Goal: Task Accomplishment & Management: Complete application form

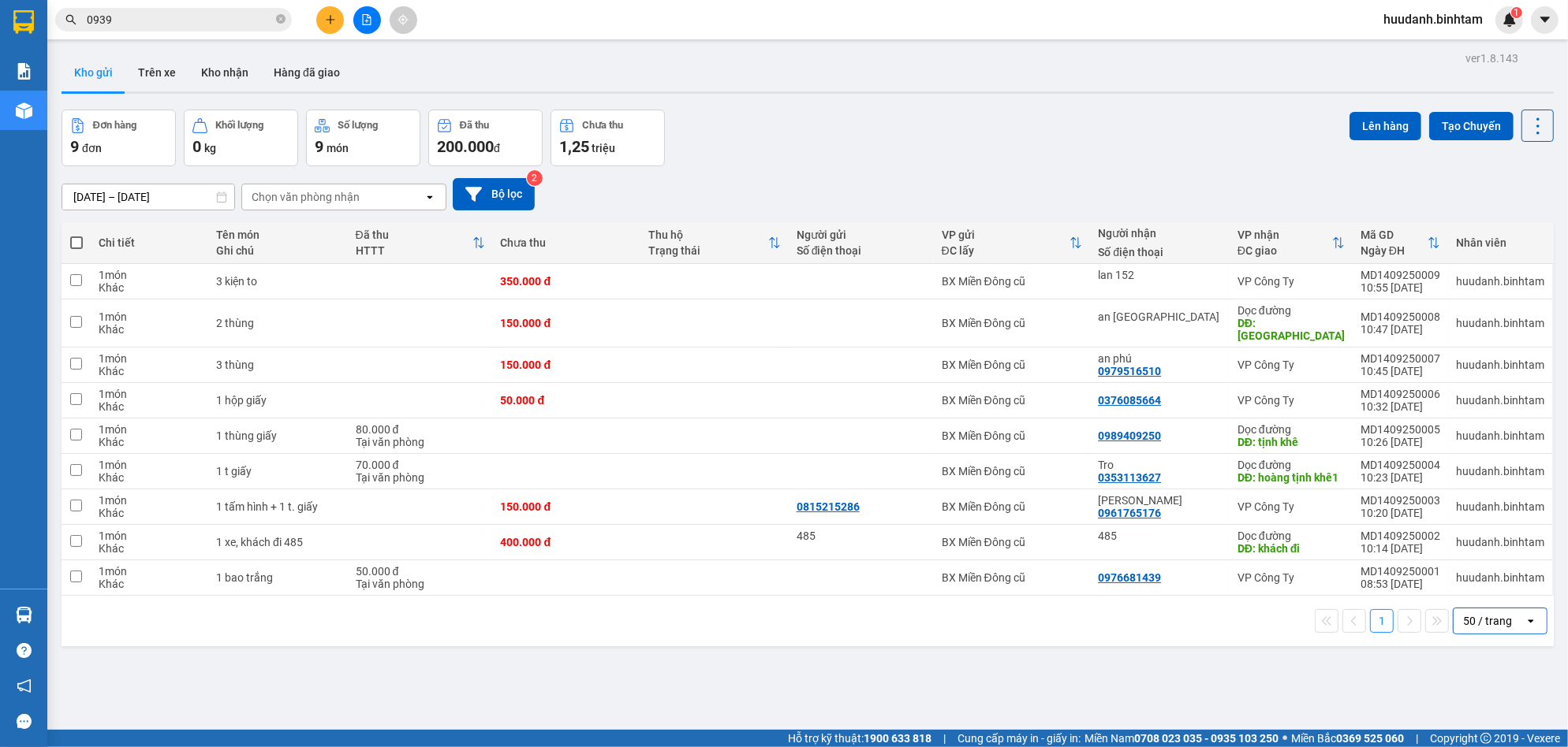
click at [136, 39] on div "Kết quả tìm kiếm ( 0 ) Bộ lọc No Data 0939 huudanh.binhtam 1" at bounding box center [784, 20] width 1568 height 40
click at [140, 29] on span "0939" at bounding box center [174, 20] width 236 height 24
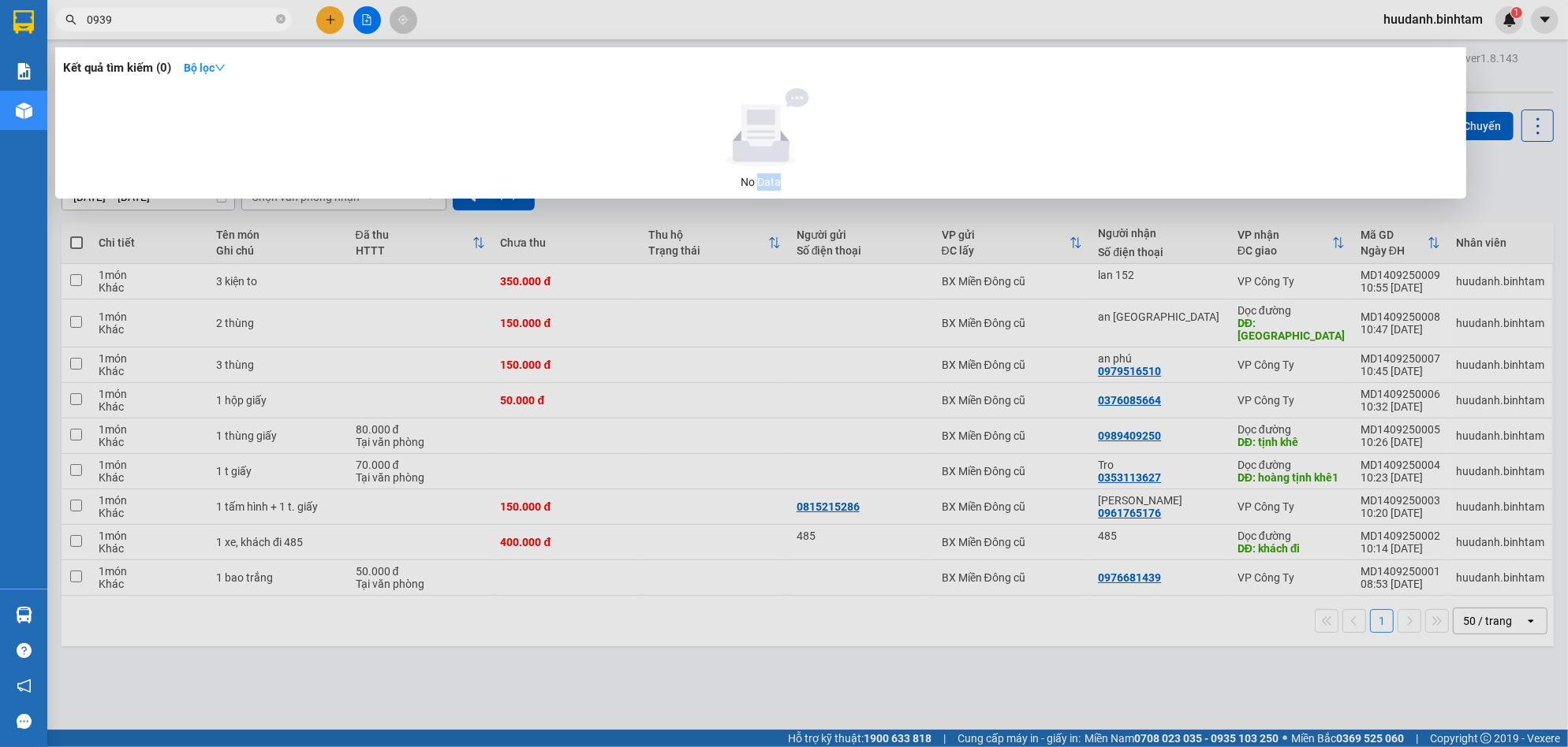
click at [140, 29] on span "0939" at bounding box center [174, 20] width 236 height 24
click at [143, 22] on input "0939" at bounding box center [179, 20] width 186 height 17
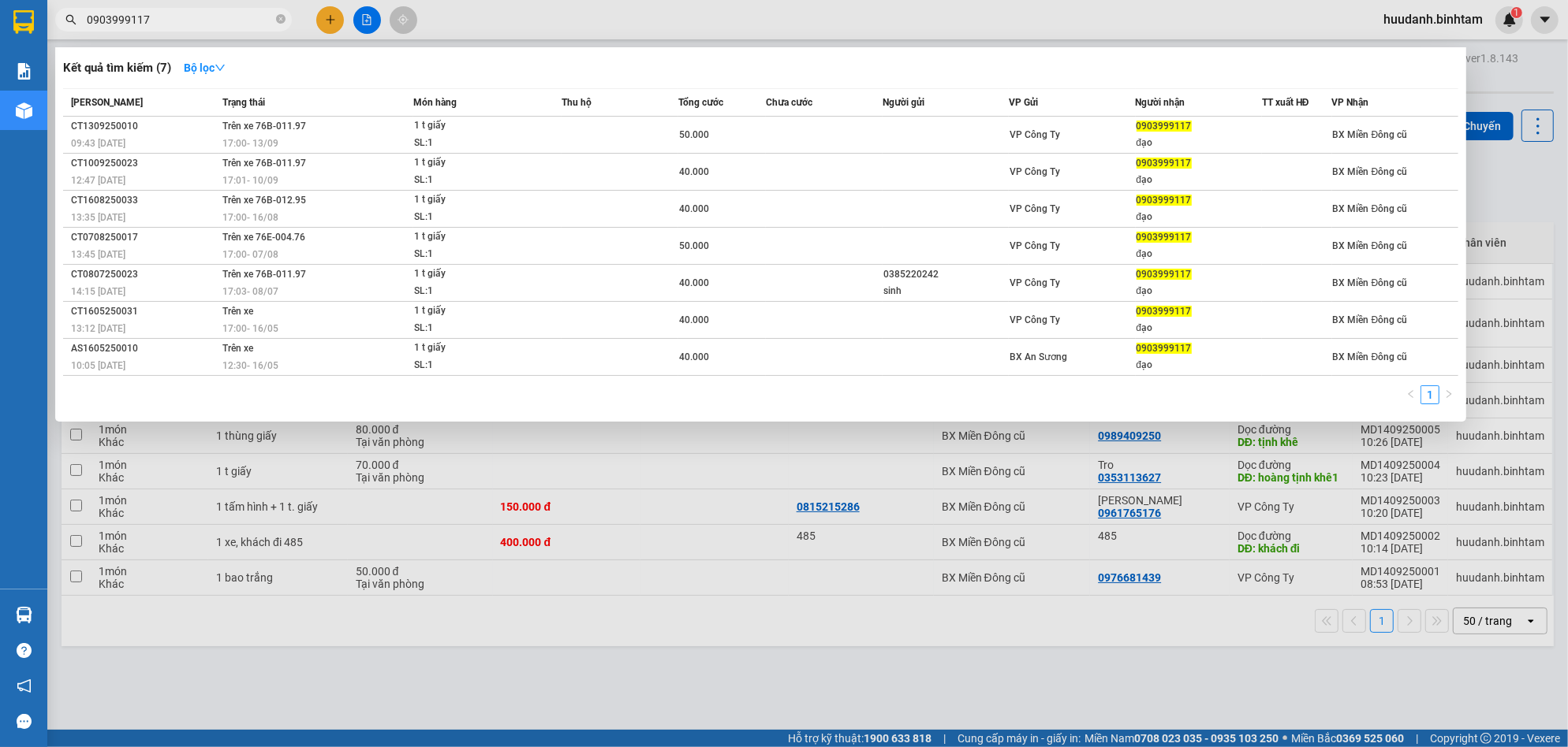
click at [332, 17] on div at bounding box center [784, 374] width 1568 height 747
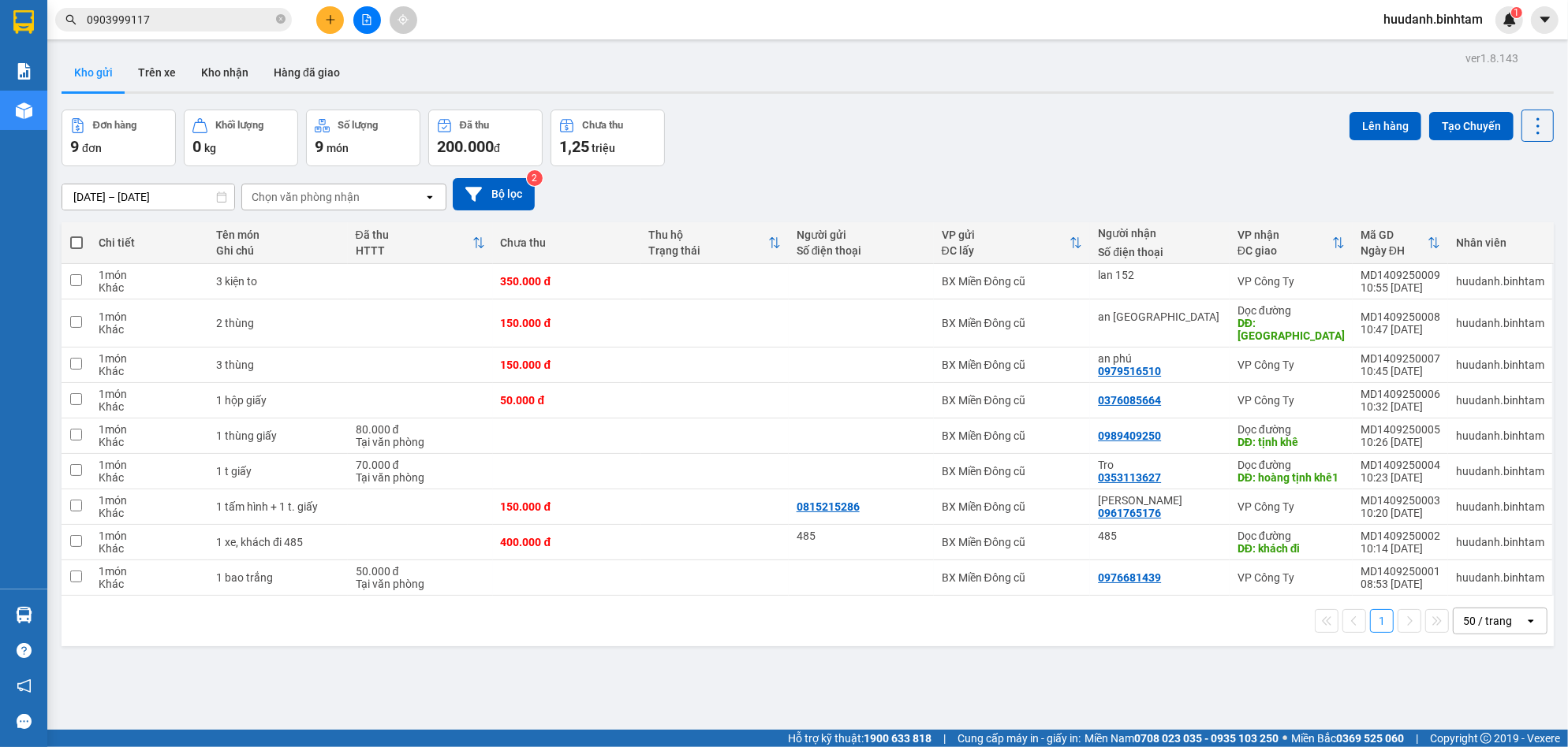
click at [251, 25] on input "0903999117" at bounding box center [179, 20] width 186 height 17
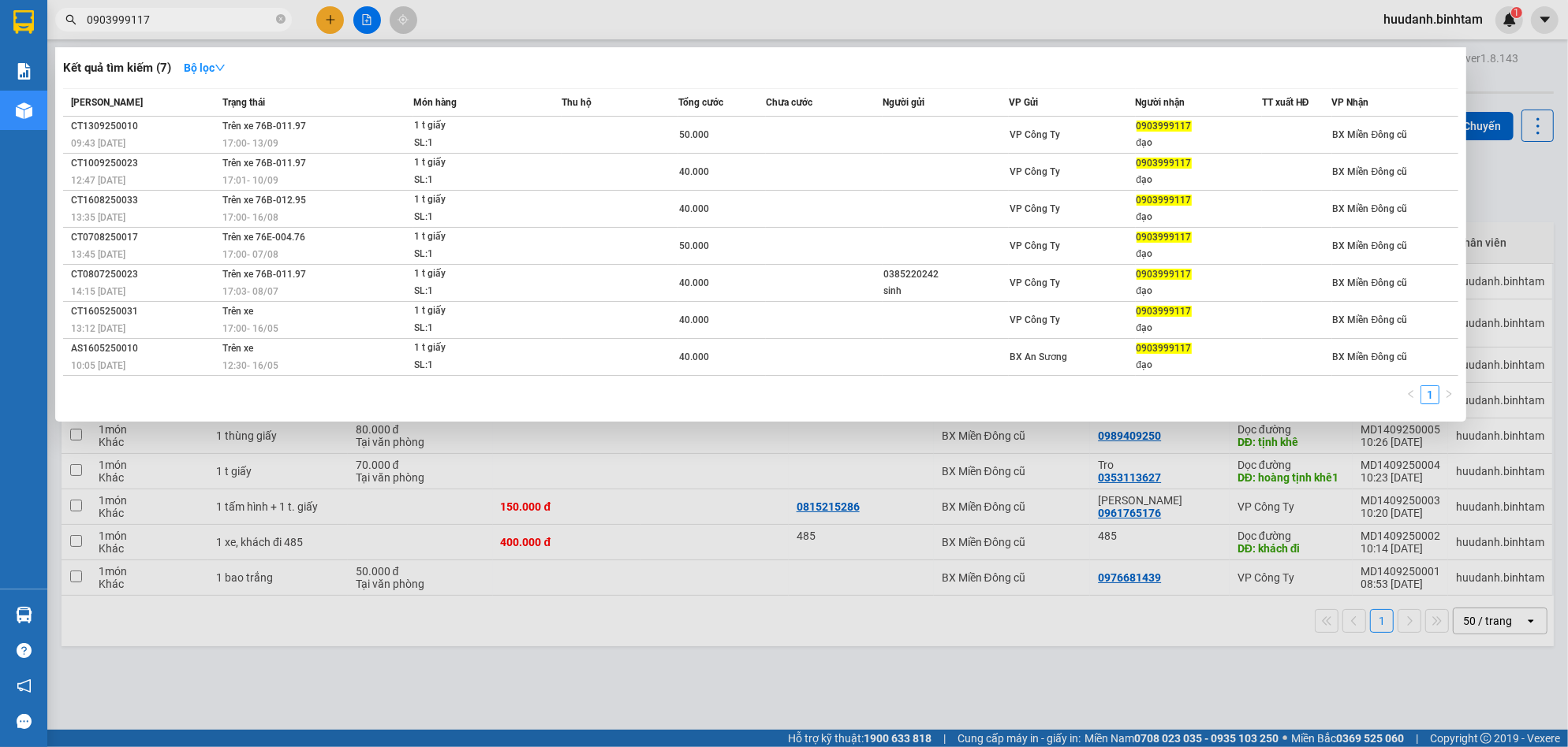
click at [251, 24] on input "0903999117" at bounding box center [179, 20] width 186 height 17
click at [251, 23] on input "0903999117" at bounding box center [179, 20] width 186 height 17
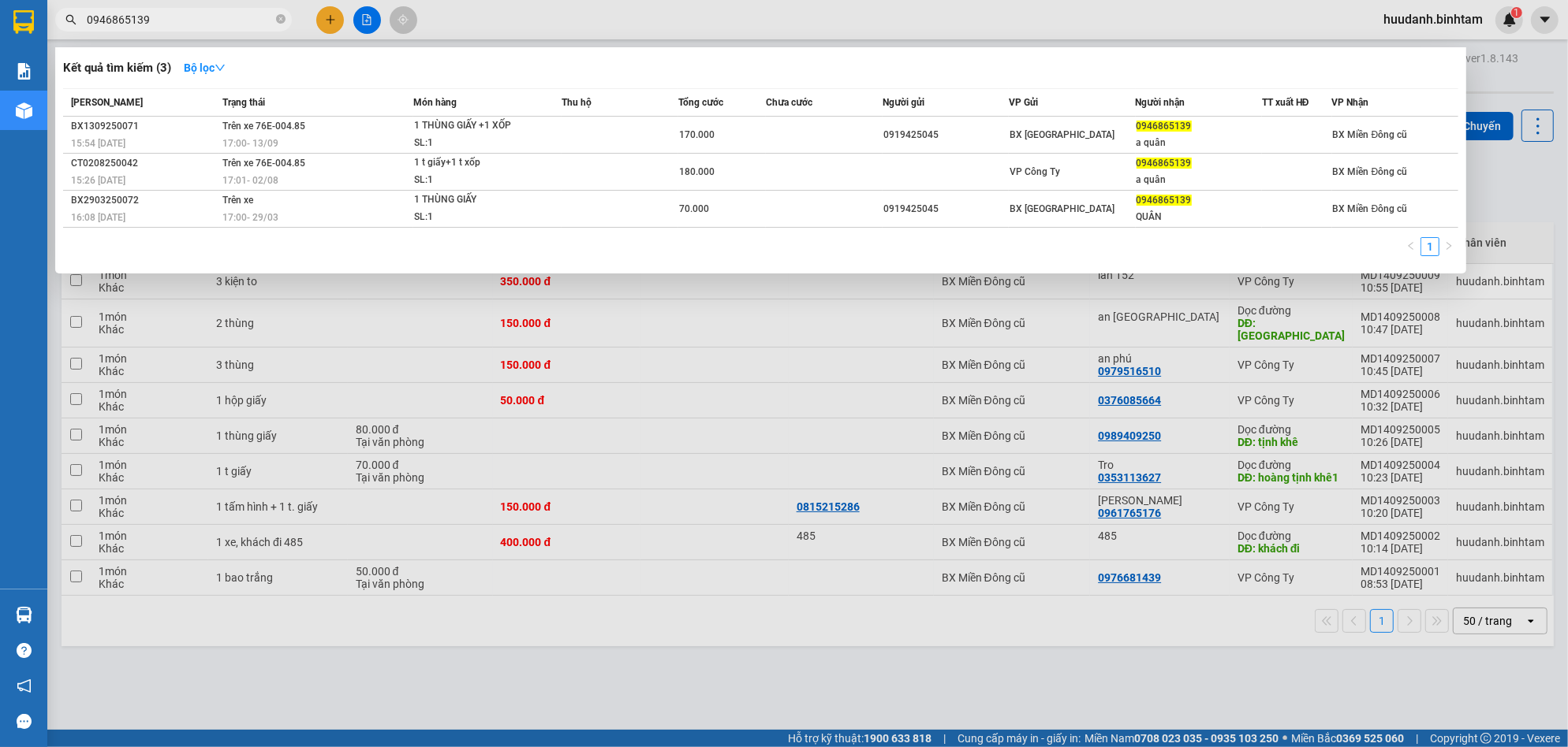
type input "0946865139"
click at [316, 18] on div at bounding box center [784, 374] width 1568 height 747
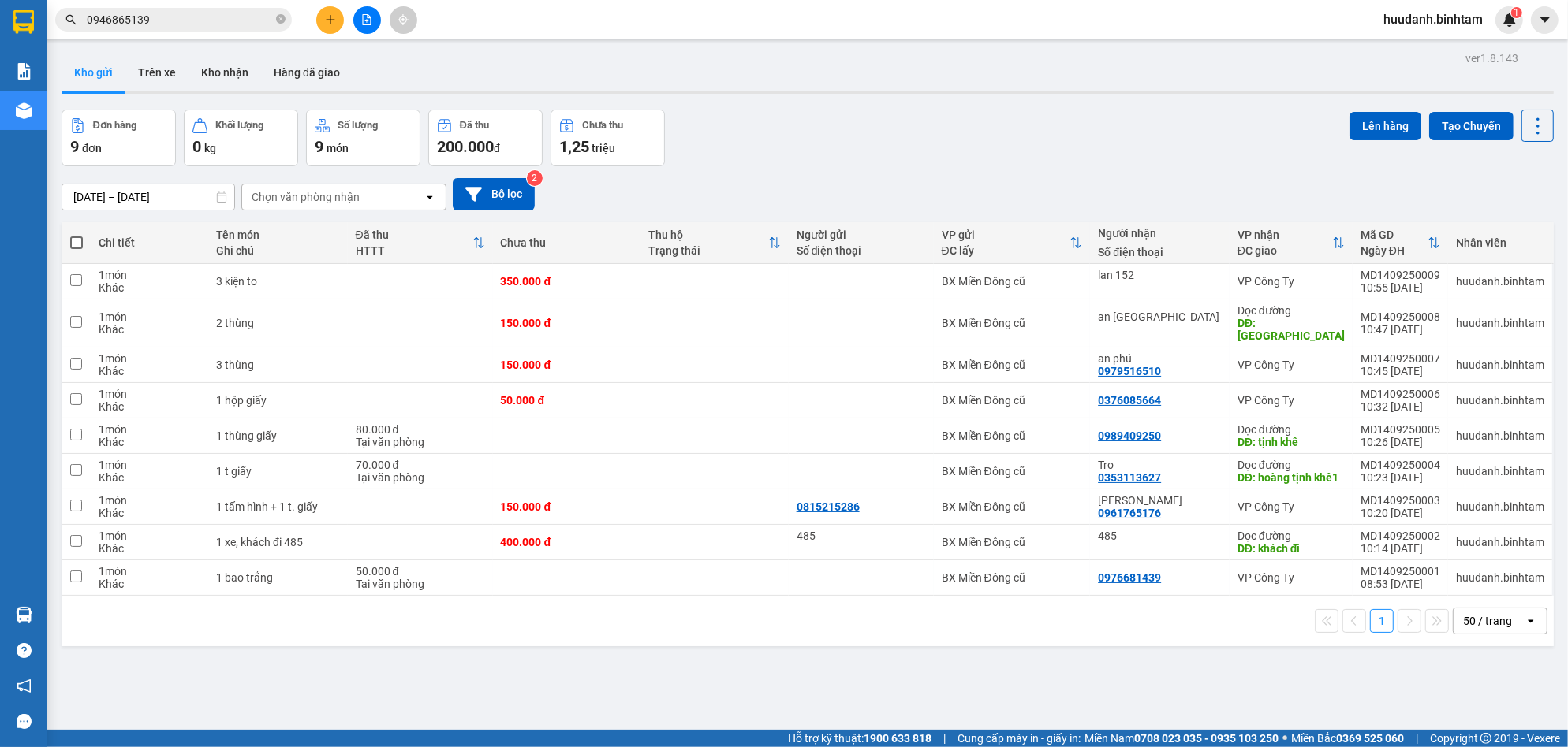
click at [323, 20] on button at bounding box center [330, 20] width 28 height 28
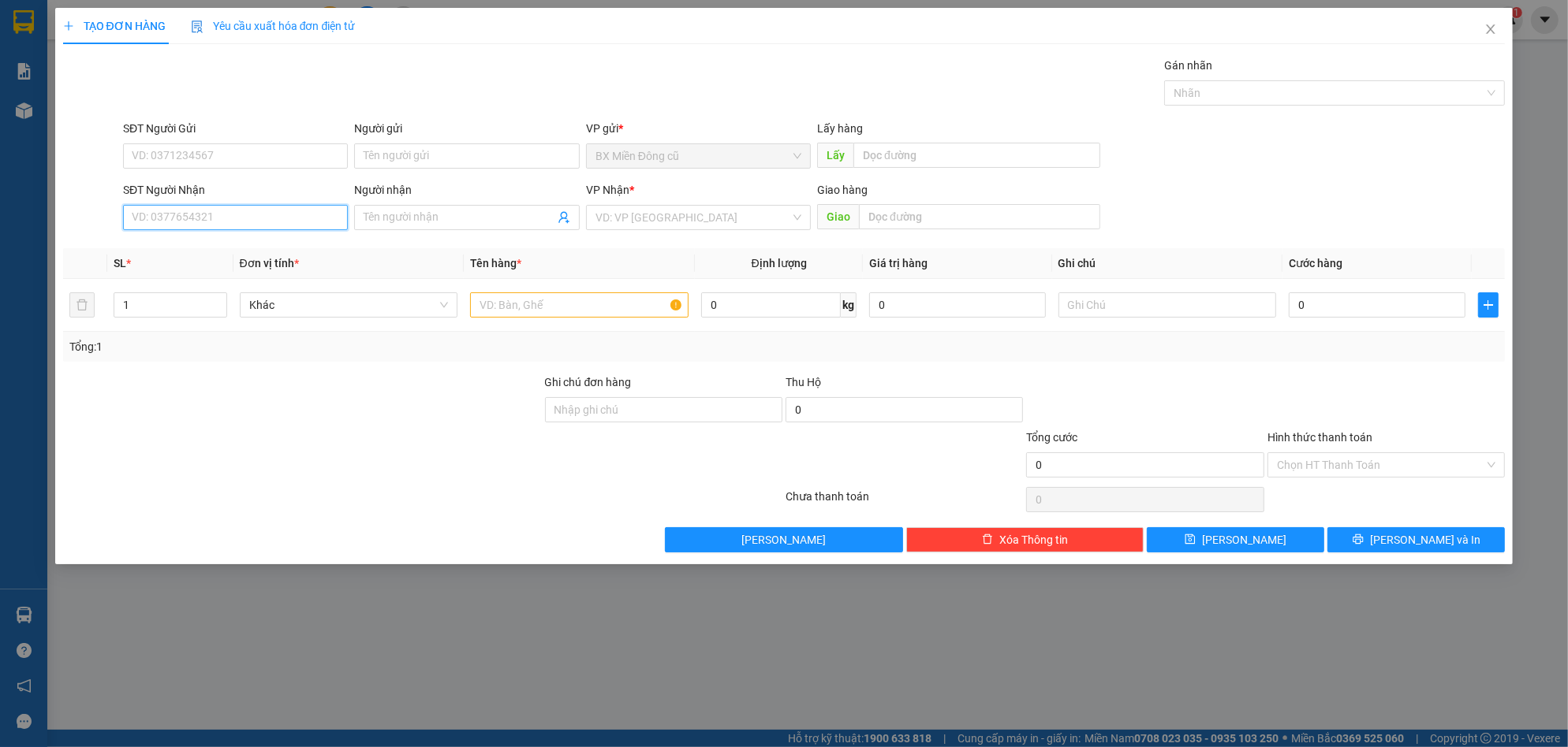
click at [243, 206] on input "SĐT Người Nhận" at bounding box center [235, 217] width 225 height 25
type input "0914189999"
click at [386, 166] on input "Người gửi" at bounding box center [466, 156] width 225 height 25
paste input "ương"
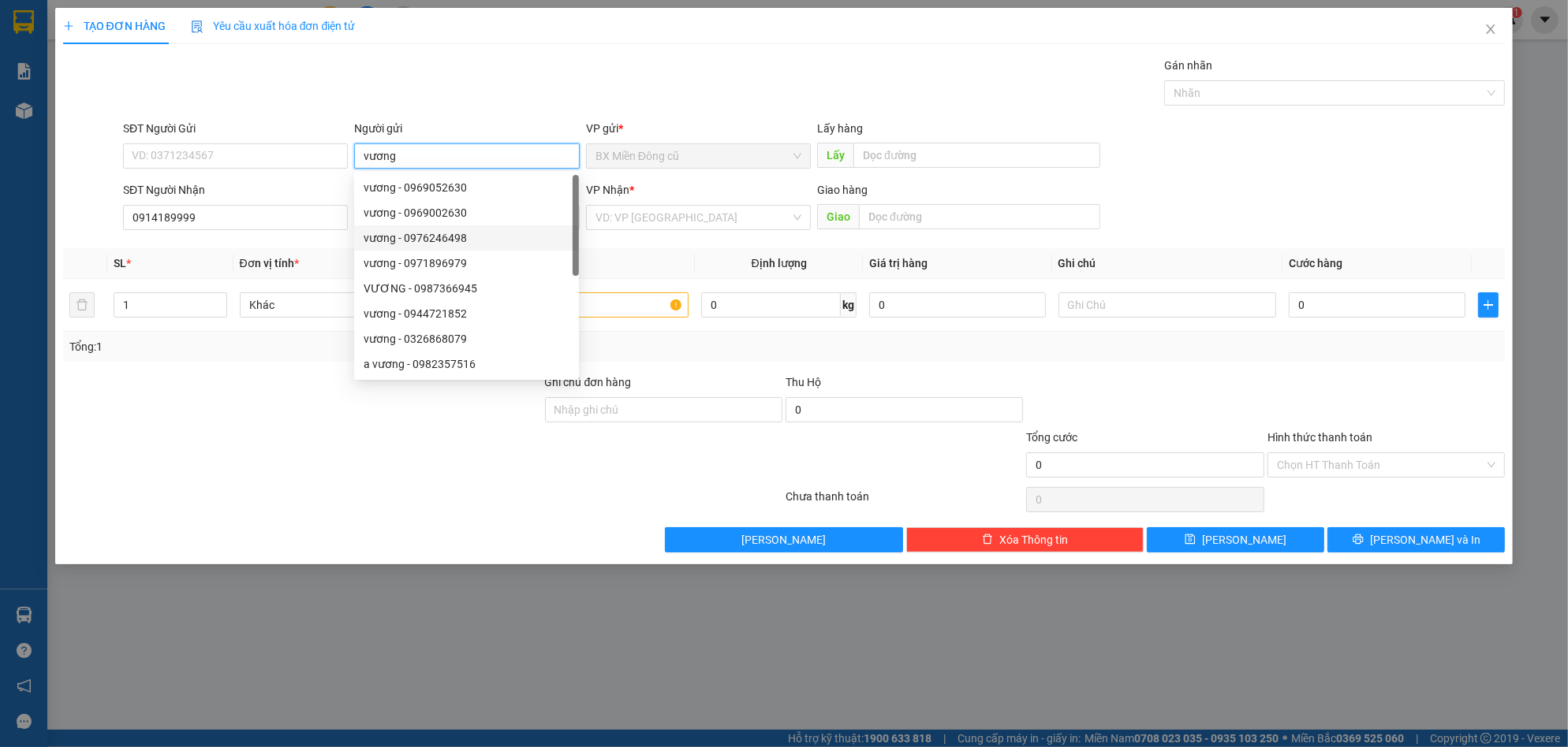
type input "vương"
click at [771, 42] on div "TẠO ĐƠN HÀNG Yêu cầu xuất hóa đơn điện tử" at bounding box center [785, 26] width 1443 height 36
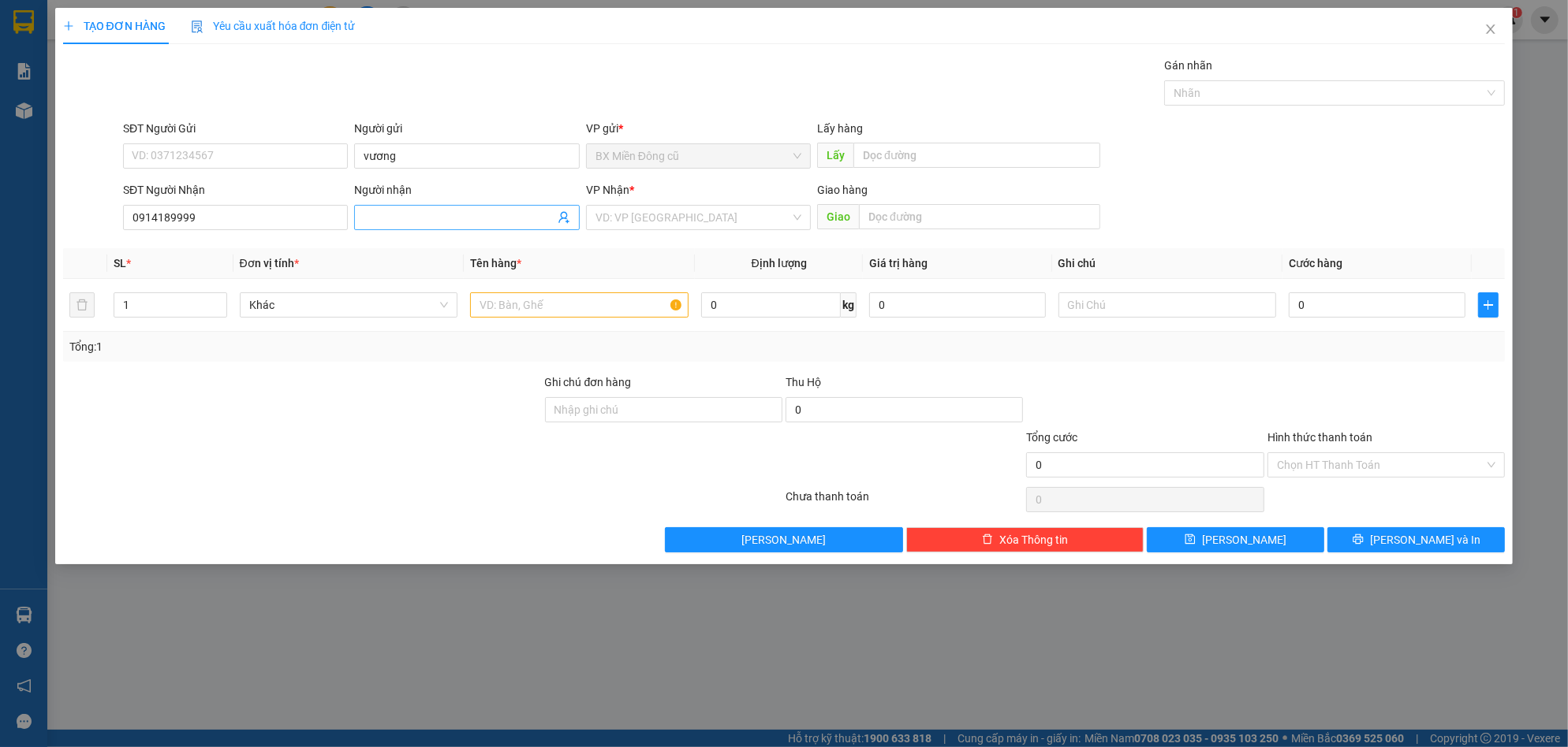
click at [461, 227] on span at bounding box center [466, 217] width 225 height 25
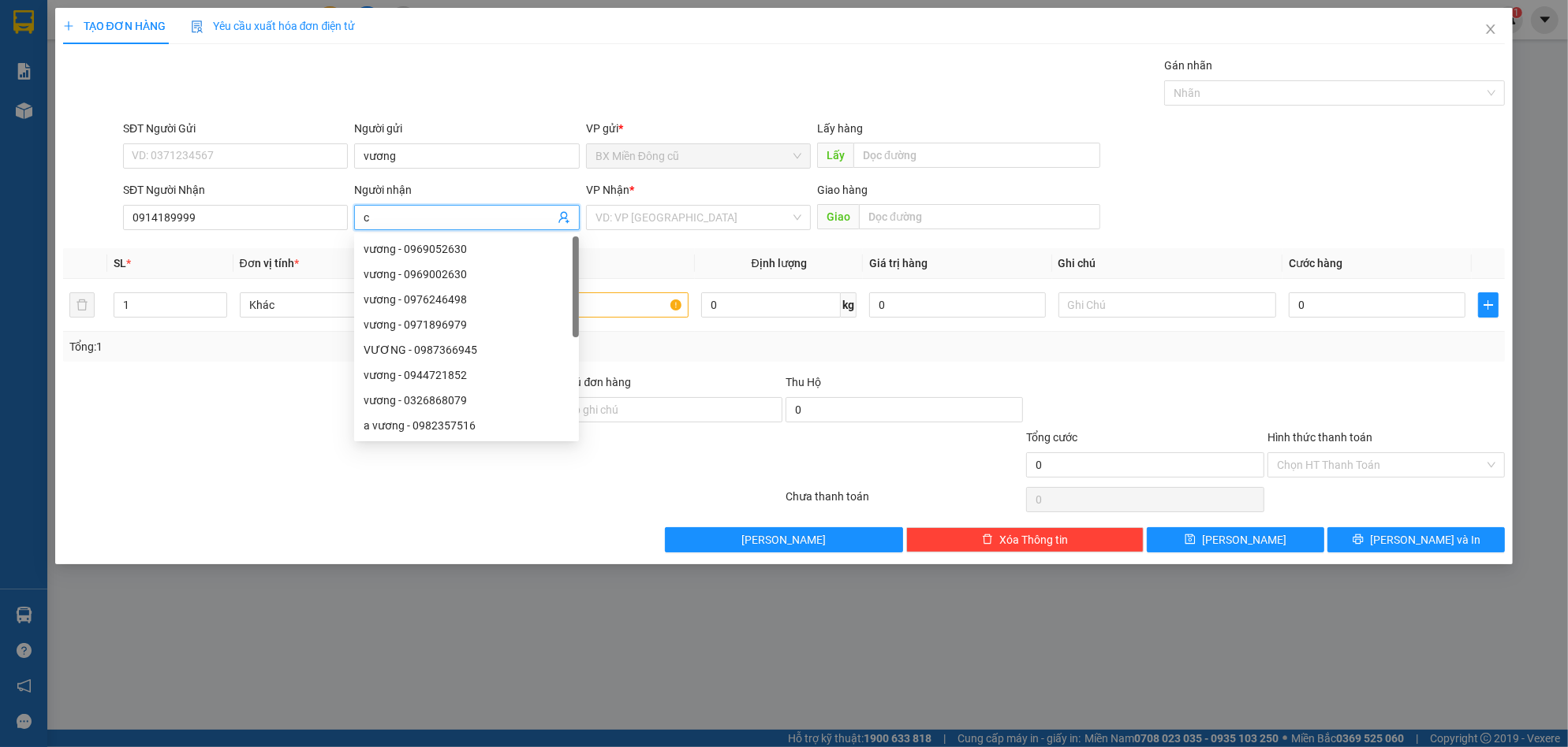
paste input "ô"
paste input "ông"
paste input "ồng"
paste input "ên"
paste input "ân"
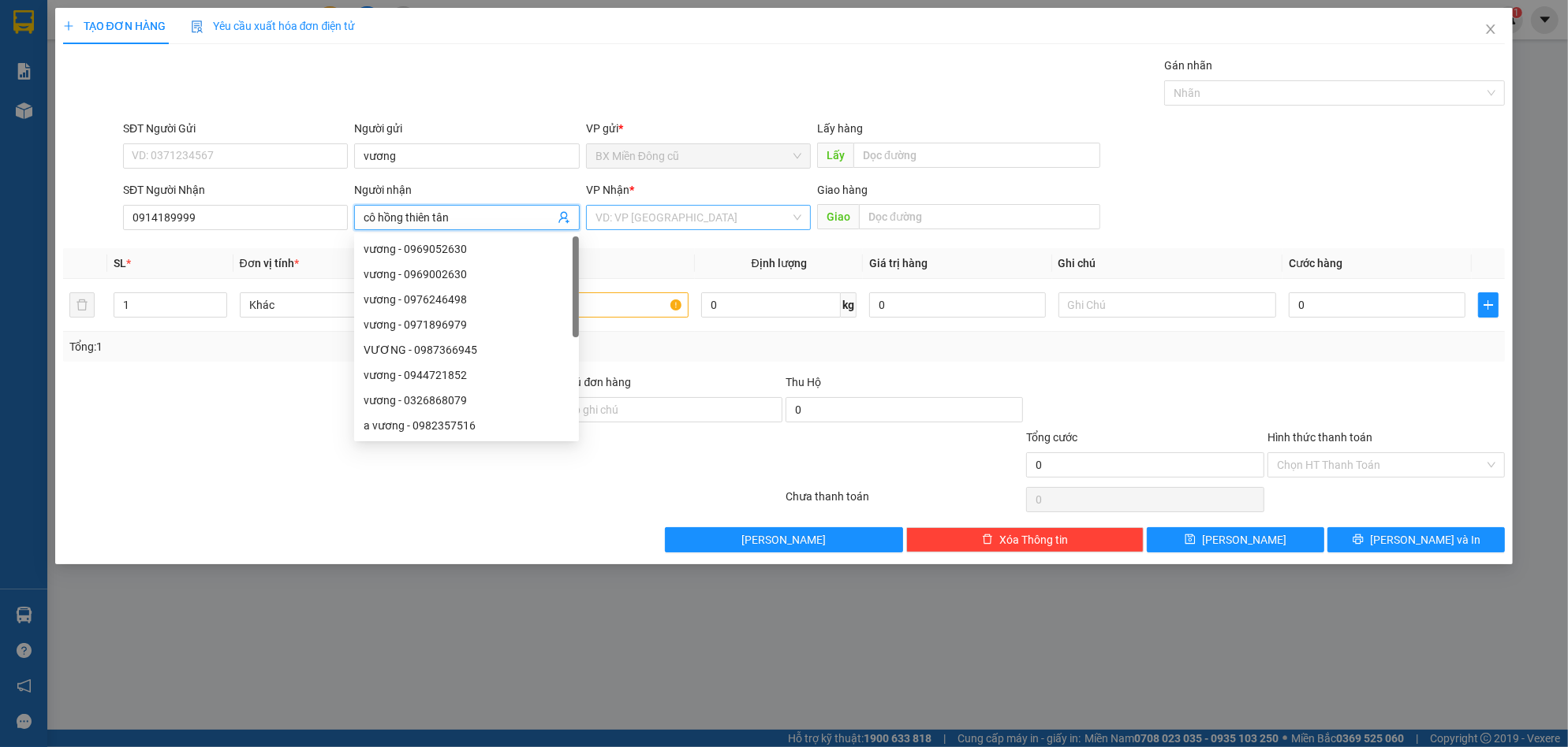
type input "cô hồng thiên tân"
click at [697, 220] on input "search" at bounding box center [693, 217] width 195 height 24
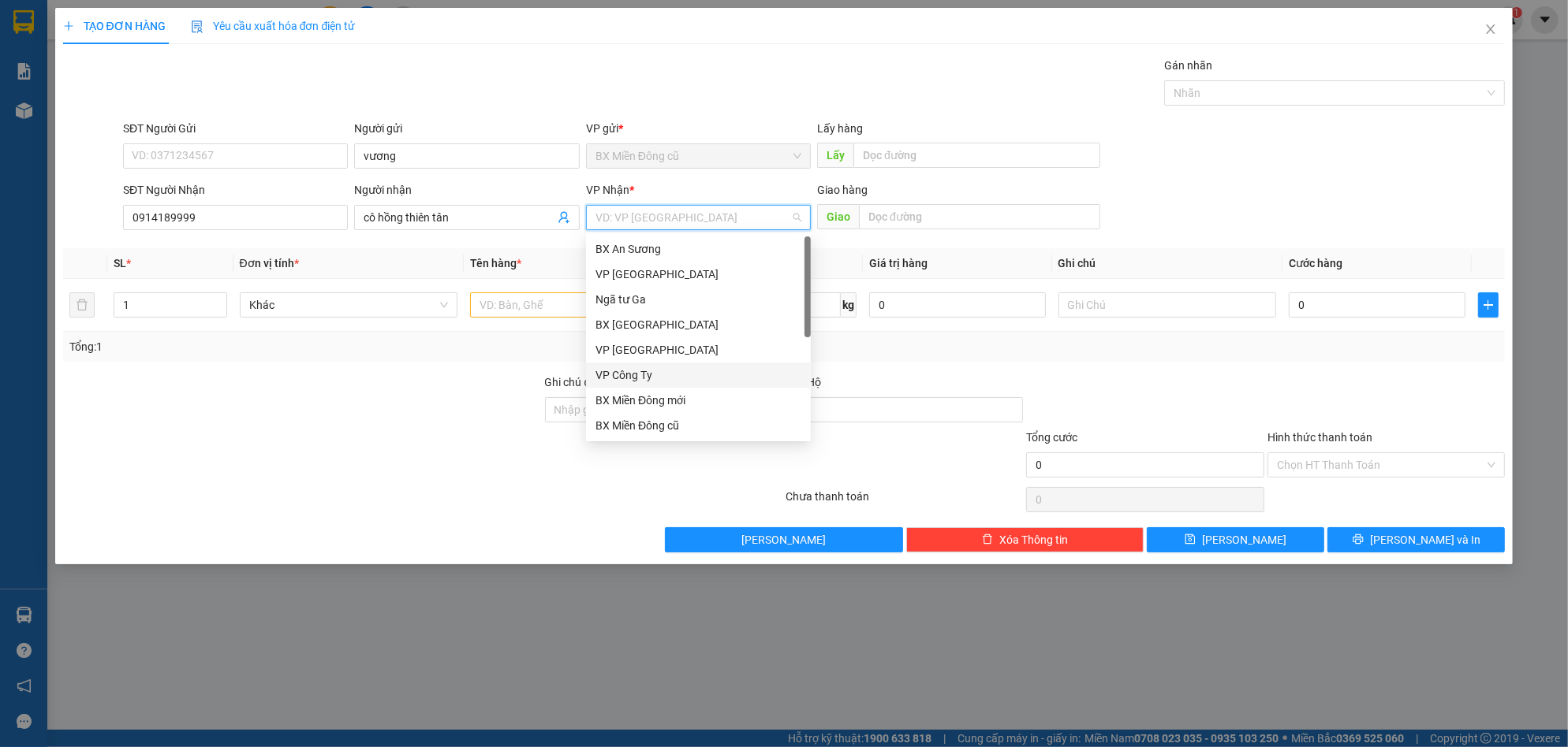
click at [659, 375] on div "VP Công Ty" at bounding box center [698, 375] width 206 height 17
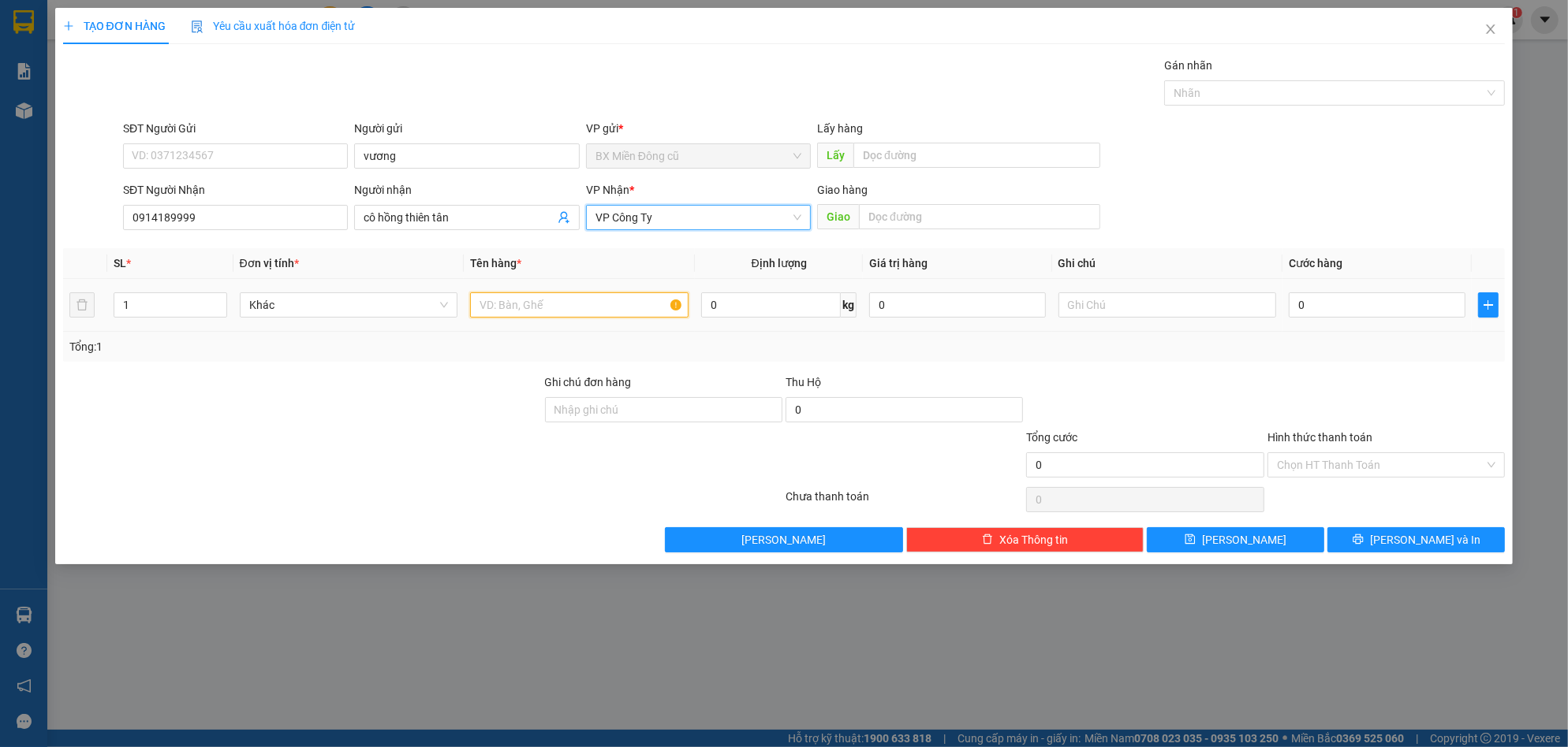
click at [597, 301] on input "text" at bounding box center [578, 305] width 218 height 25
paste input "ùng"
paste input "ấy"
type input "1 thùng giấy"
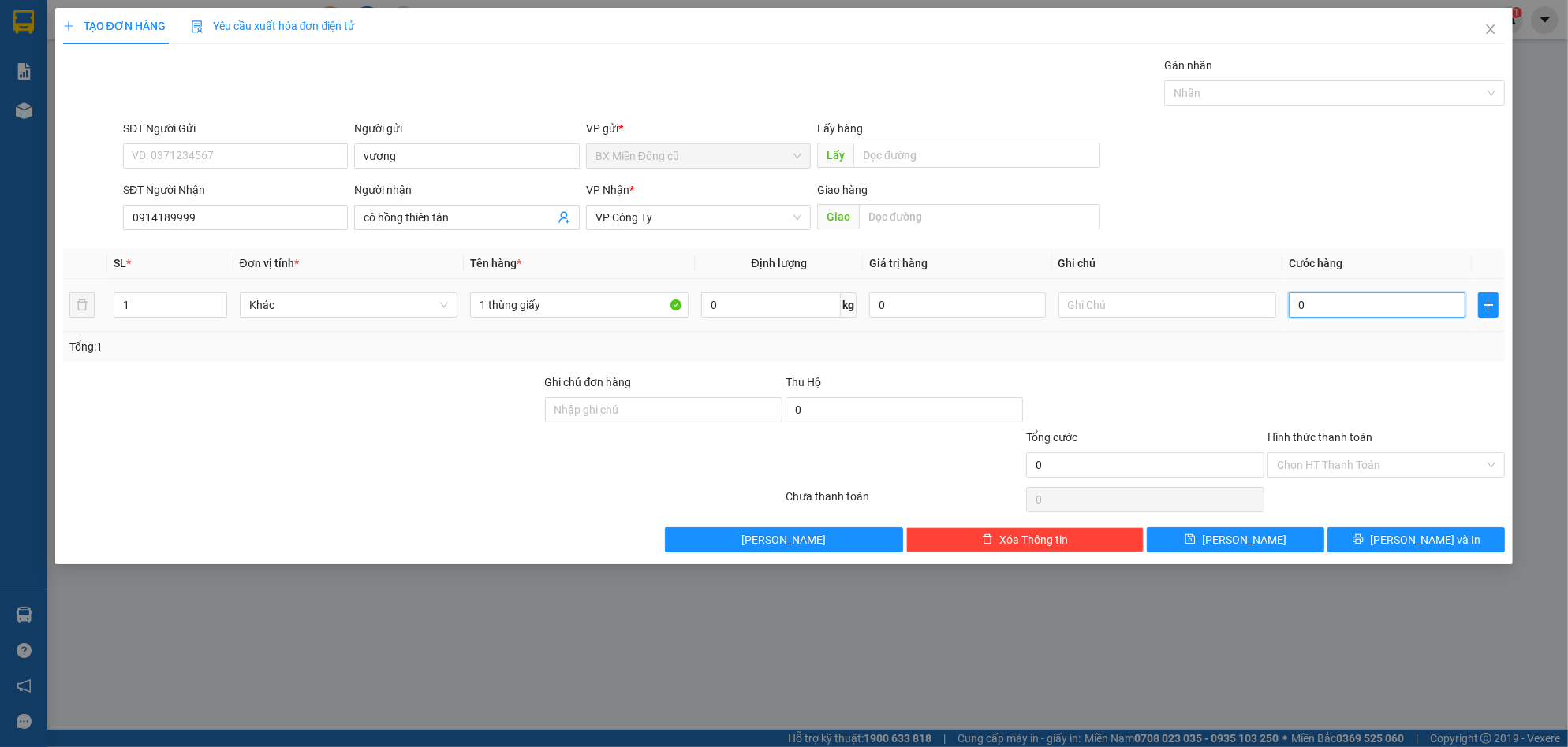
click at [1398, 314] on input "0" at bounding box center [1377, 305] width 177 height 25
type input "8"
type input "80"
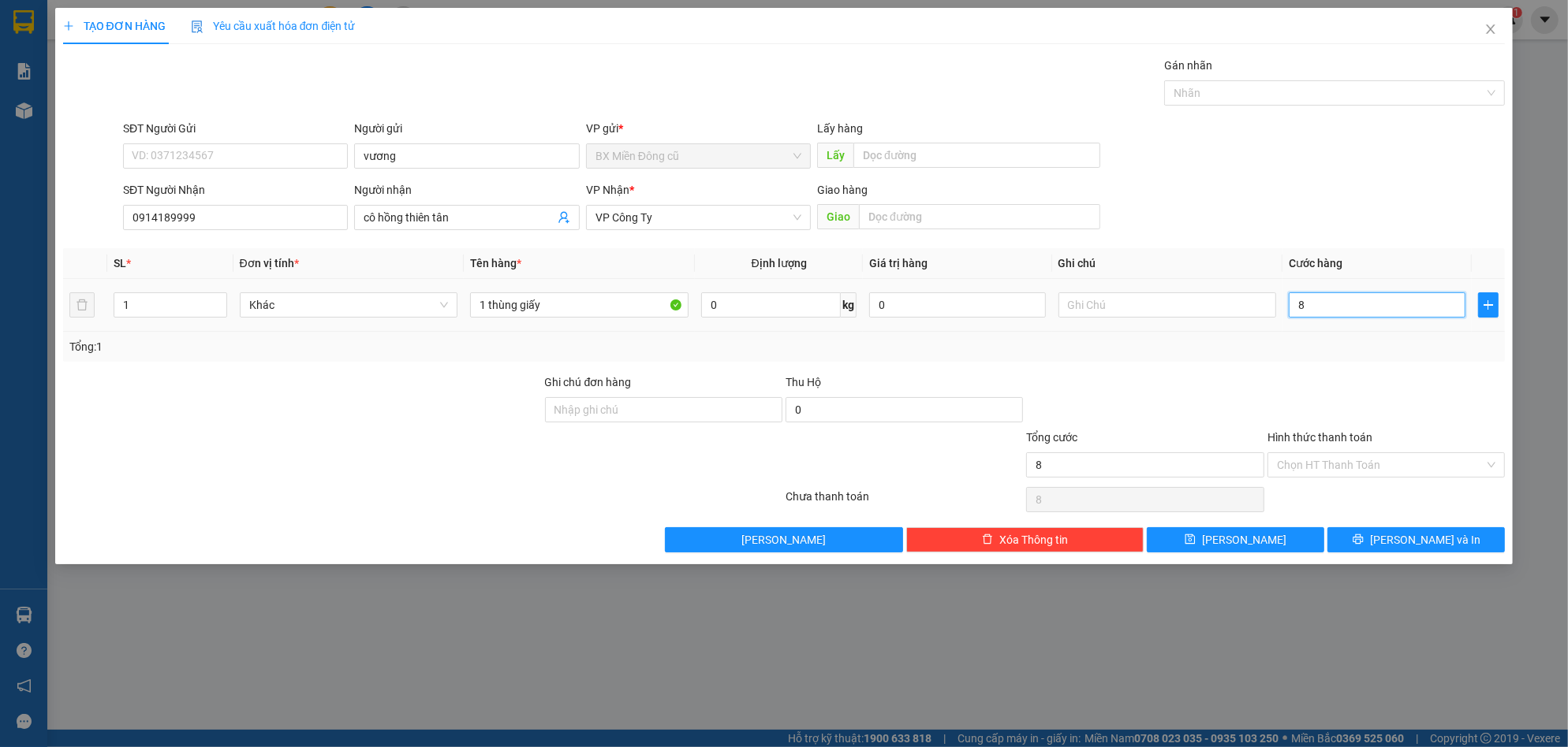
type input "80"
type input "800"
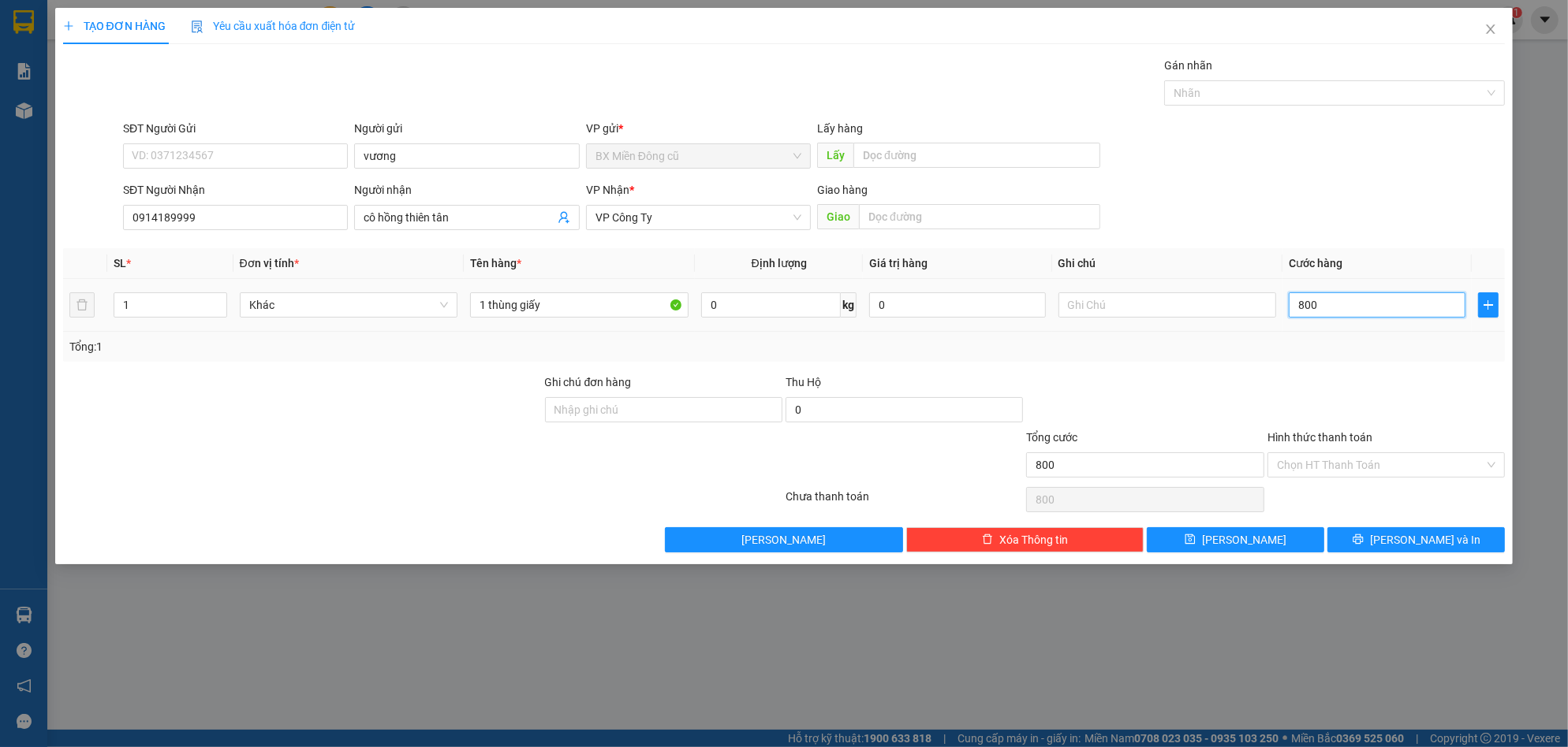
type input "8.000"
type input "80.000"
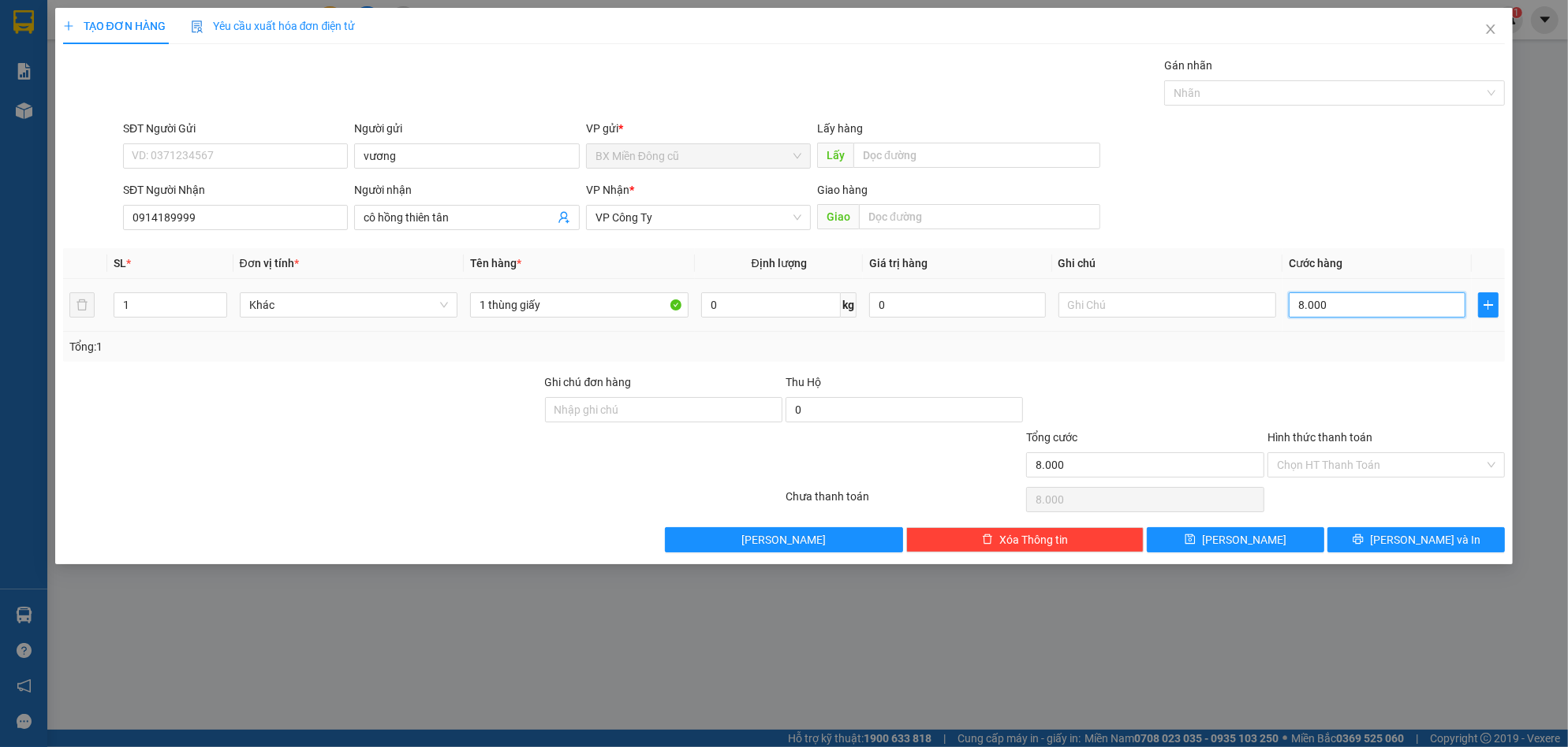
type input "80.000"
click at [1349, 471] on input "Hình thức thanh toán" at bounding box center [1380, 465] width 207 height 24
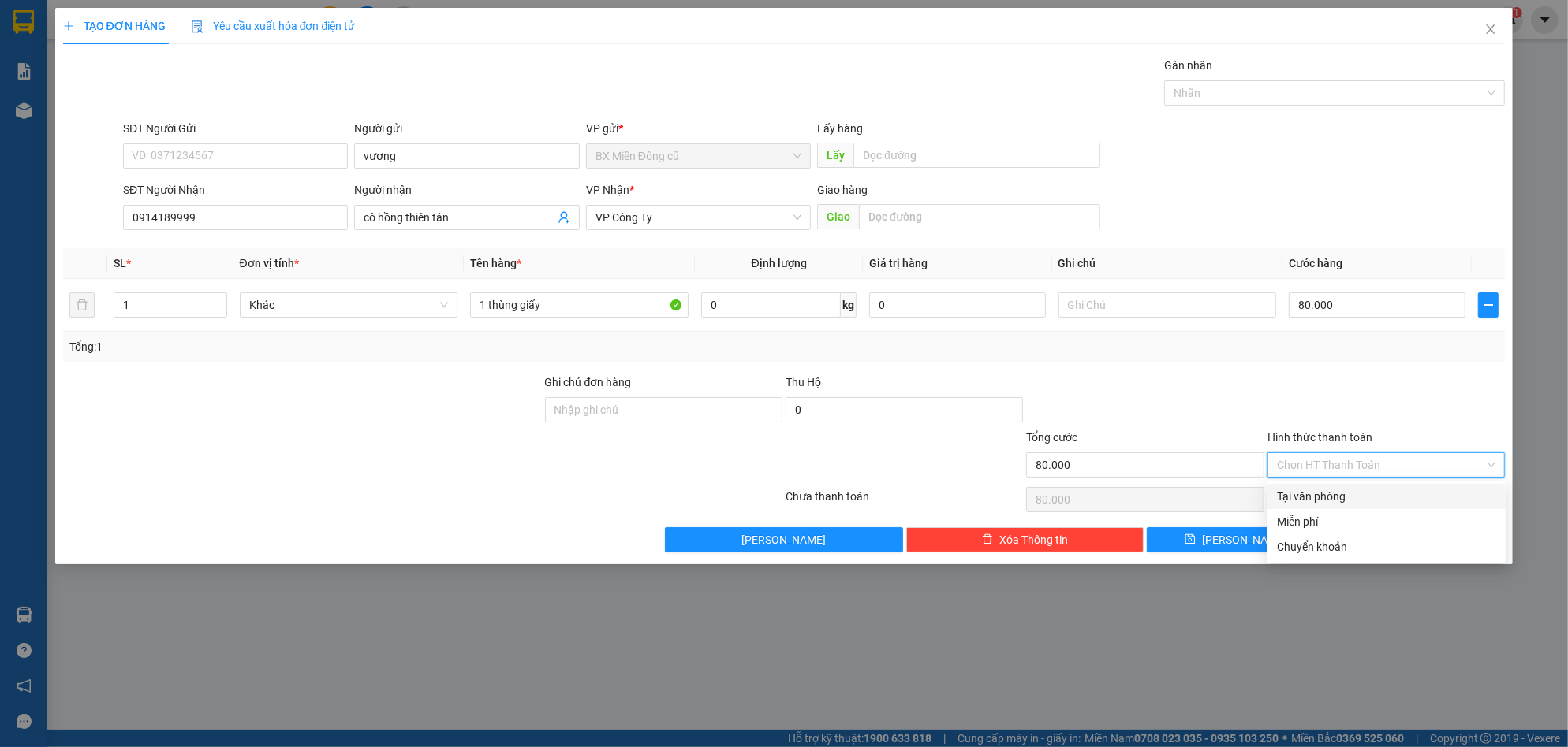
click at [1314, 492] on div "Tại văn phòng" at bounding box center [1386, 496] width 219 height 17
type input "0"
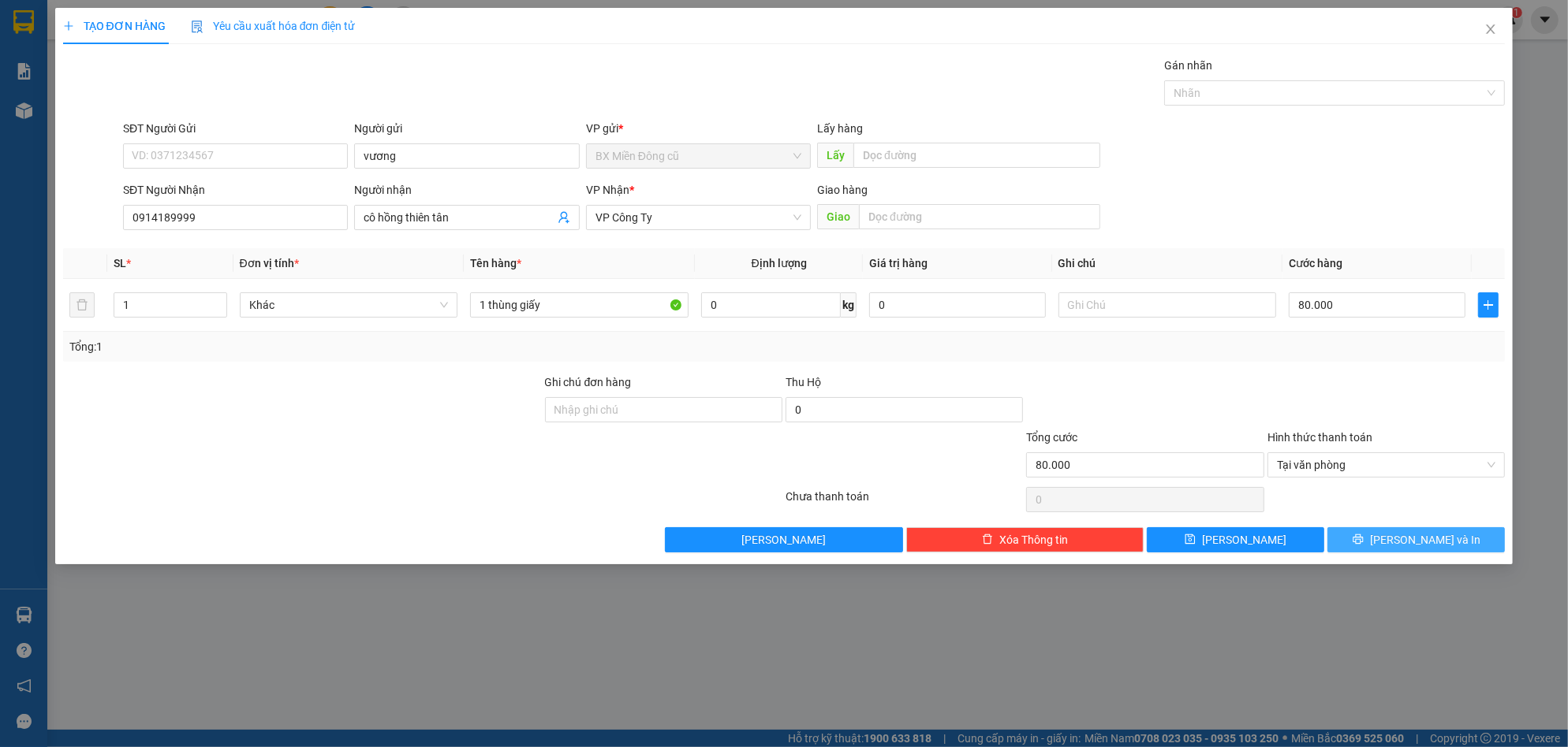
click at [1388, 537] on button "[PERSON_NAME] và In" at bounding box center [1416, 540] width 178 height 25
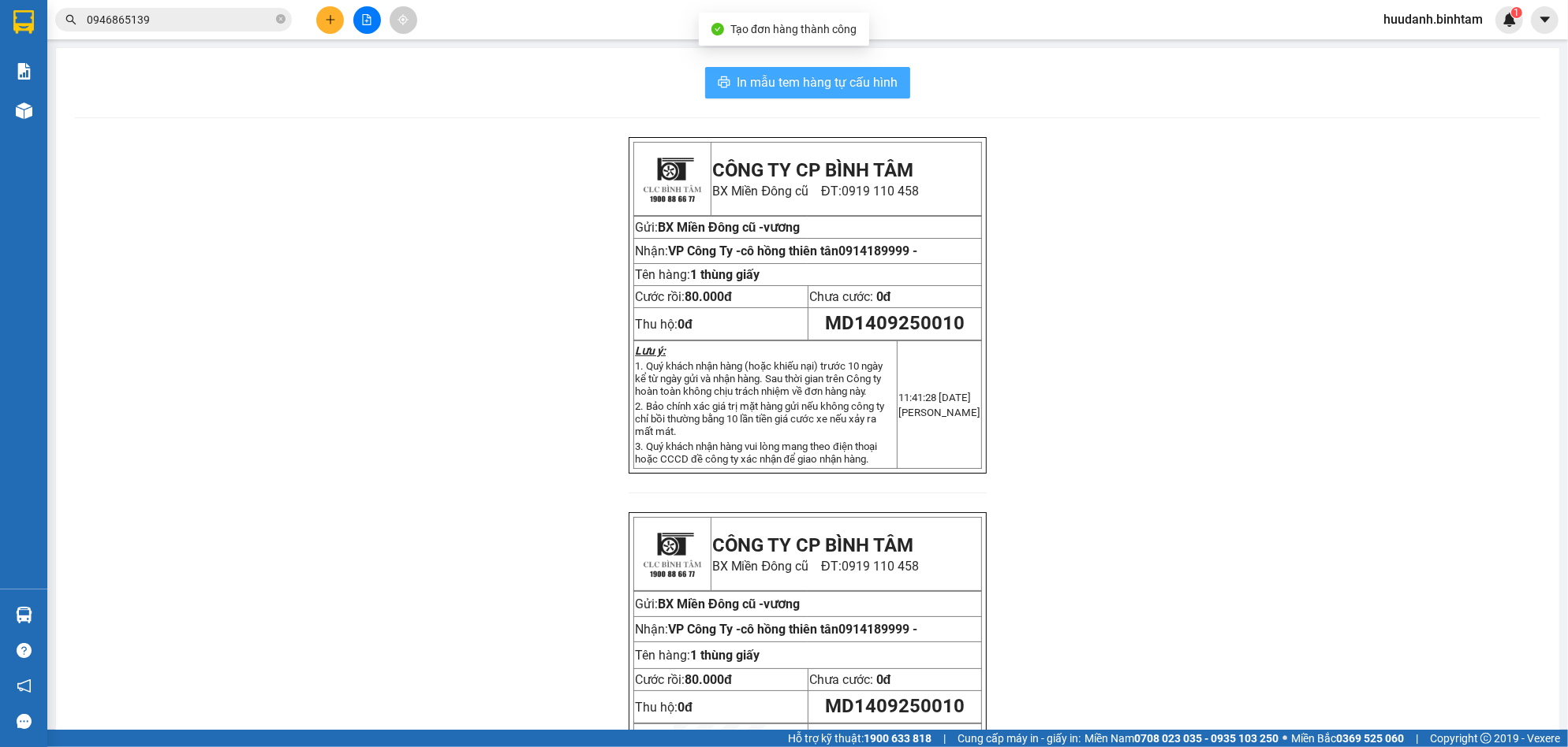
click at [829, 89] on span "In mẫu tem hàng tự cấu hình" at bounding box center [817, 82] width 161 height 20
click at [331, 25] on button at bounding box center [330, 20] width 28 height 28
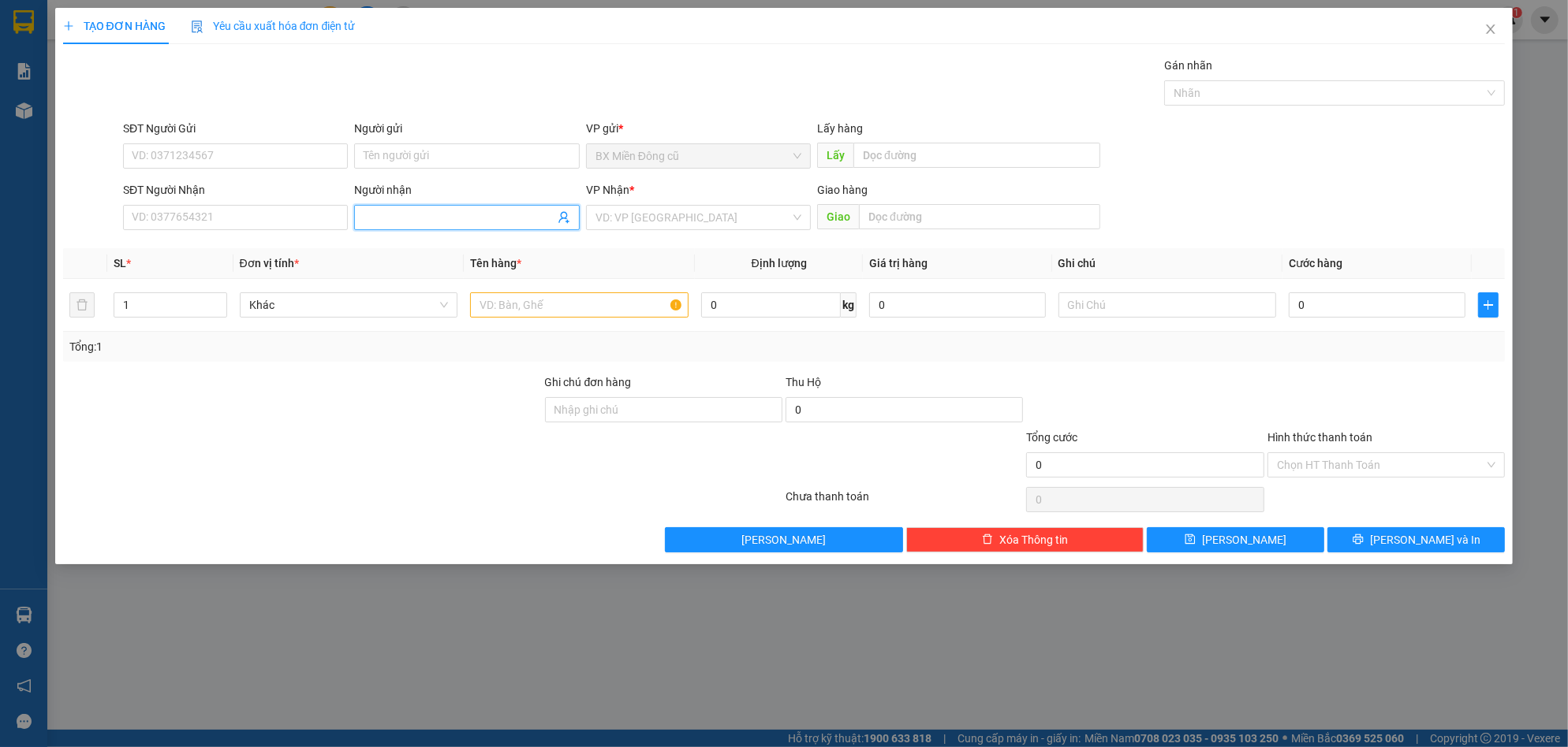
click at [400, 208] on span at bounding box center [466, 217] width 225 height 25
type input "naganic"
click at [484, 249] on div "naganic - 0985394007" at bounding box center [466, 249] width 206 height 17
type input "0985394007"
type input "naganic"
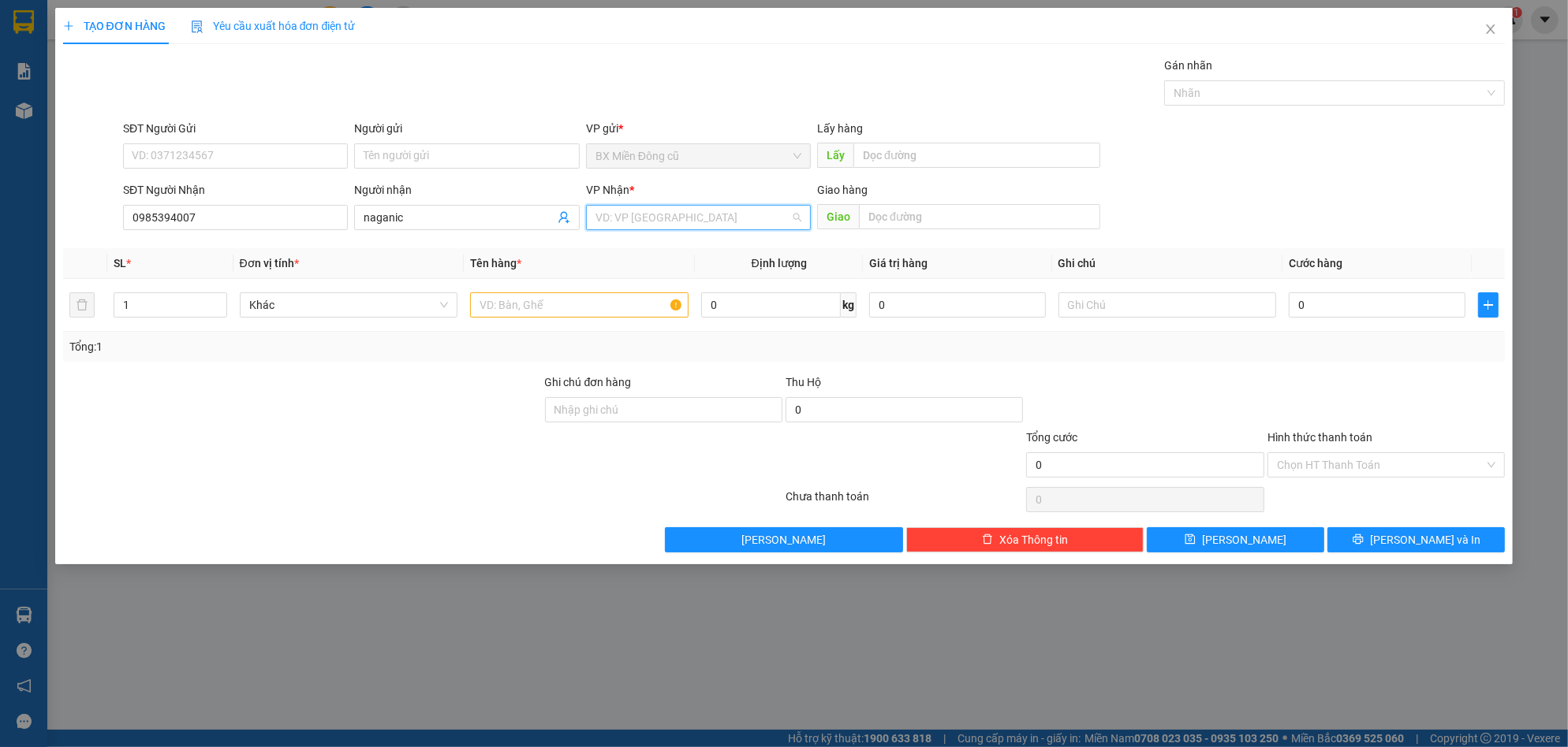
click at [740, 227] on input "search" at bounding box center [693, 217] width 195 height 24
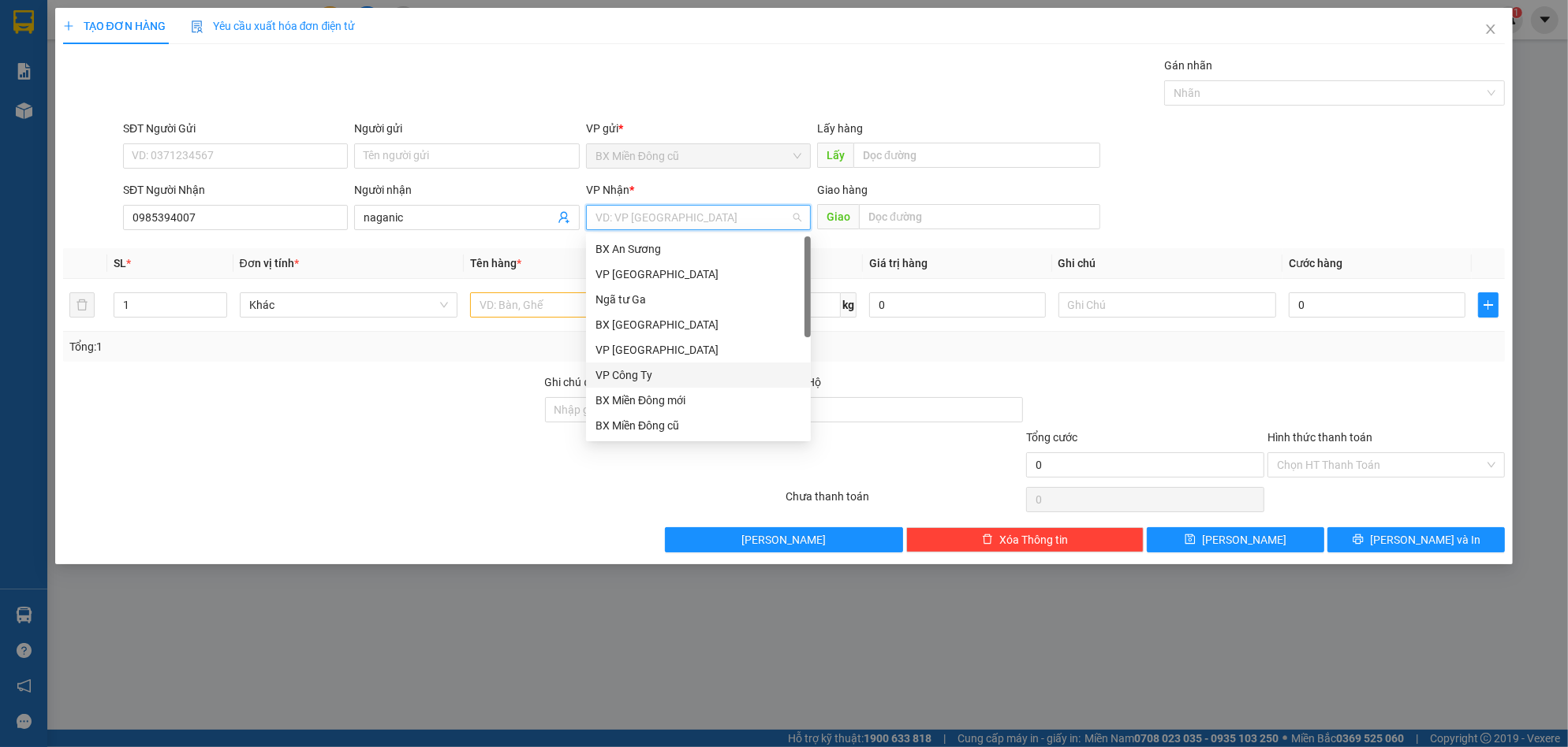
click at [674, 375] on div "VP Công Ty" at bounding box center [698, 375] width 206 height 17
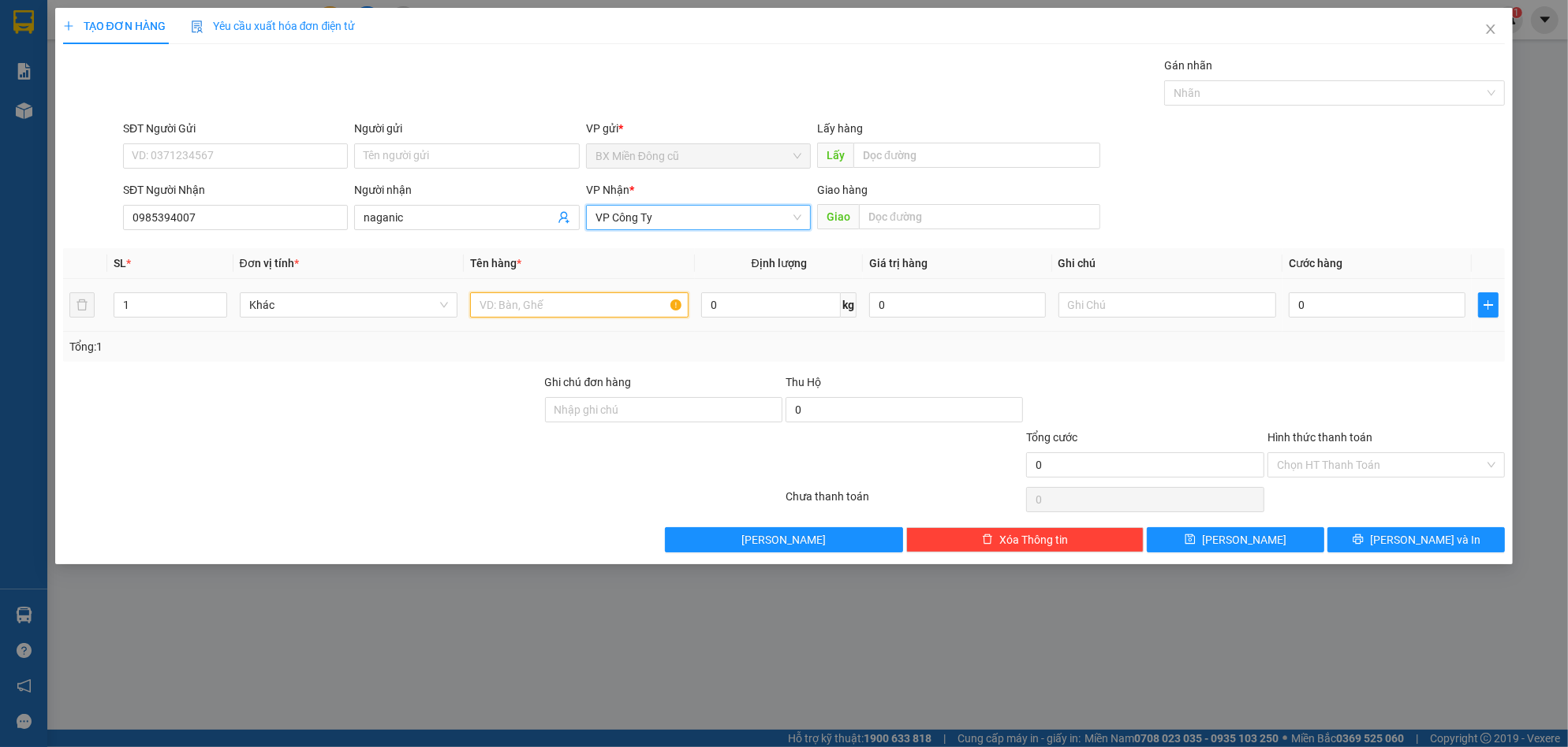
click at [561, 302] on input "text" at bounding box center [578, 305] width 218 height 25
paste input "ôp"
paste input "ốp"
paste input "ái"
paste input "ây"
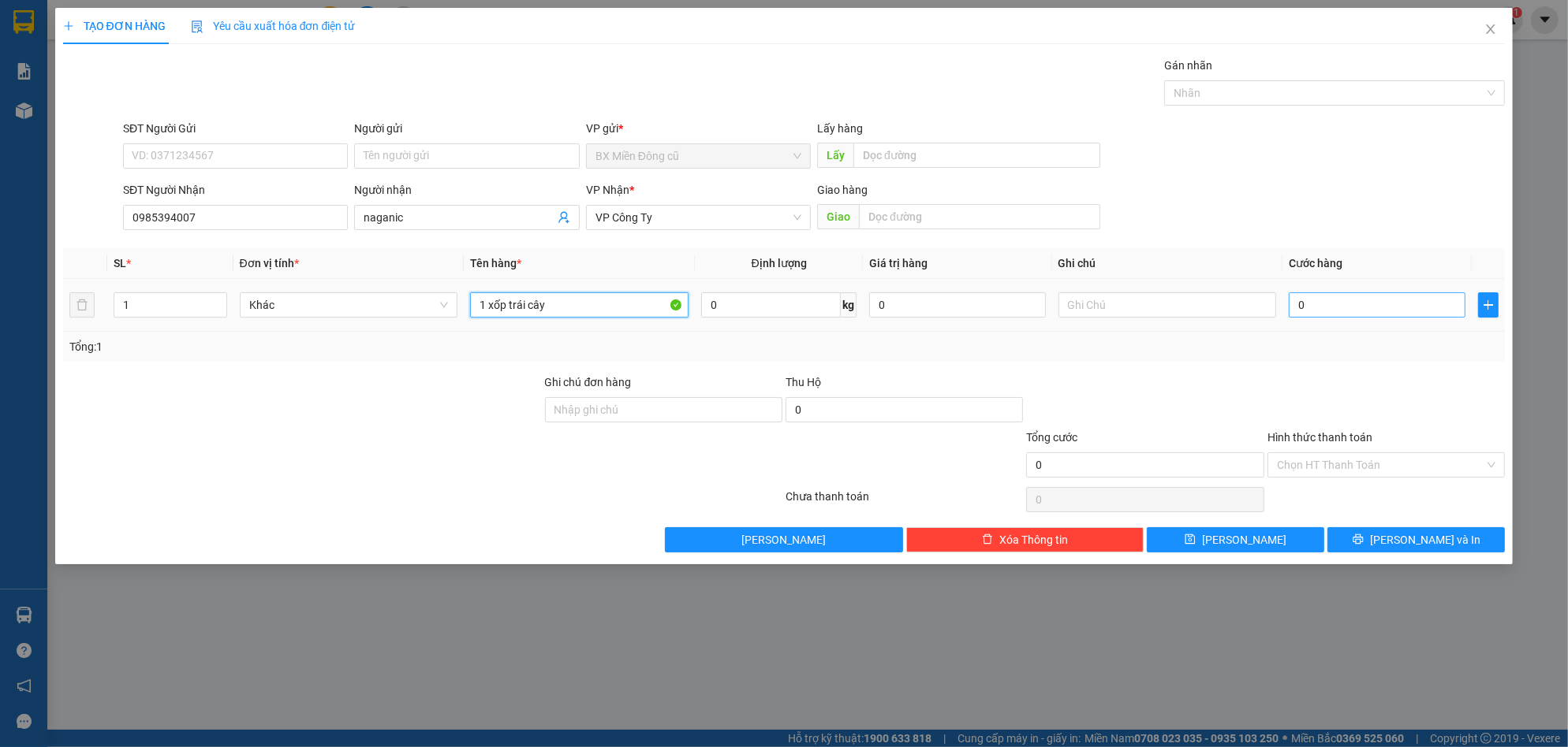
type input "1 xốp trái cây"
click at [1375, 312] on input "0" at bounding box center [1377, 305] width 177 height 25
type input "5"
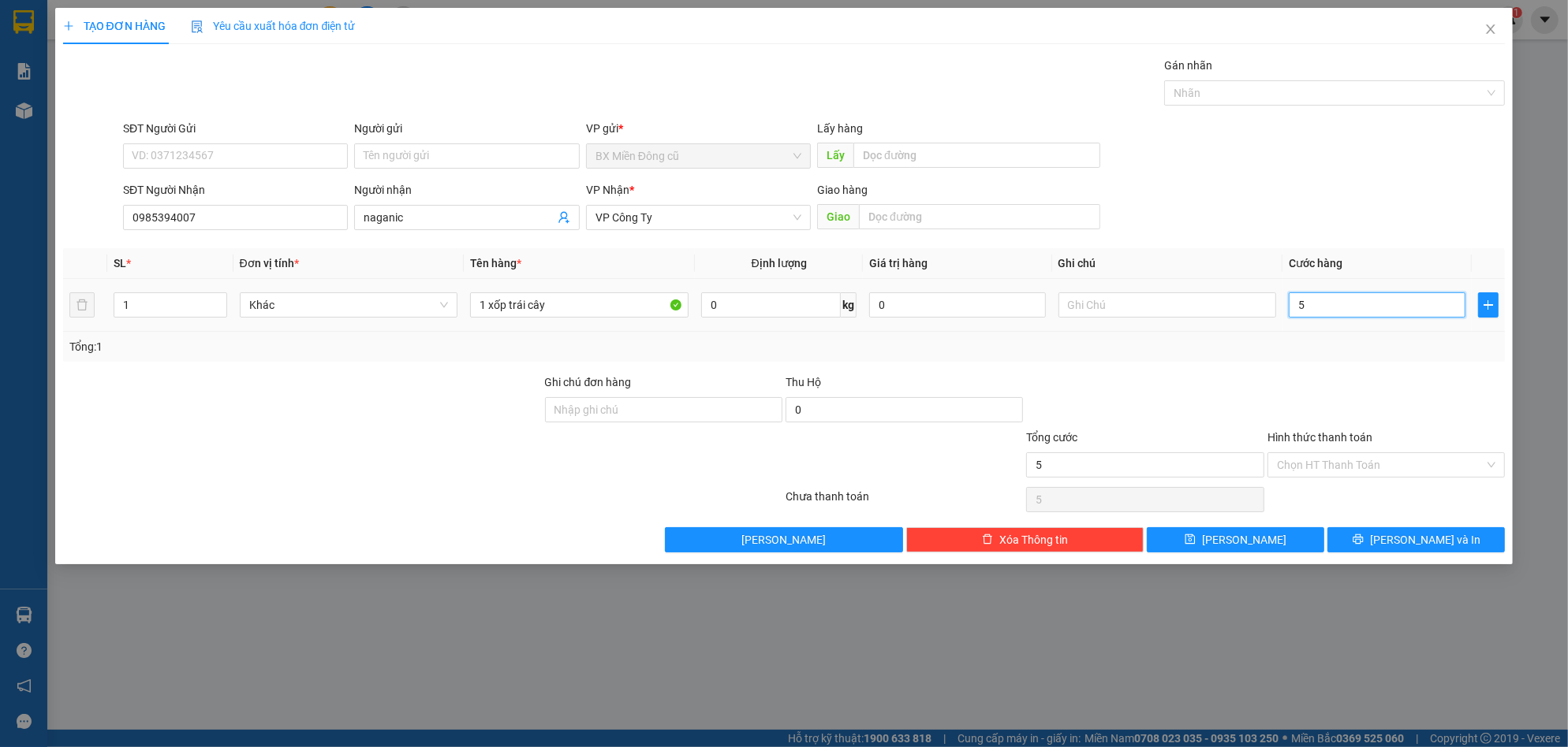
type input "50"
type input "500"
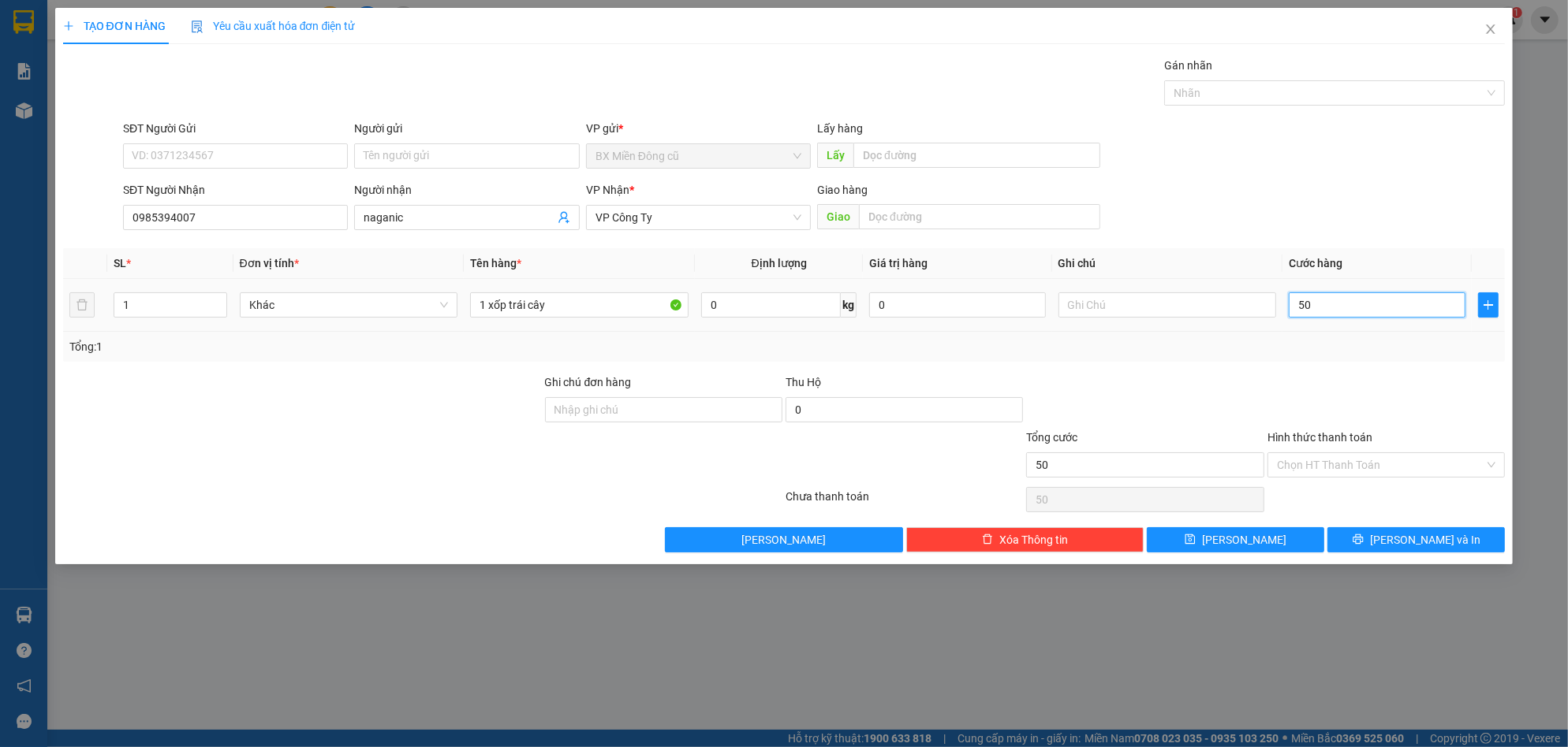
type input "500"
type input "5.000"
type input "50.000"
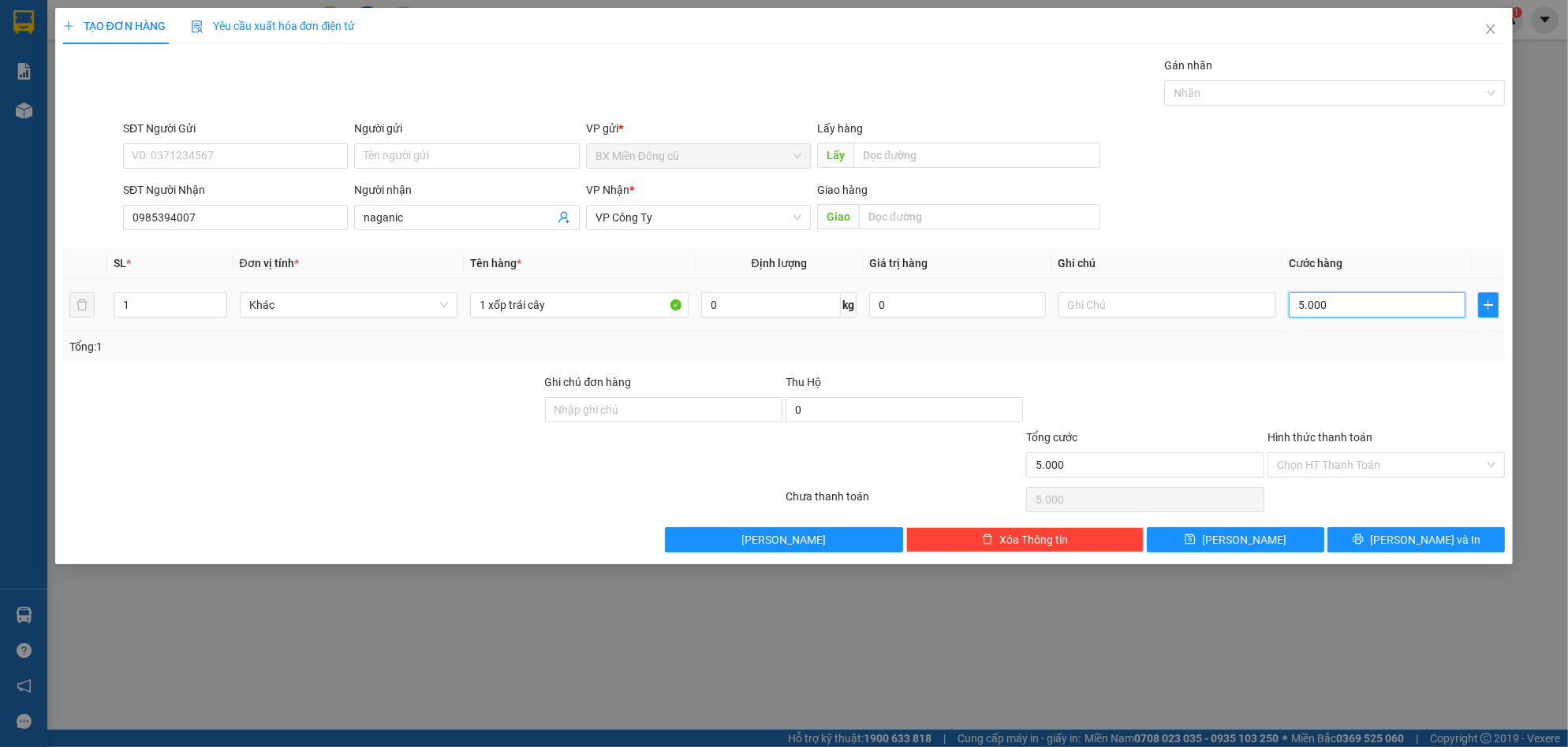
type input "50.000"
drag, startPoint x: 507, startPoint y: 309, endPoint x: 490, endPoint y: 319, distance: 19.7
click at [490, 318] on input "1 xốp trái cây" at bounding box center [578, 305] width 218 height 25
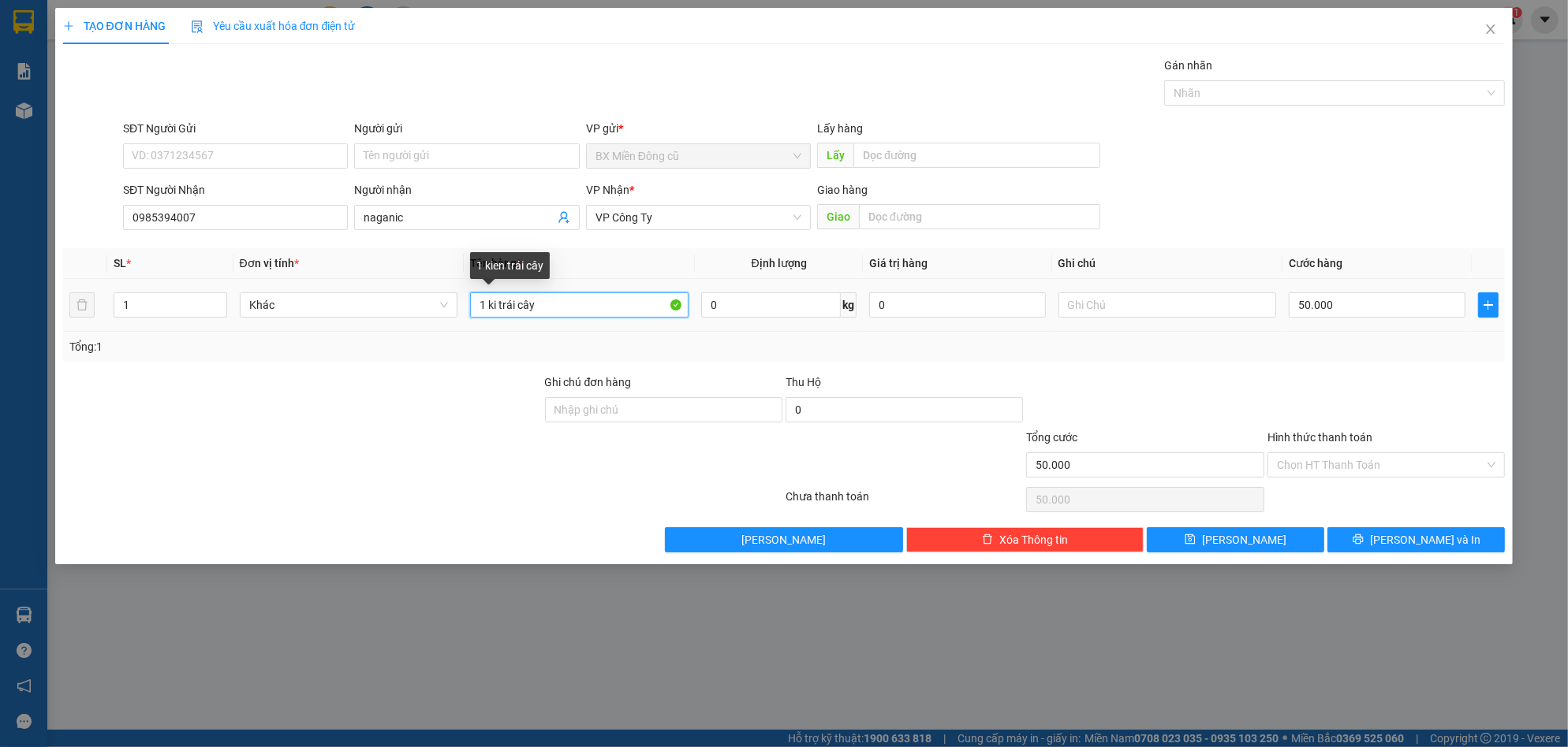
paste input "ên"
paste input "ện"
type input "1 kiện trái cây"
click at [1375, 534] on button "[PERSON_NAME] và In" at bounding box center [1416, 540] width 178 height 25
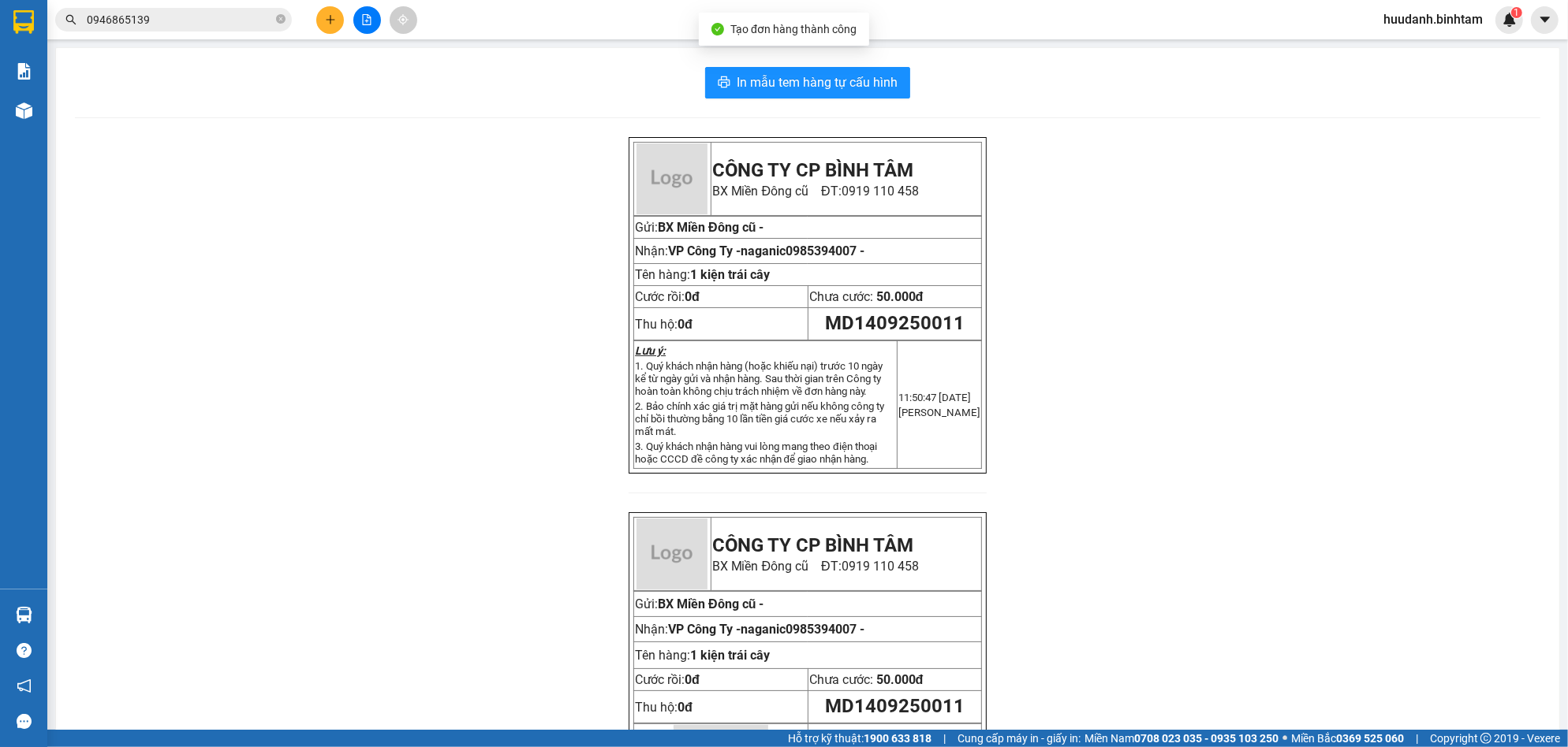
click at [831, 99] on div "In mẫu tem hàng tự cấu hình CÔNG TY CP BÌNH TÂM [GEOGRAPHIC_DATA] cũ ĐT: 0919 1…" at bounding box center [808, 466] width 1504 height 836
click at [840, 87] on span "In mẫu tem hàng tự cấu hình" at bounding box center [817, 82] width 161 height 20
click at [204, 24] on input "0946865139" at bounding box center [179, 20] width 186 height 17
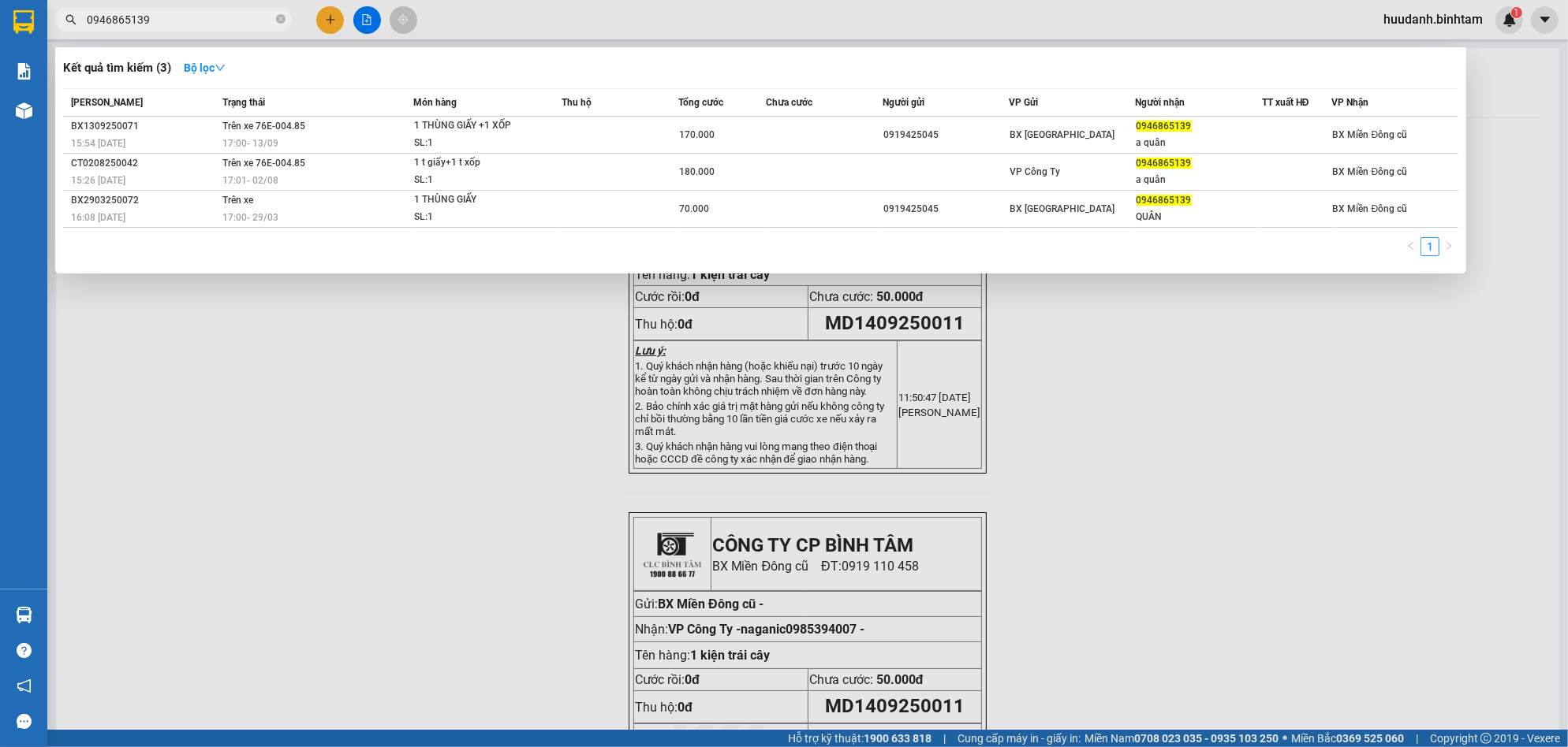
click at [204, 24] on input "0946865139" at bounding box center [179, 20] width 186 height 17
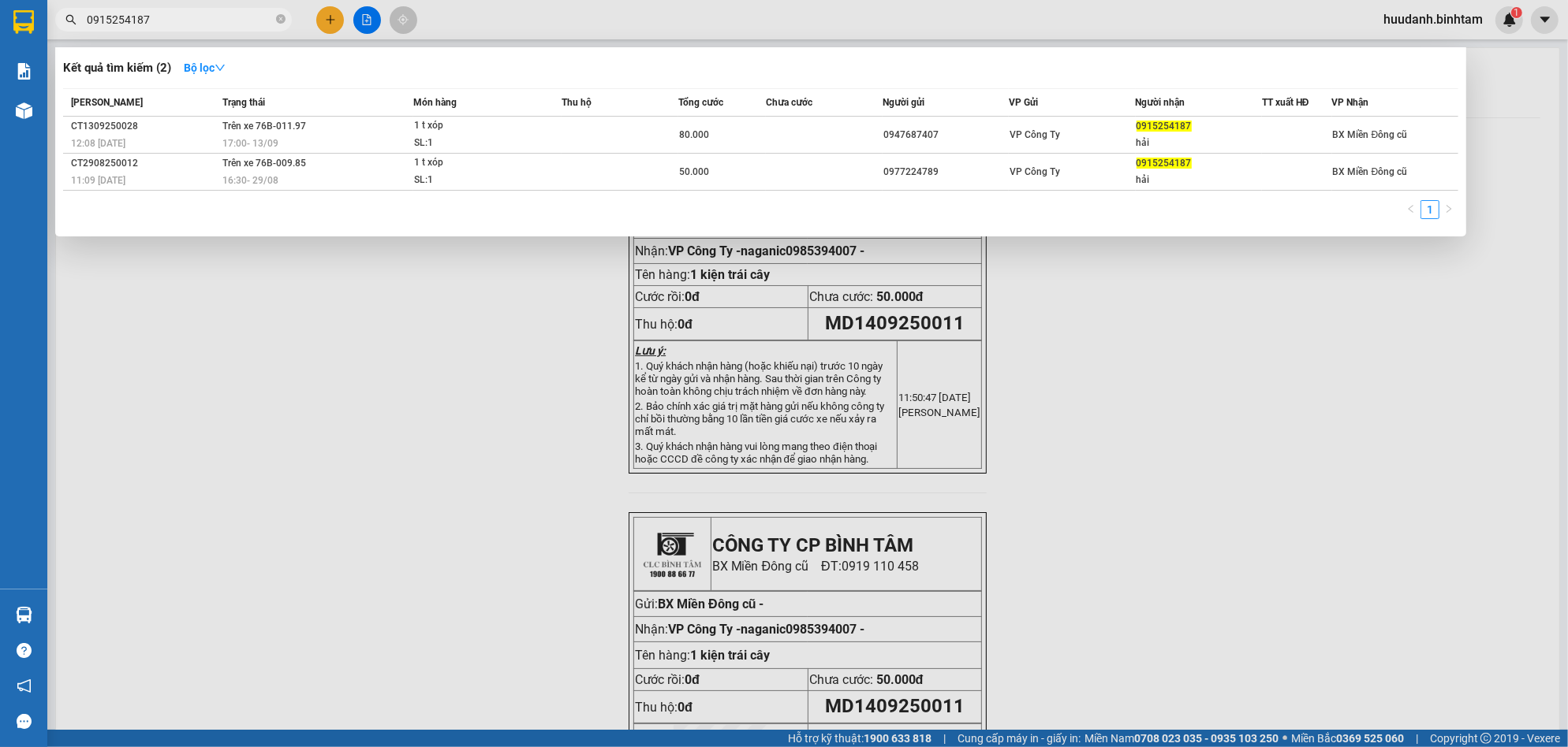
click at [168, 18] on input "0915254187" at bounding box center [179, 20] width 186 height 17
type input "0"
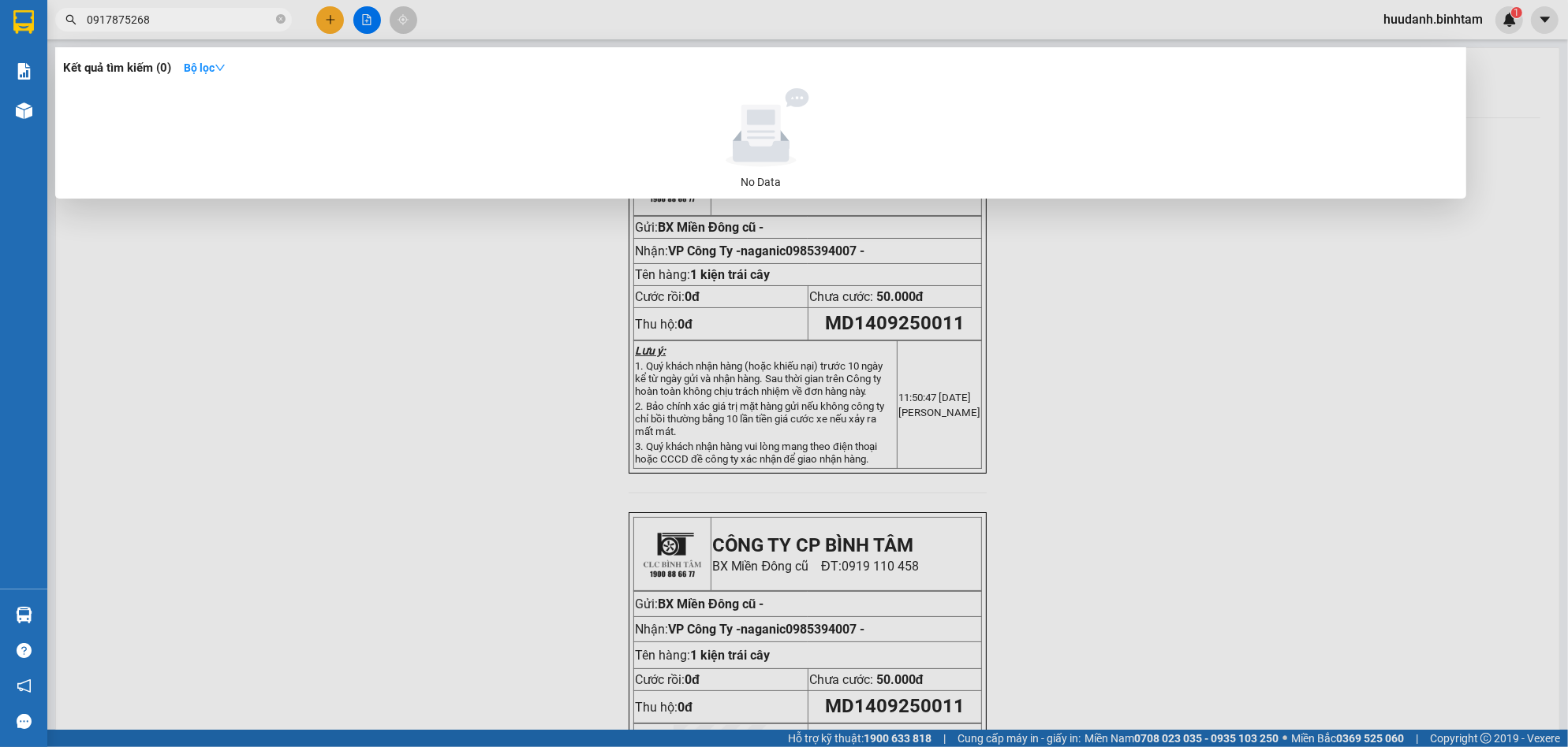
type input "0917875268"
click at [330, 10] on div at bounding box center [784, 374] width 1568 height 747
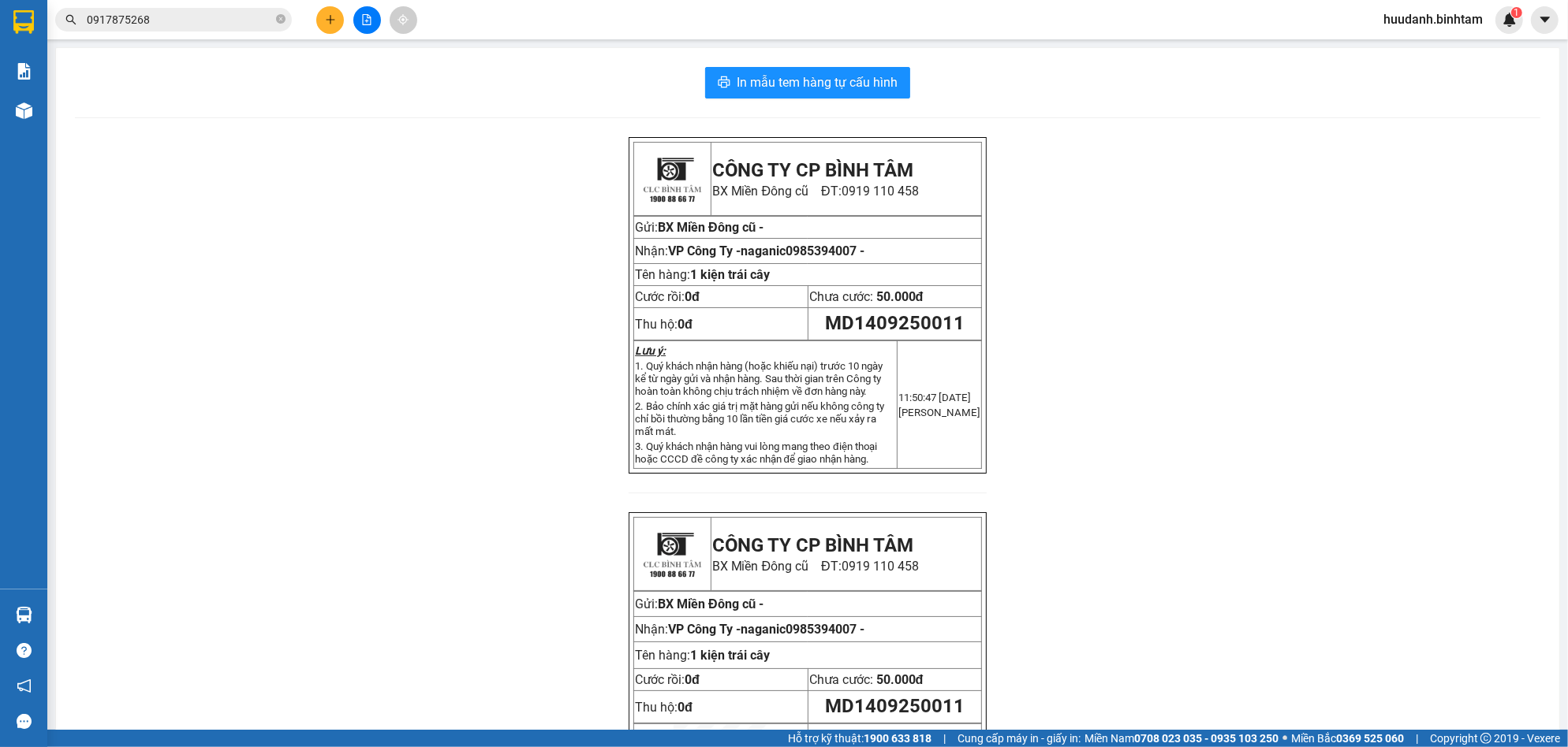
click at [336, 26] on button at bounding box center [330, 20] width 28 height 28
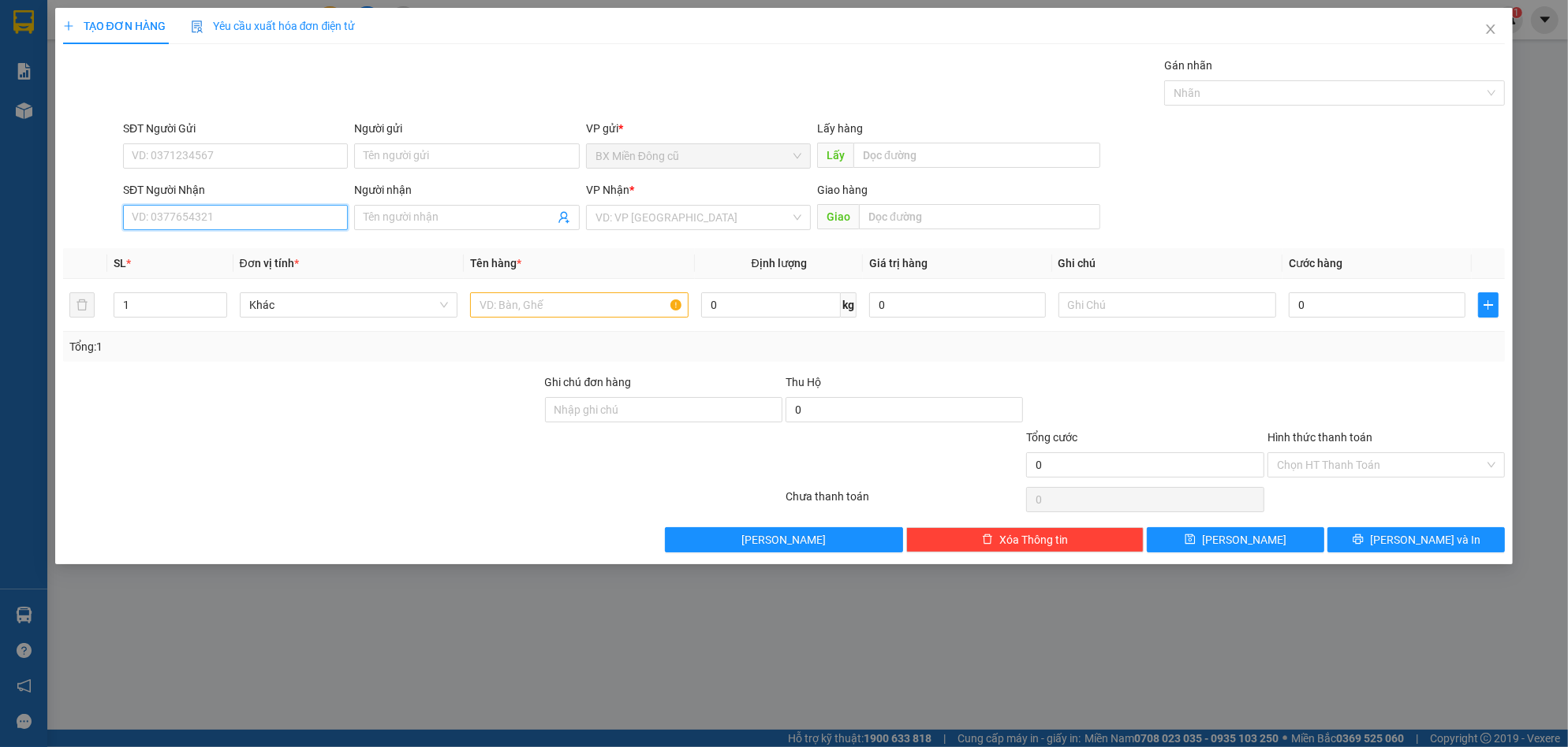
click at [241, 214] on input "SĐT Người Nhận" at bounding box center [235, 217] width 225 height 25
type input "0905502392"
click at [438, 228] on span at bounding box center [466, 217] width 225 height 25
click at [452, 210] on input "Người nhận" at bounding box center [459, 217] width 190 height 17
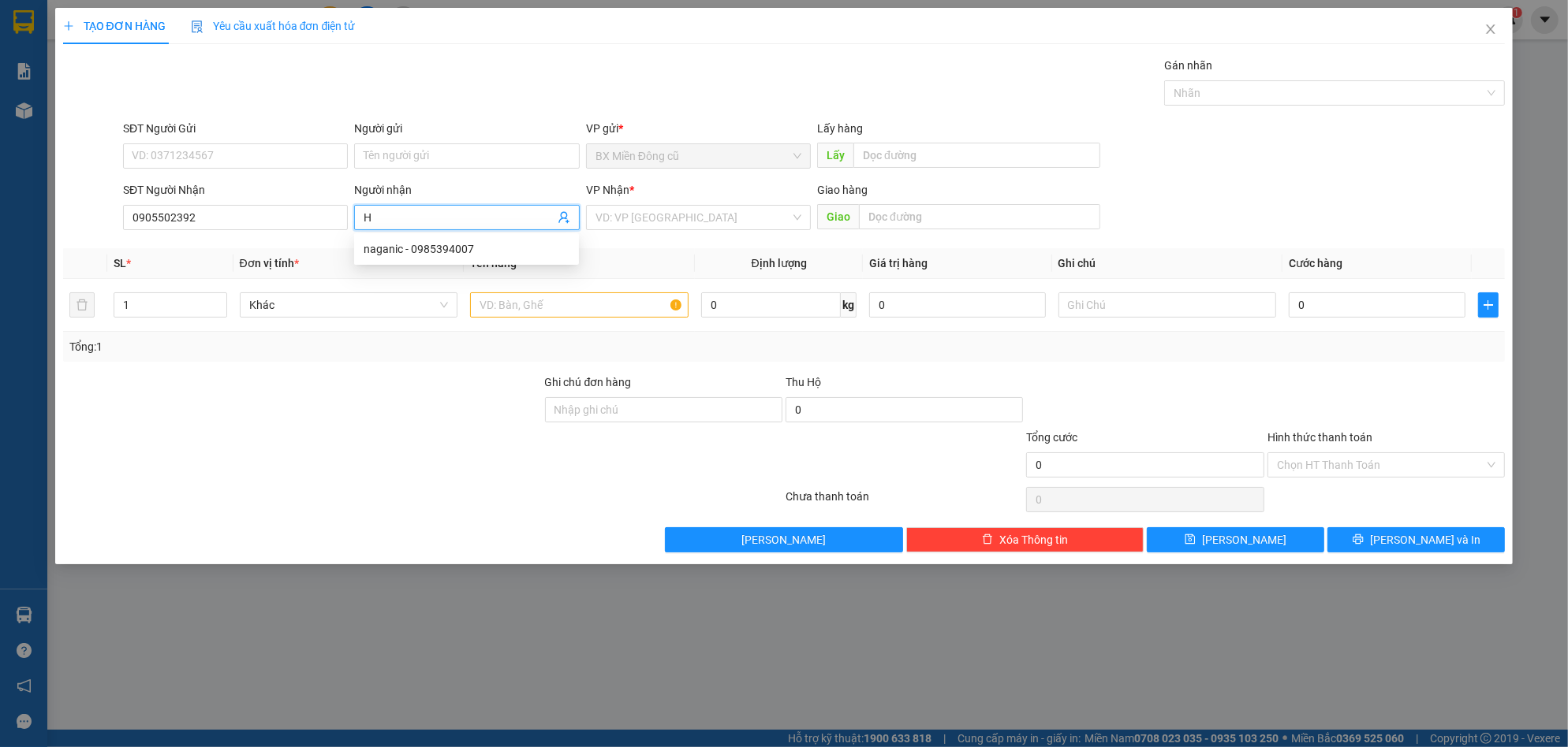
paste input "ương"
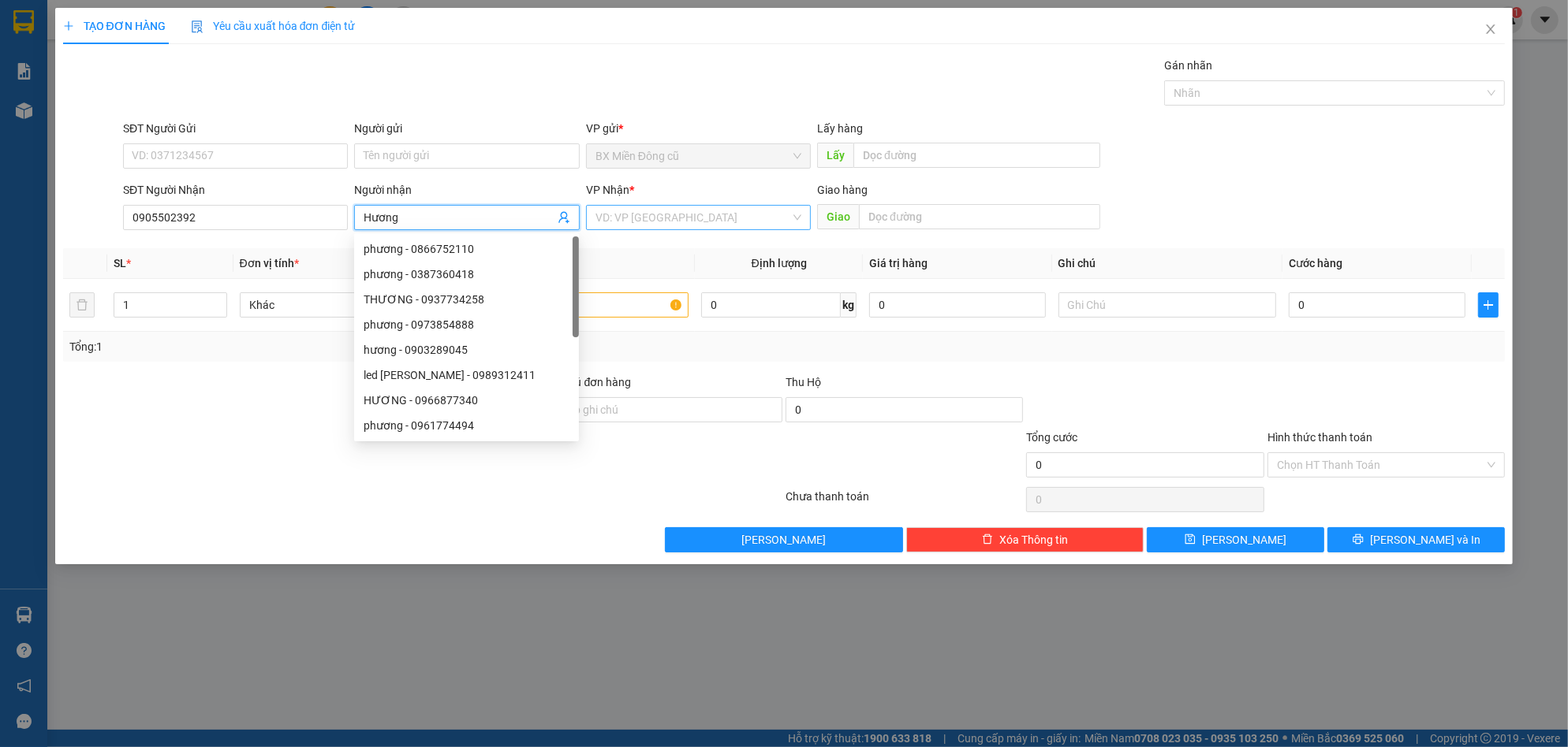
type input "Hương"
click at [649, 221] on input "search" at bounding box center [693, 217] width 195 height 24
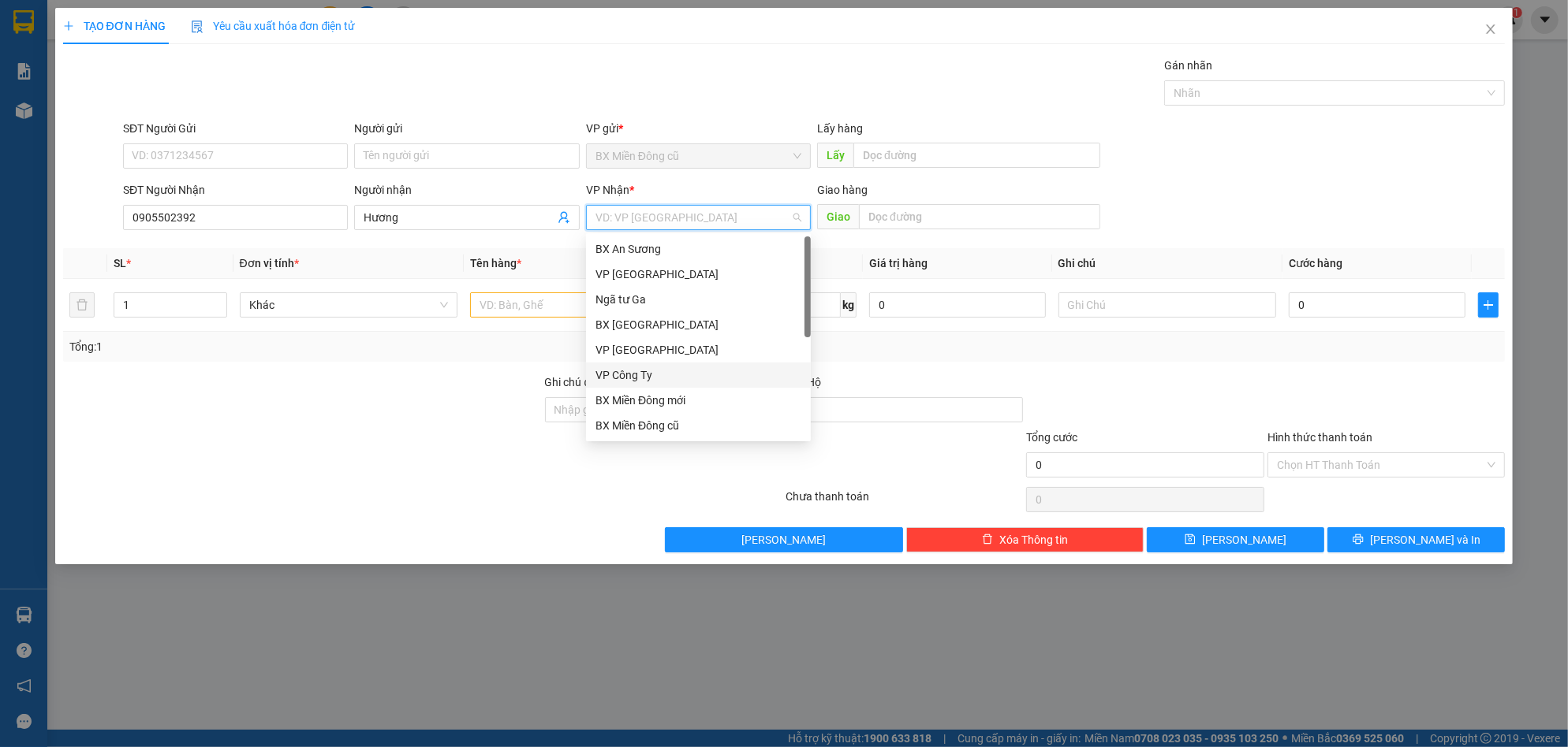
click at [647, 380] on div "VP Công Ty" at bounding box center [698, 375] width 206 height 17
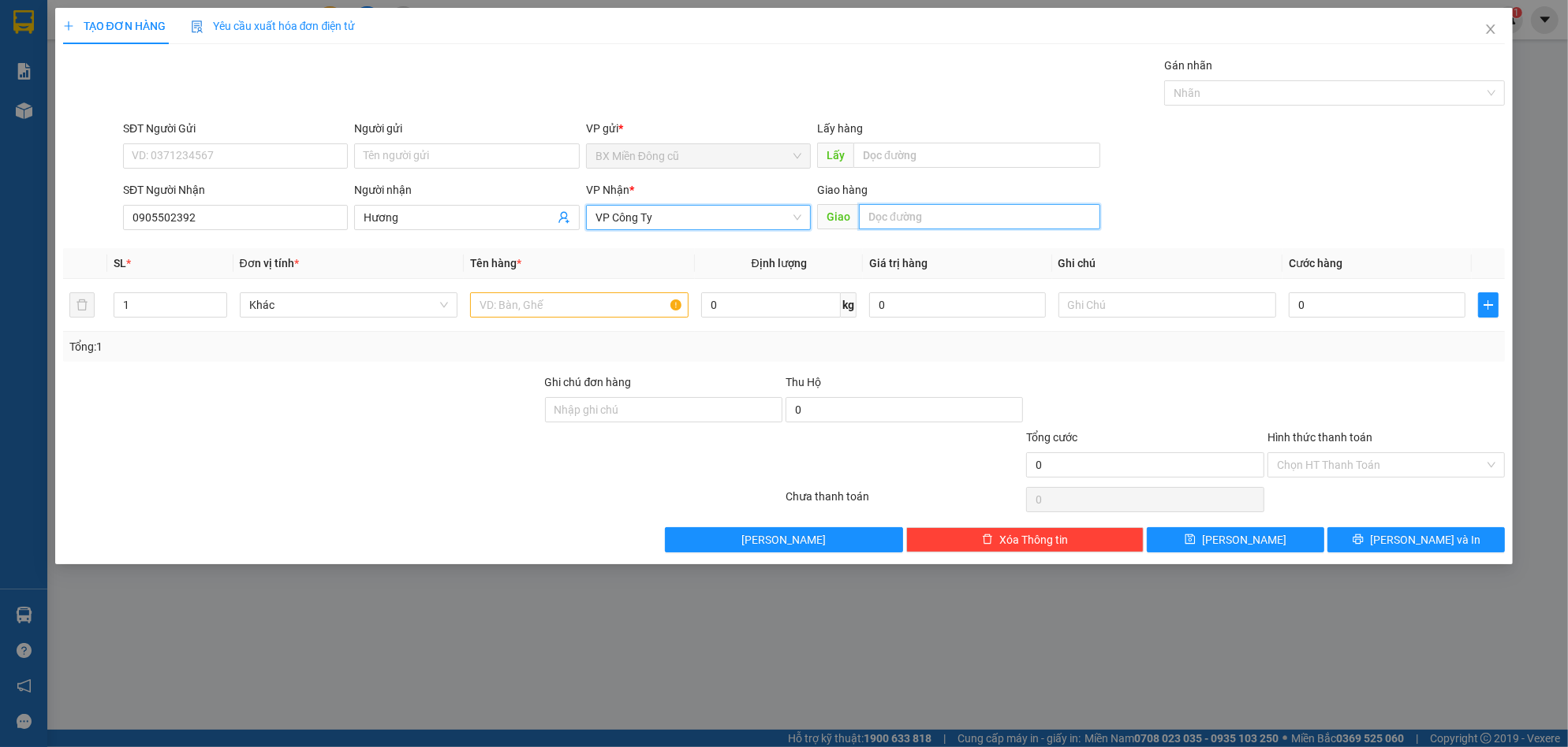
click at [890, 213] on input "text" at bounding box center [979, 216] width 241 height 25
paste input "ùng"
paste input "ương"
type input "28/12 [PERSON_NAME]"
click at [540, 308] on input "text" at bounding box center [578, 305] width 218 height 25
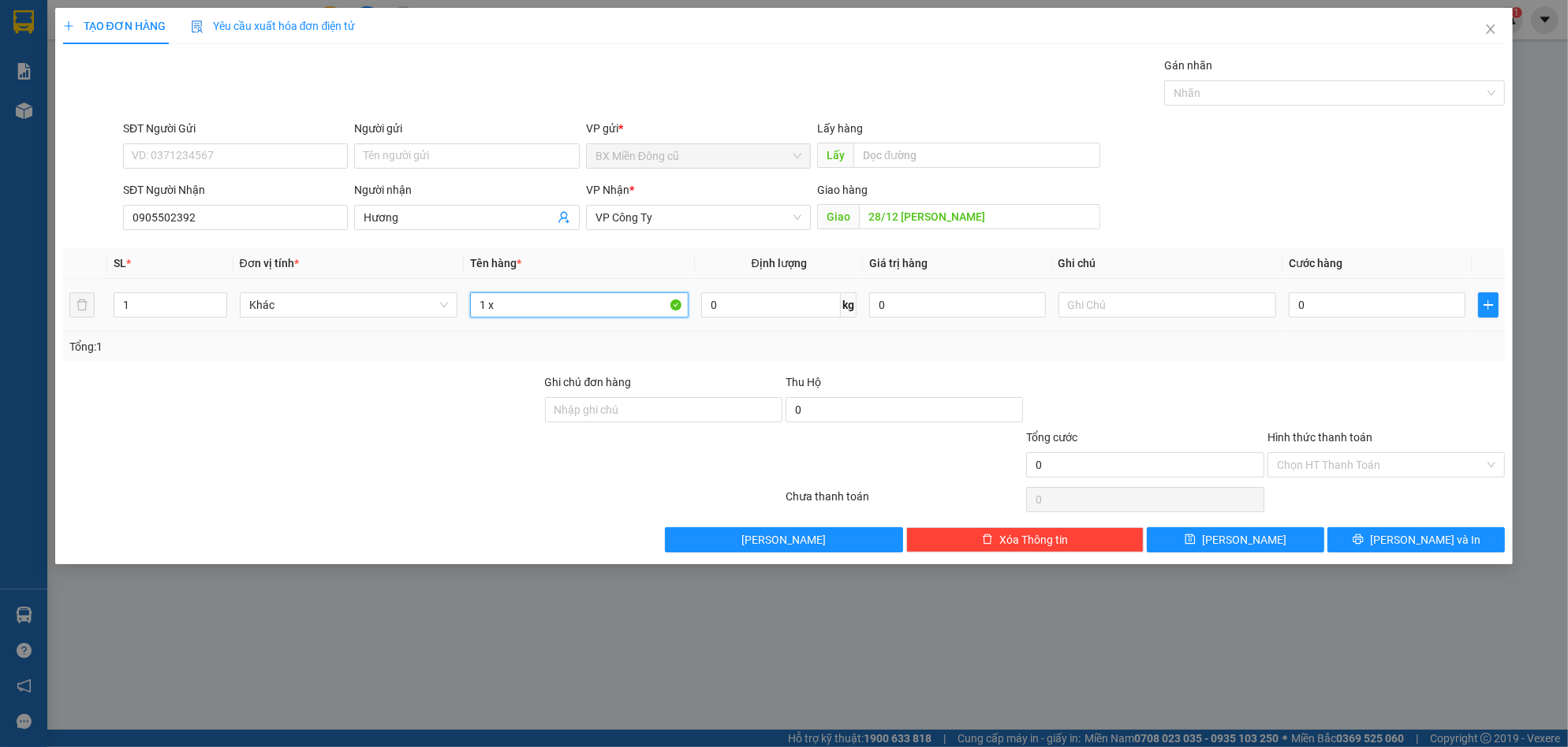
paste input "ốp"
type input "1 xốp ( xeomdathu20k)"
click at [1383, 308] on input "0" at bounding box center [1377, 305] width 177 height 25
type input "8"
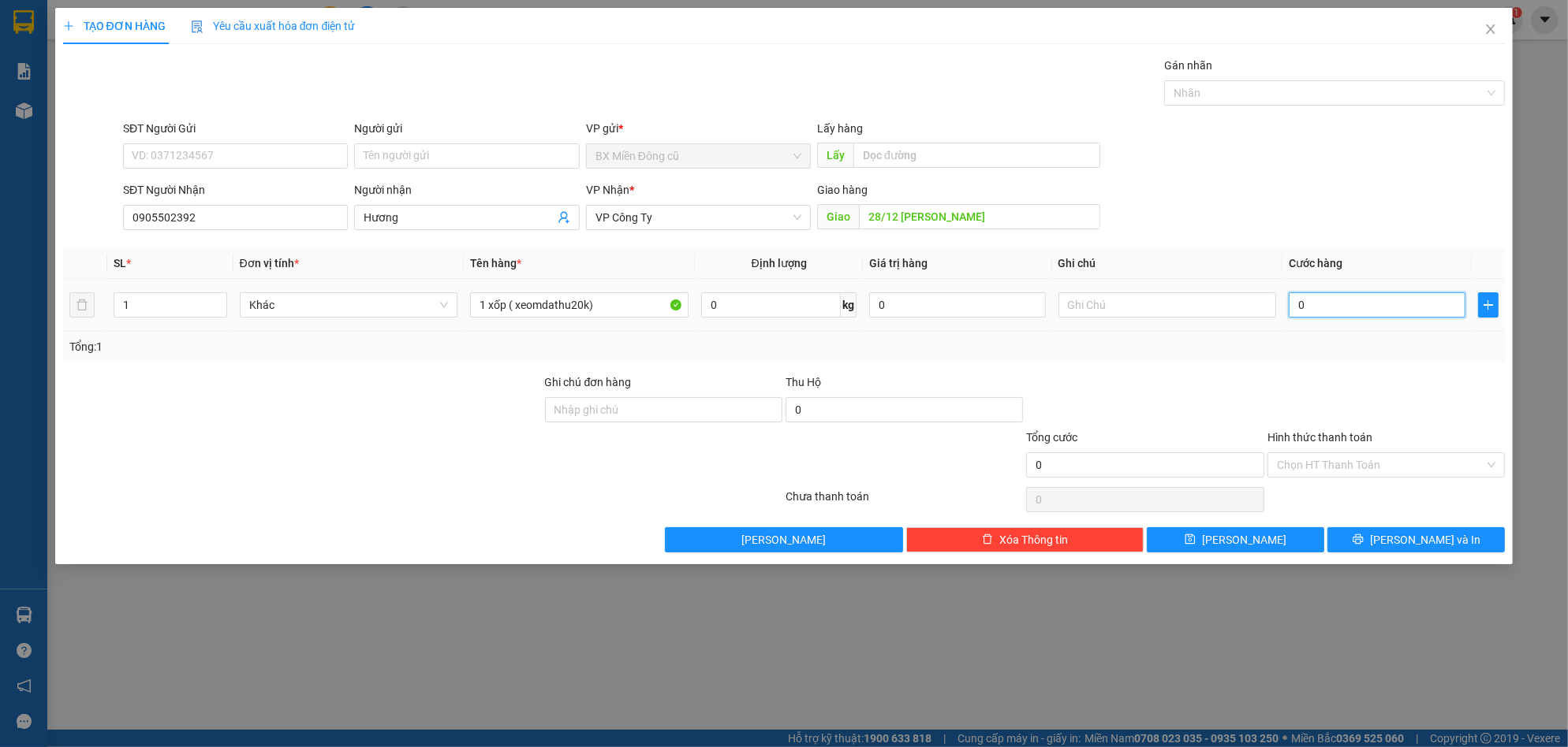
type input "8"
type input "80"
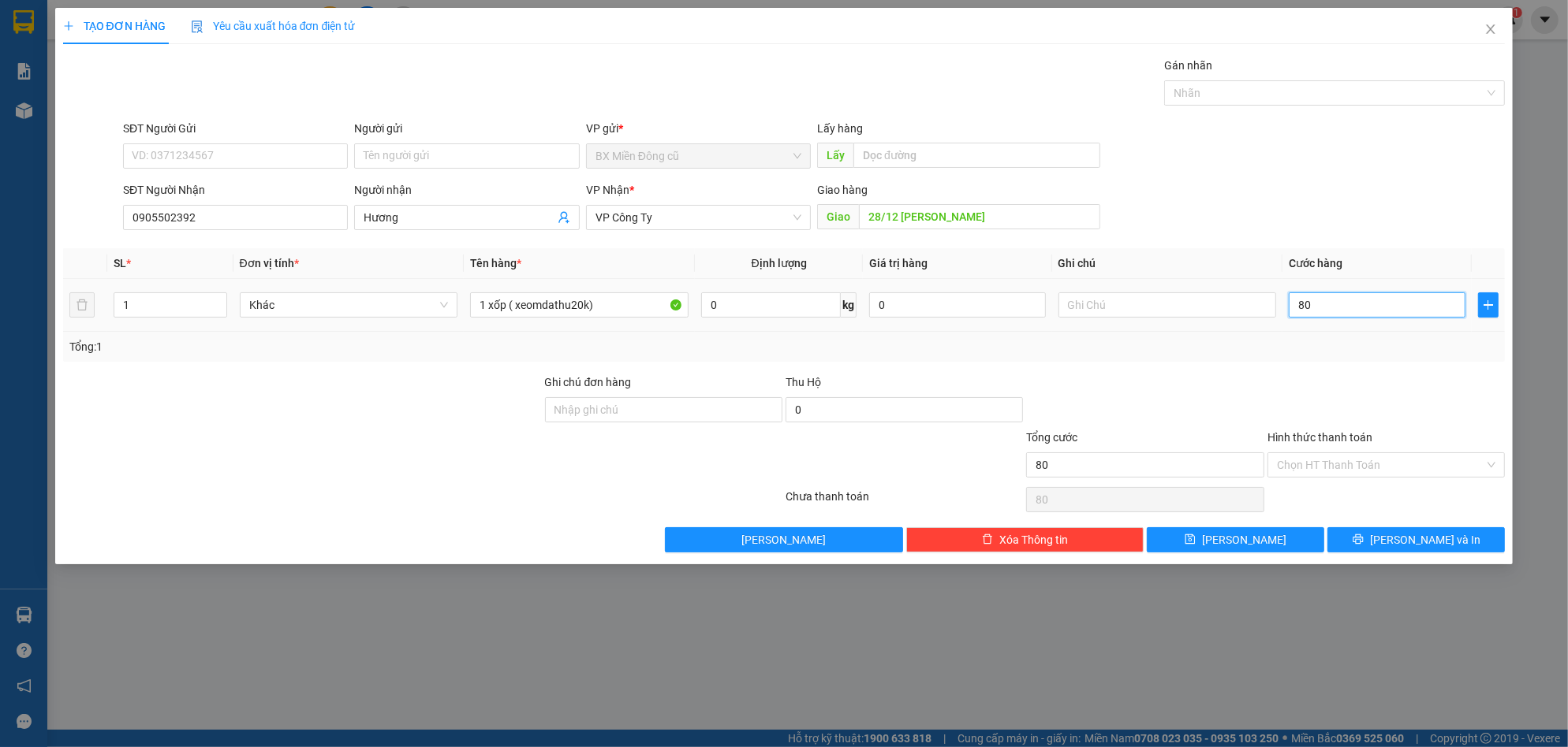
type input "800"
type input "8.000"
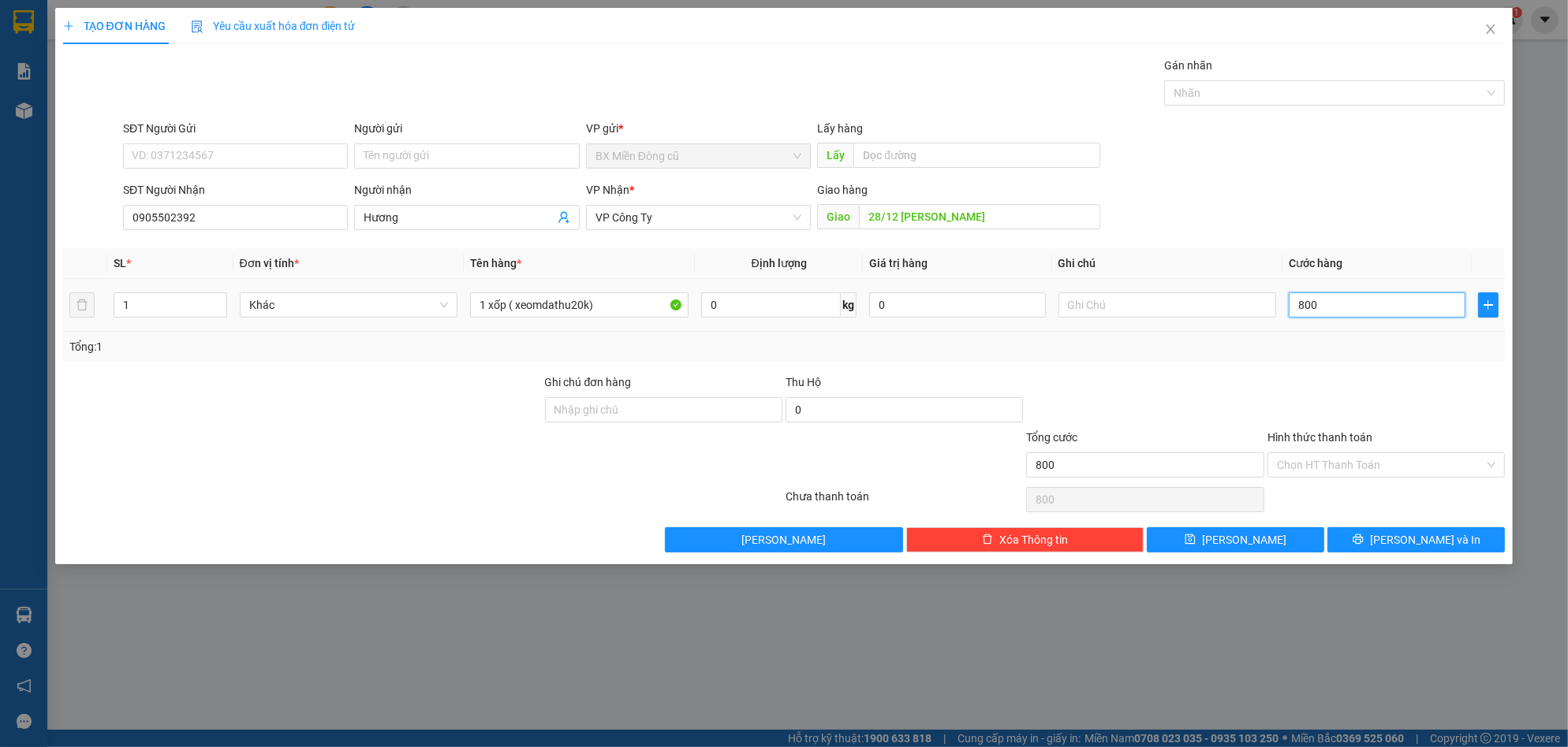
type input "8.000"
type input "80.000"
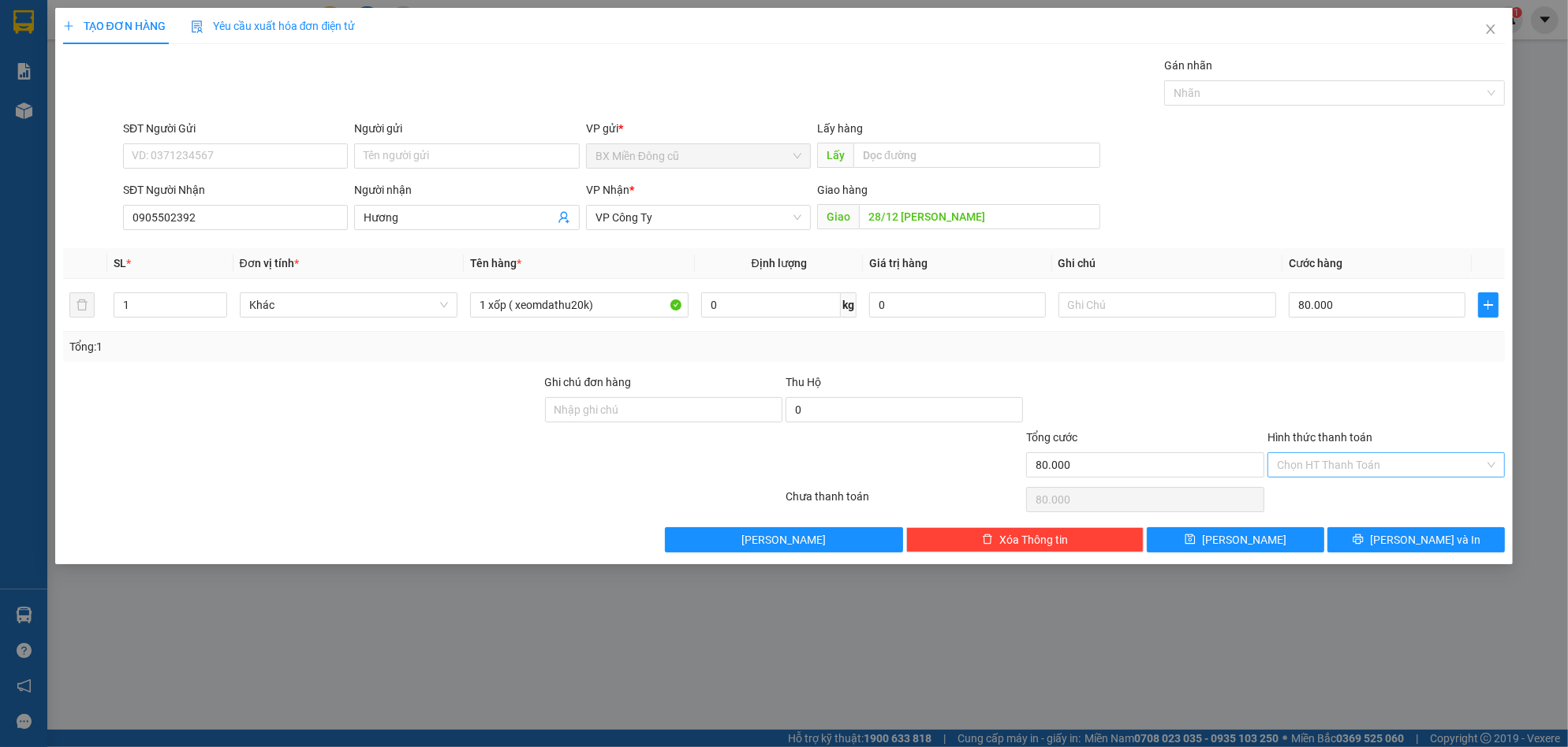
click at [1330, 467] on input "Hình thức thanh toán" at bounding box center [1380, 465] width 207 height 24
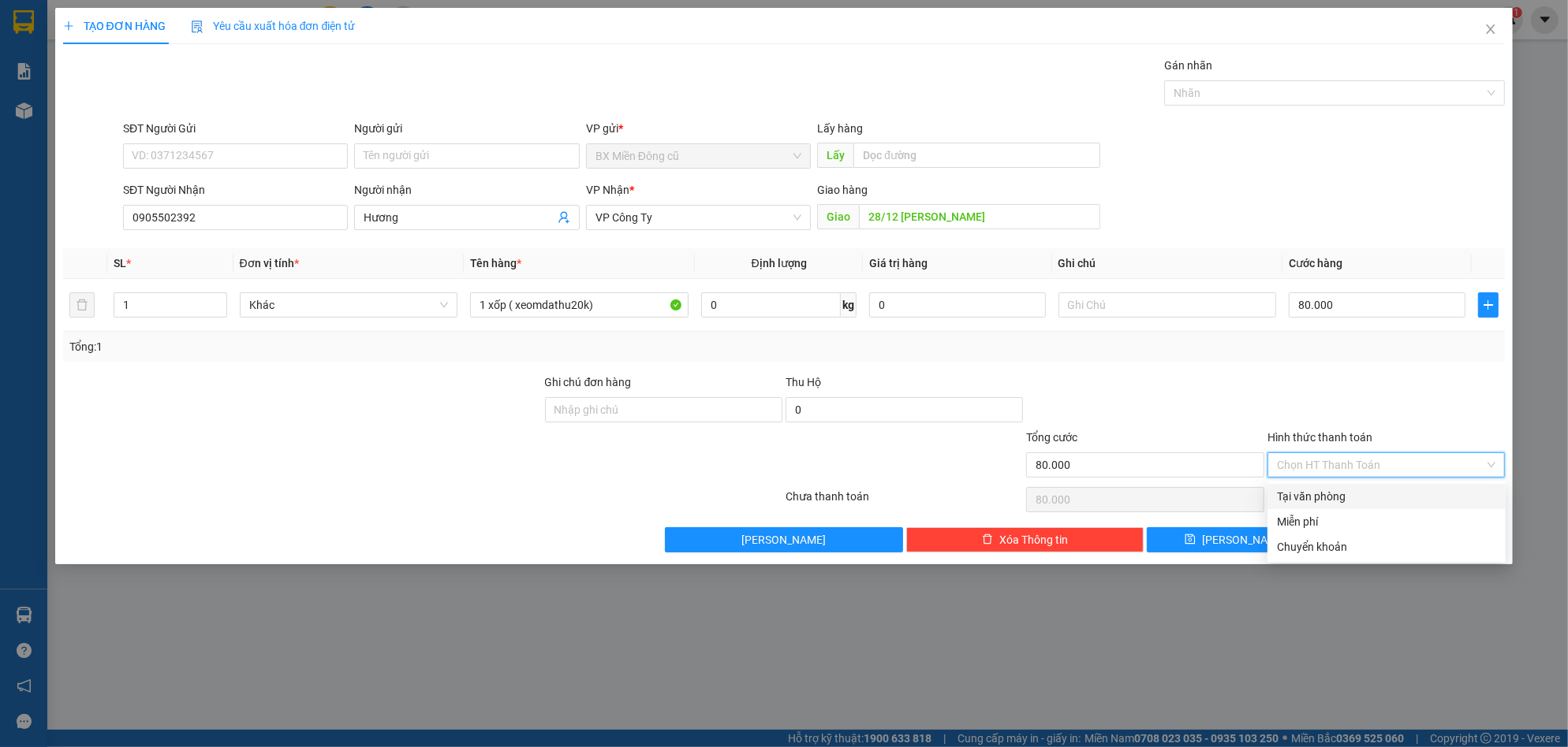
click at [1327, 493] on div "Tại văn phòng" at bounding box center [1386, 496] width 219 height 17
type input "0"
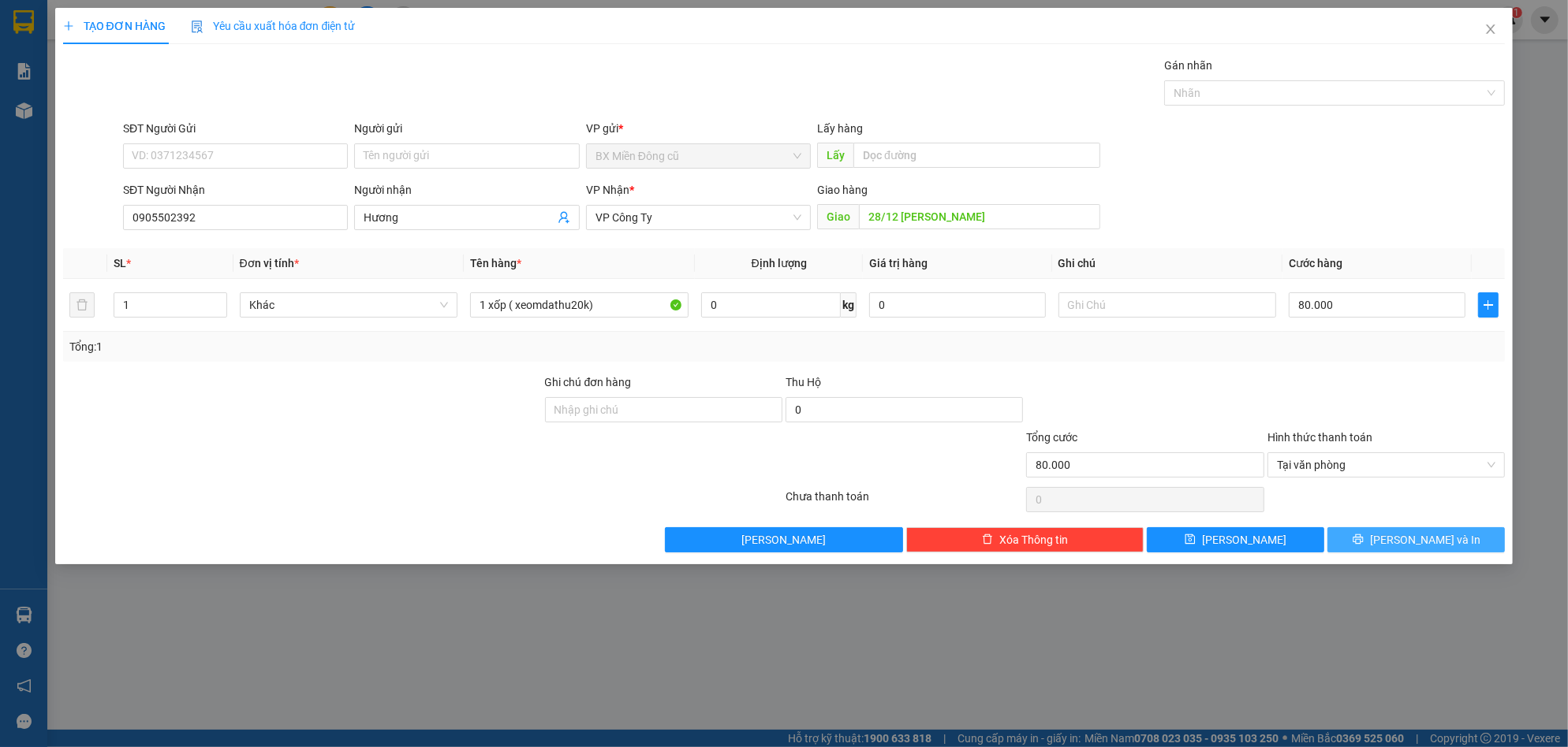
click at [1377, 543] on button "[PERSON_NAME] và In" at bounding box center [1416, 540] width 178 height 25
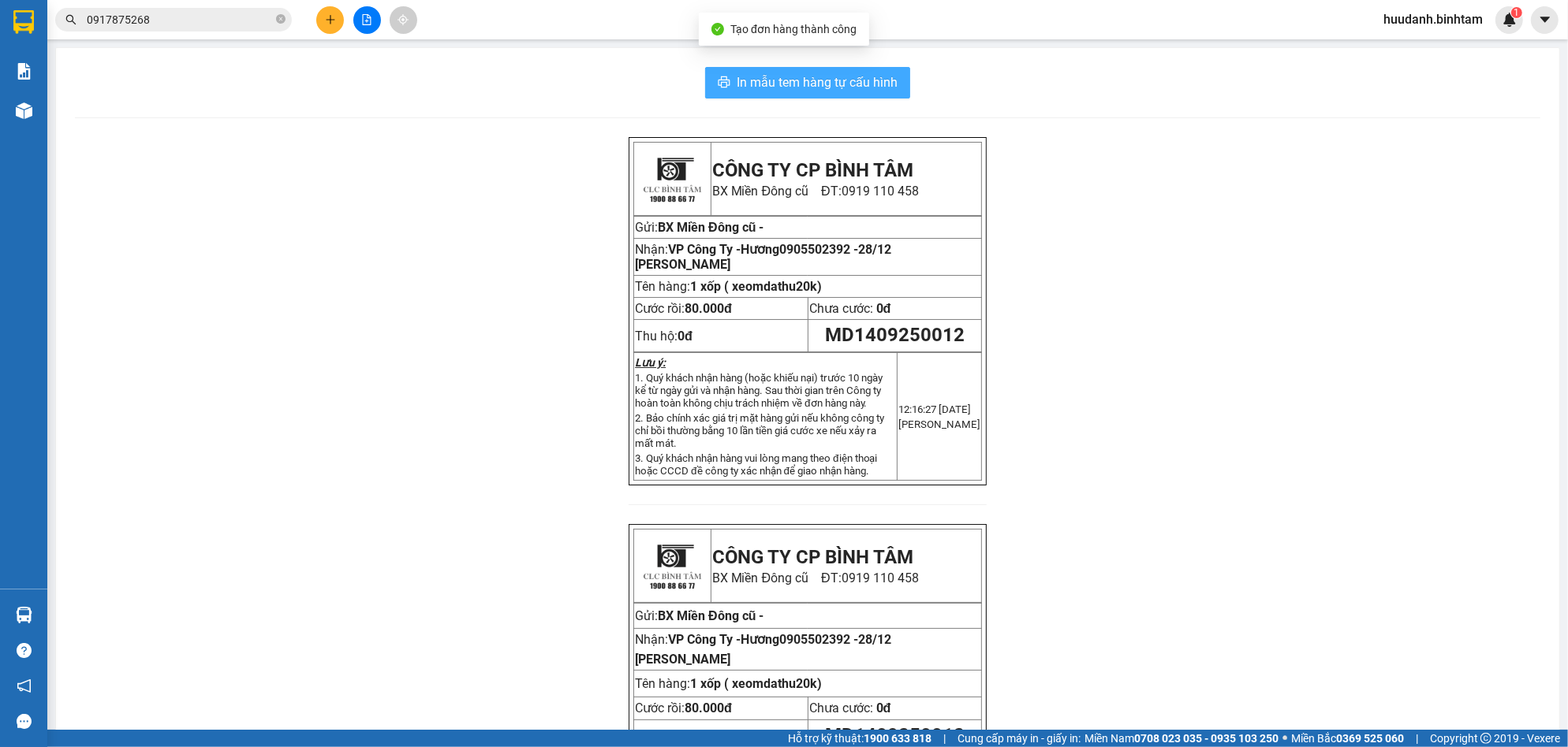
click at [784, 73] on span "In mẫu tem hàng tự cấu hình" at bounding box center [817, 82] width 161 height 20
click at [319, 21] on button at bounding box center [330, 20] width 28 height 28
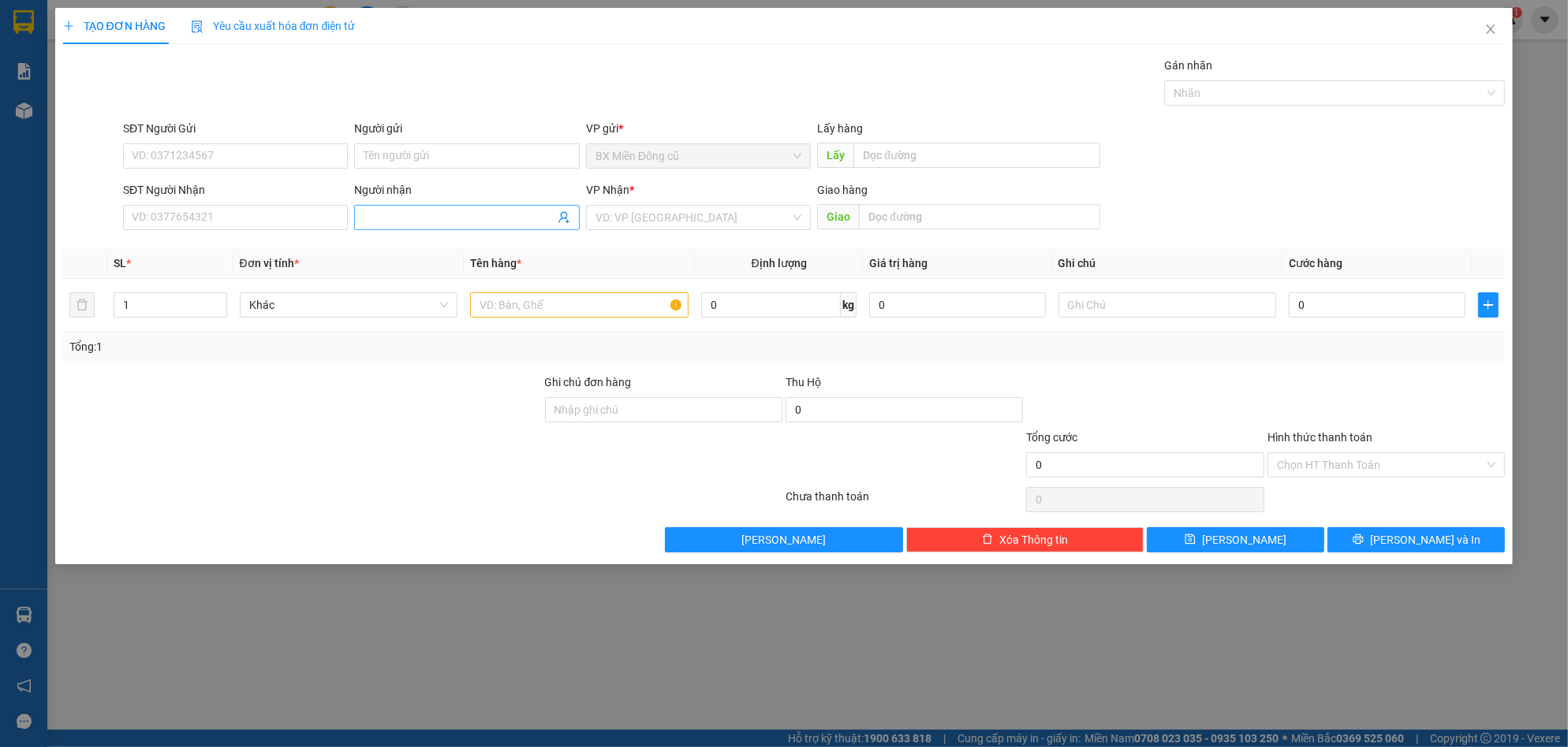
click at [480, 224] on input "Người nhận" at bounding box center [459, 217] width 190 height 17
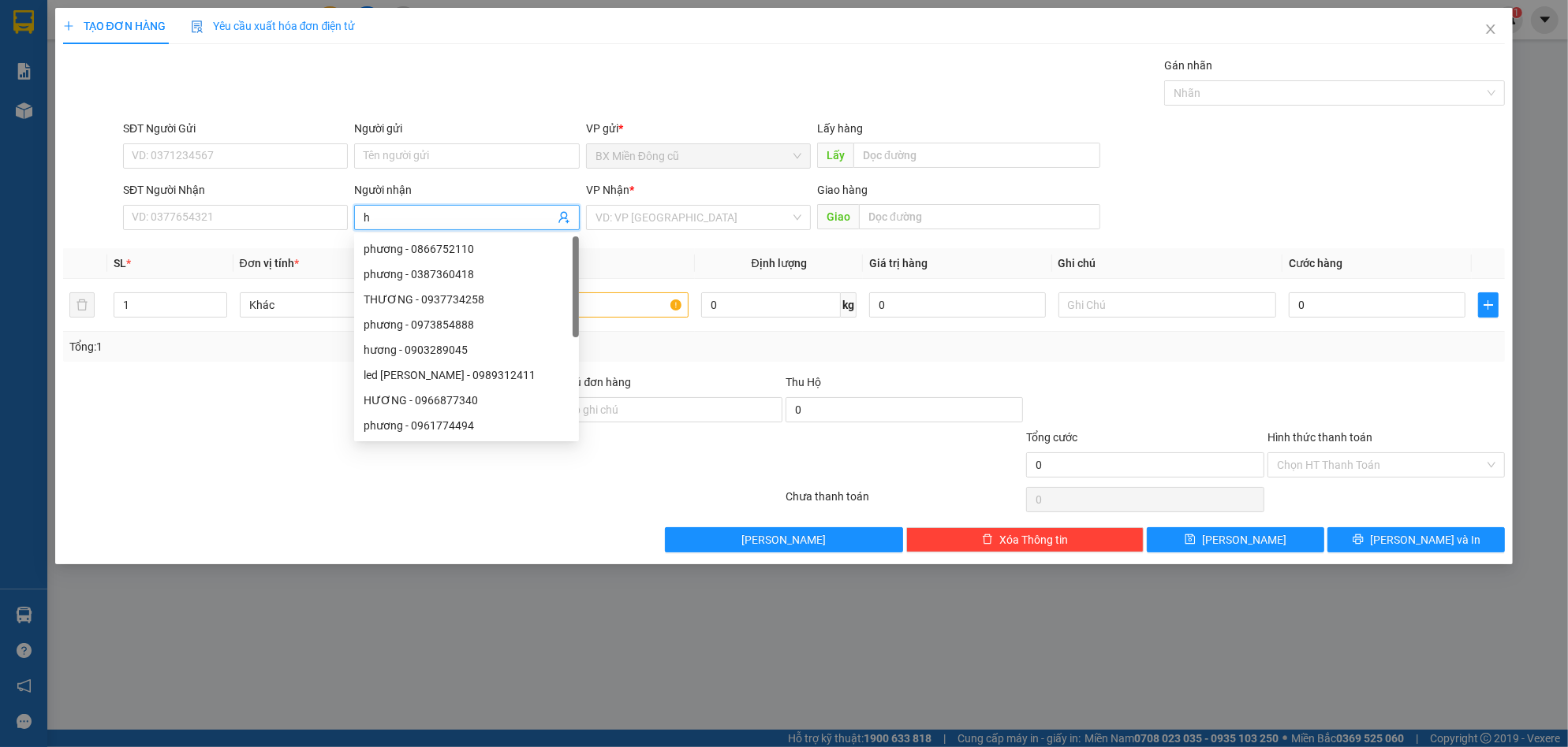
paste input "ương"
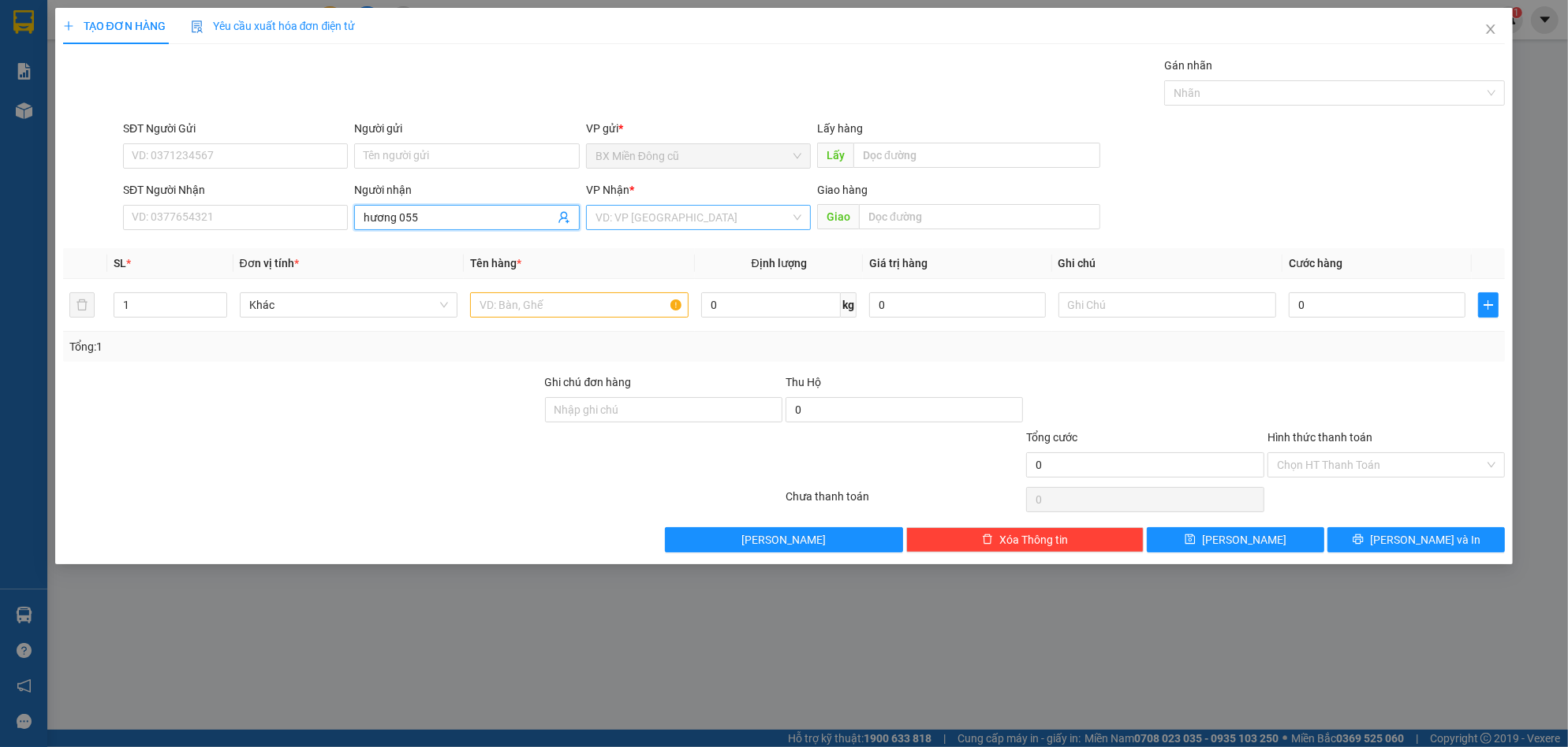
type input "hương 055"
click at [632, 224] on input "search" at bounding box center [693, 217] width 195 height 24
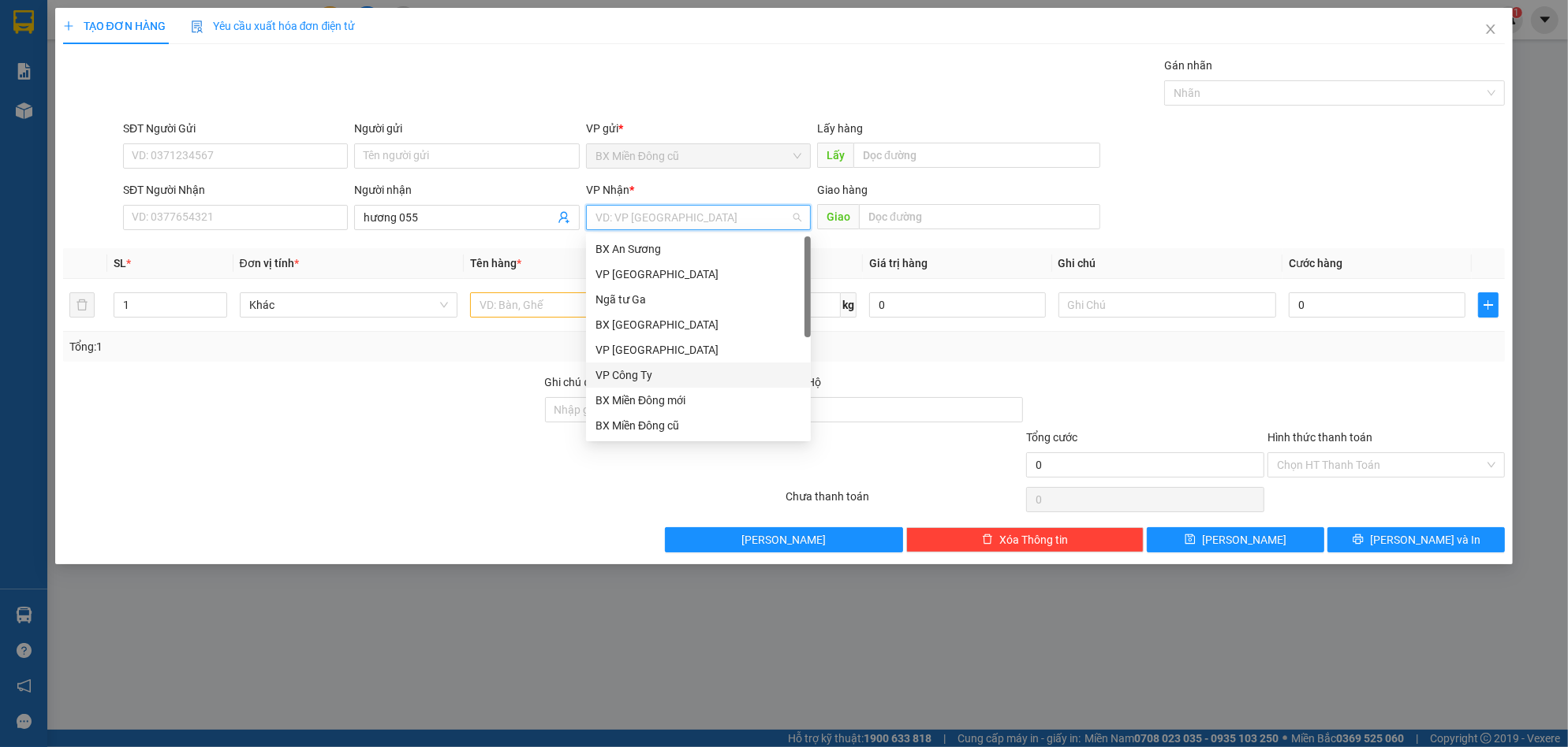
click at [619, 377] on div "VP Công Ty" at bounding box center [698, 375] width 206 height 17
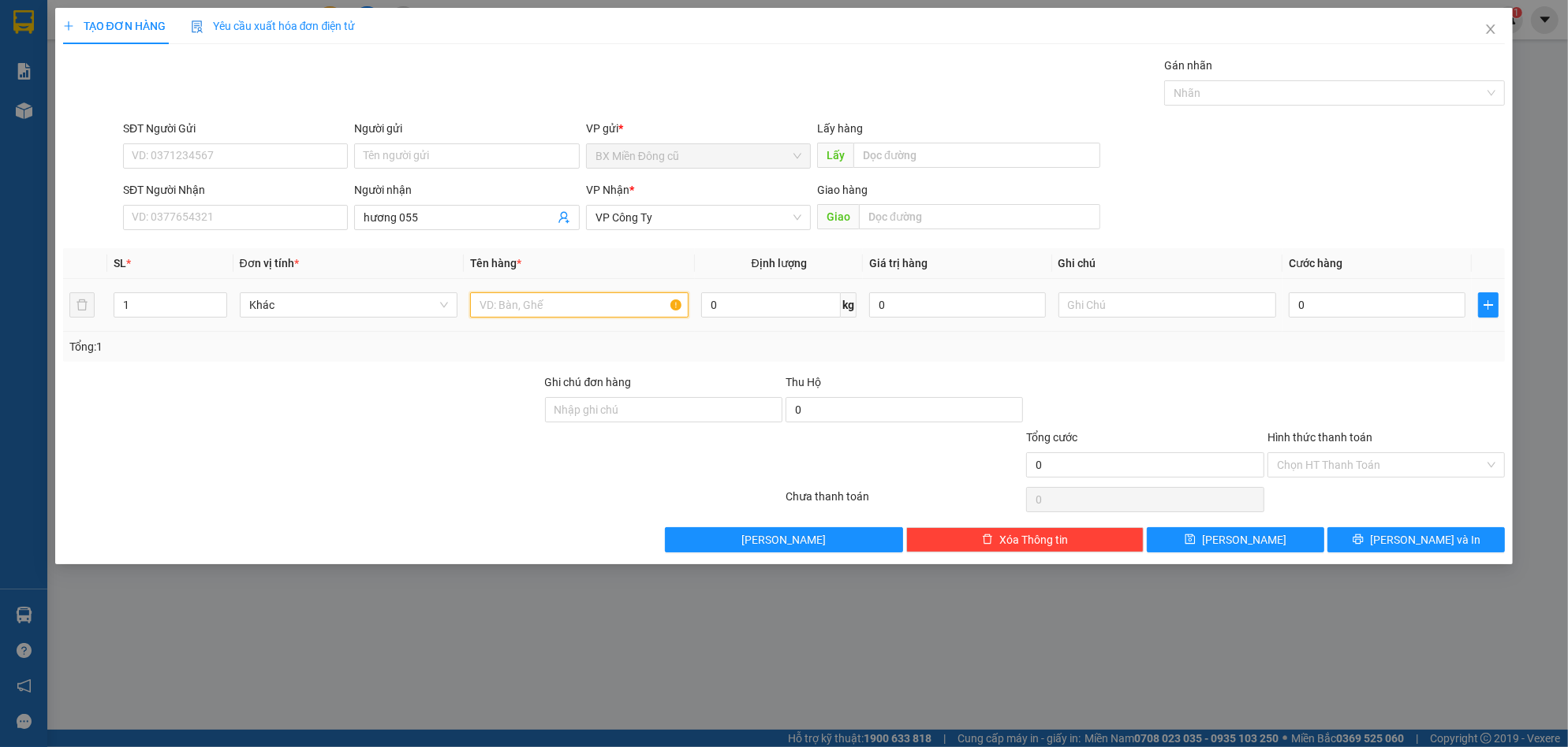
click at [533, 308] on input "text" at bounding box center [578, 305] width 218 height 25
paste input "ục"
paste input "đen"
type input "1 cục đen"
click at [1382, 308] on input "0" at bounding box center [1377, 305] width 177 height 25
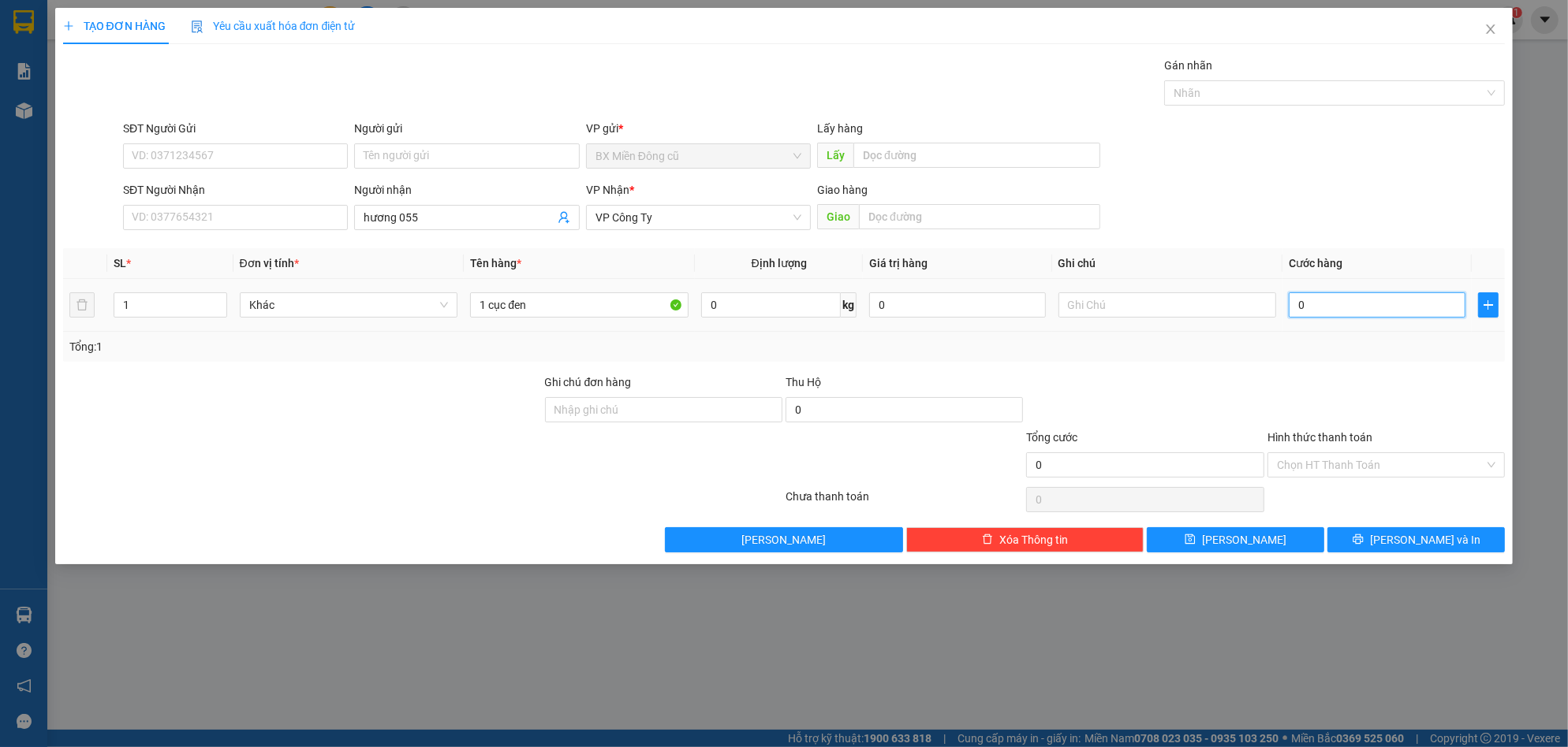
type input "7"
type input "70"
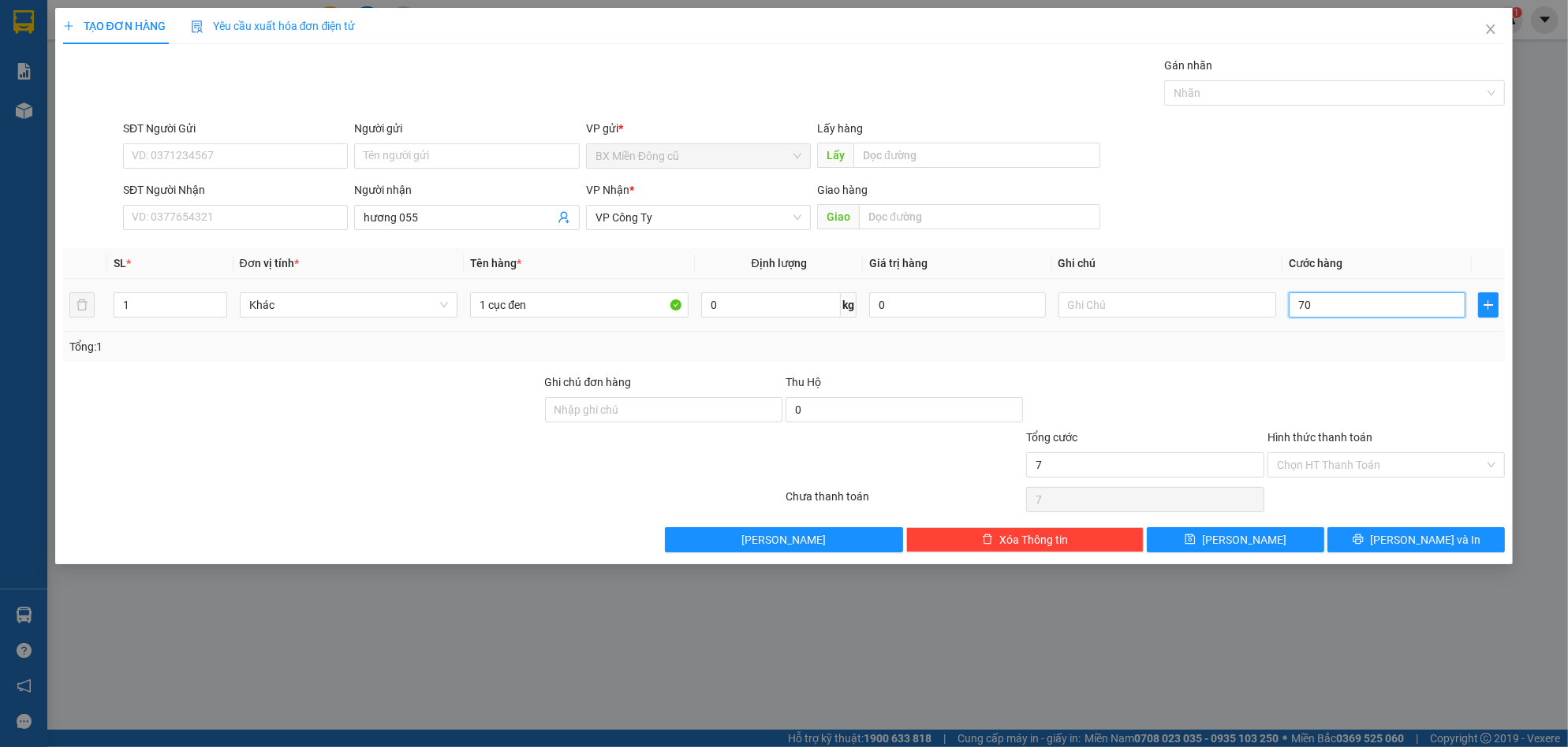
type input "70"
type input "700"
type input "7.000"
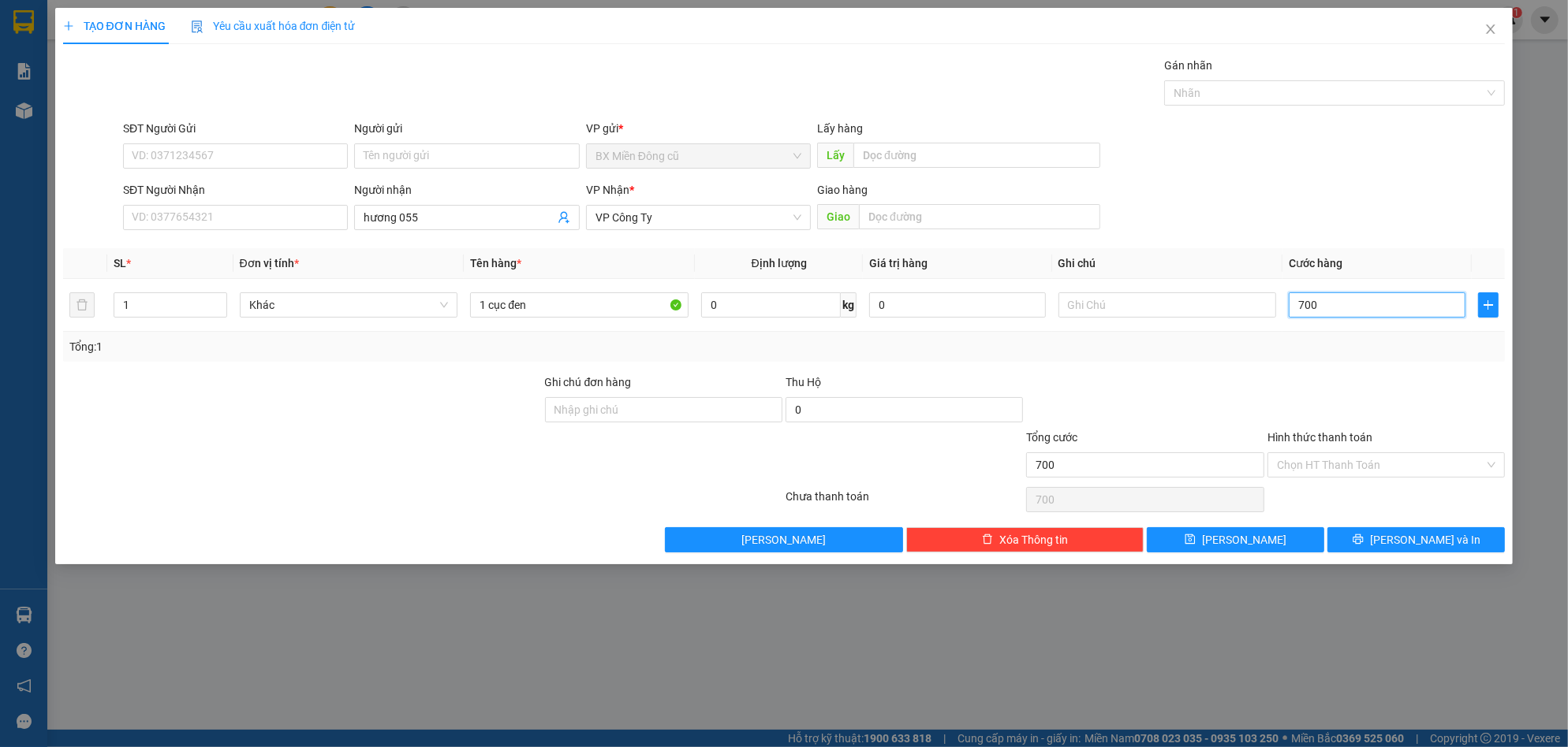
type input "7.000"
type input "70.000"
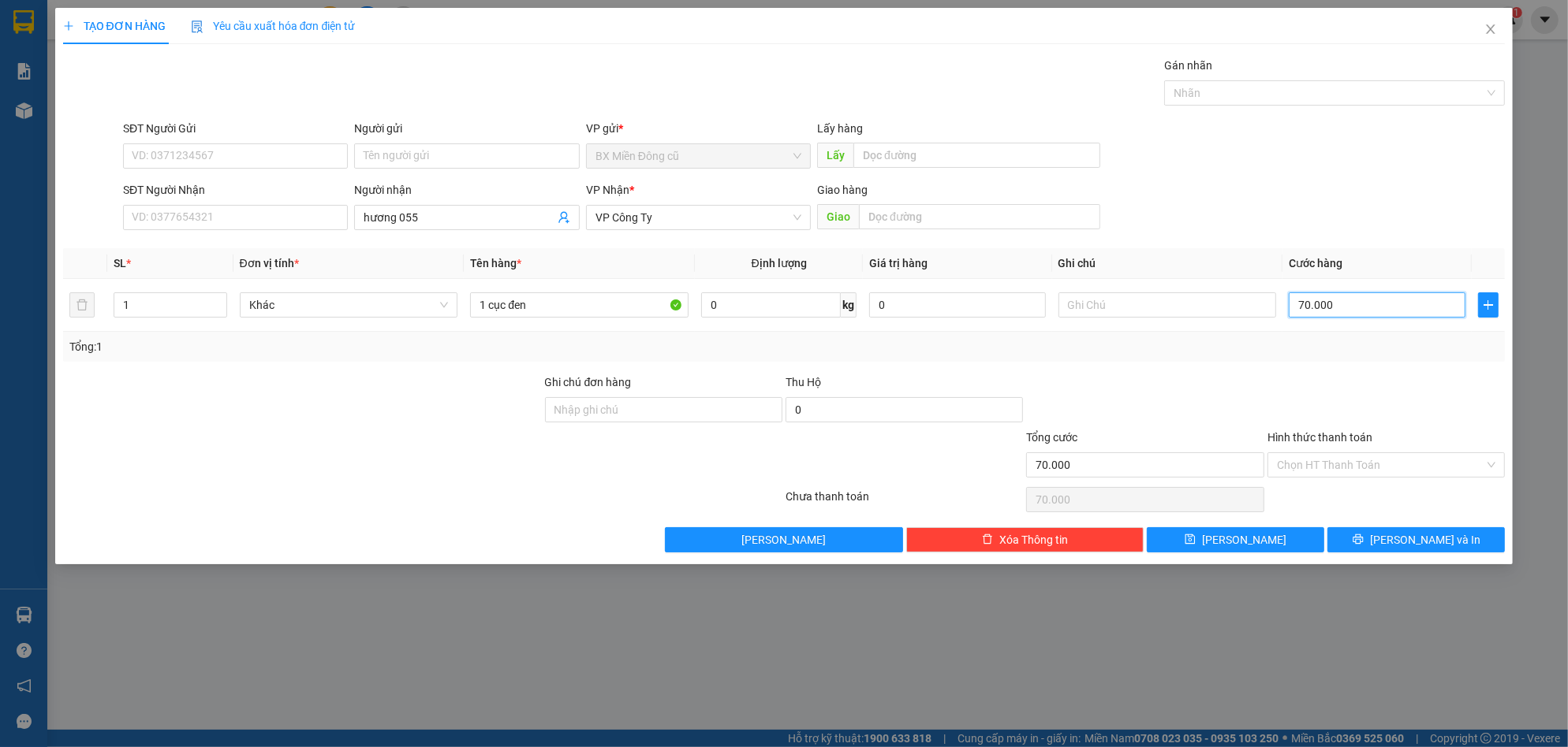
type input "70.000"
click at [1423, 561] on div "TẠO ĐƠN HÀNG Yêu cầu xuất hóa đơn điện tử Transit Pickup Surcharge Ids Transit …" at bounding box center [785, 286] width 1458 height 557
drag, startPoint x: 1420, startPoint y: 541, endPoint x: 1420, endPoint y: 531, distance: 10.0
click at [1420, 538] on span "[PERSON_NAME] và In" at bounding box center [1425, 540] width 110 height 17
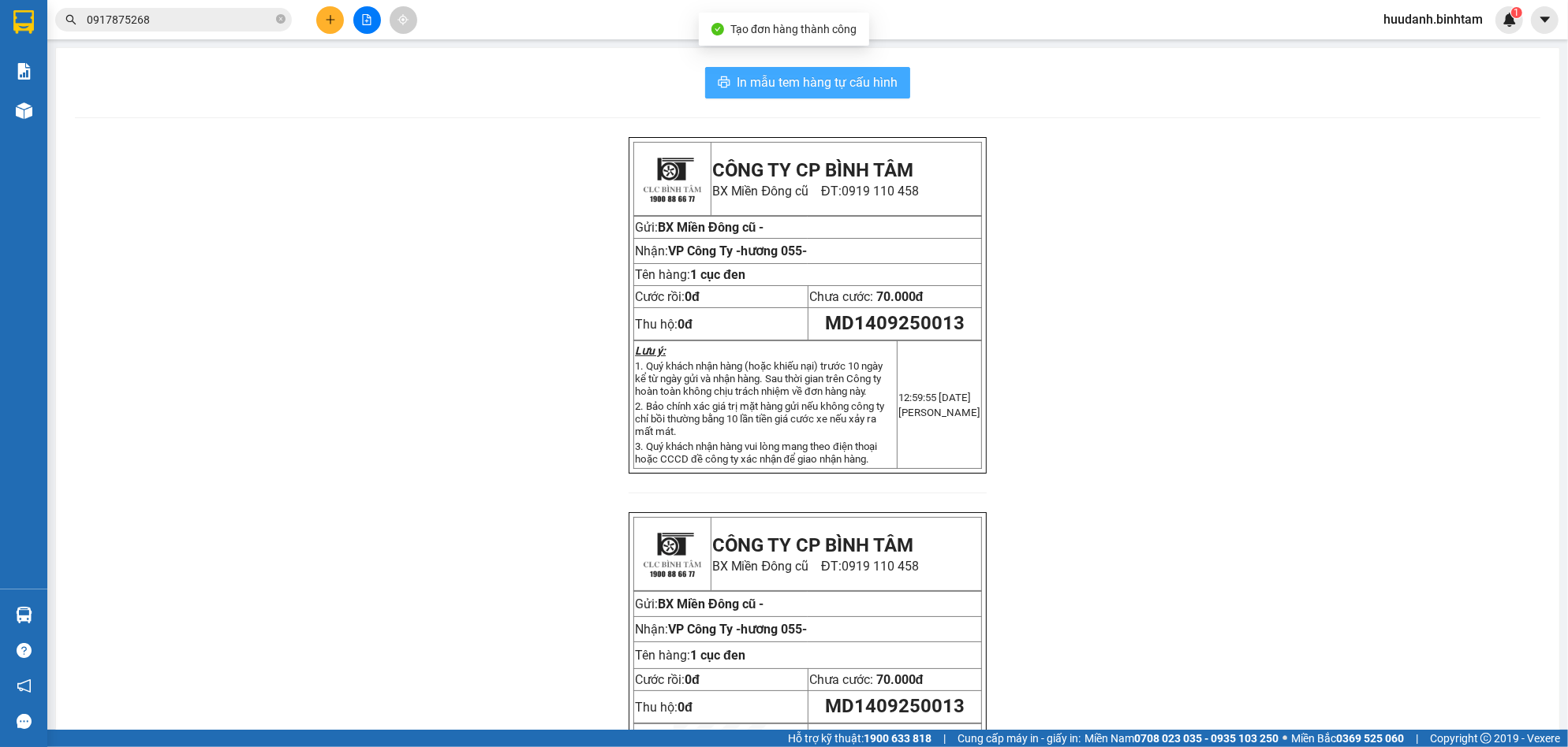
click at [868, 89] on span "In mẫu tem hàng tự cấu hình" at bounding box center [817, 82] width 161 height 20
click at [324, 29] on button at bounding box center [330, 20] width 28 height 28
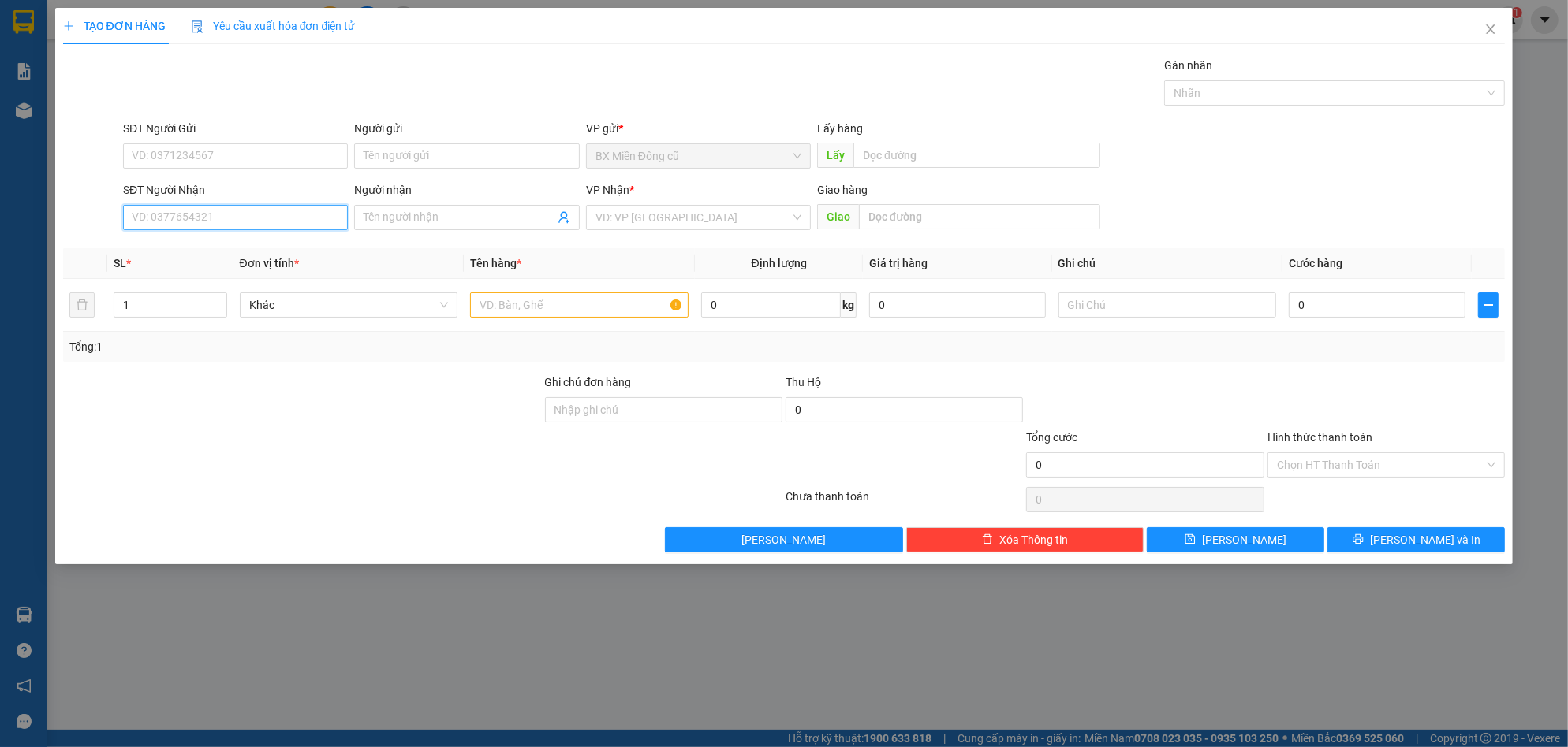
click at [244, 206] on input "SĐT Người Nhận" at bounding box center [235, 217] width 225 height 25
type input "0977660518"
click at [443, 211] on input "Người nhận" at bounding box center [459, 217] width 190 height 17
click at [654, 215] on input "search" at bounding box center [693, 217] width 195 height 24
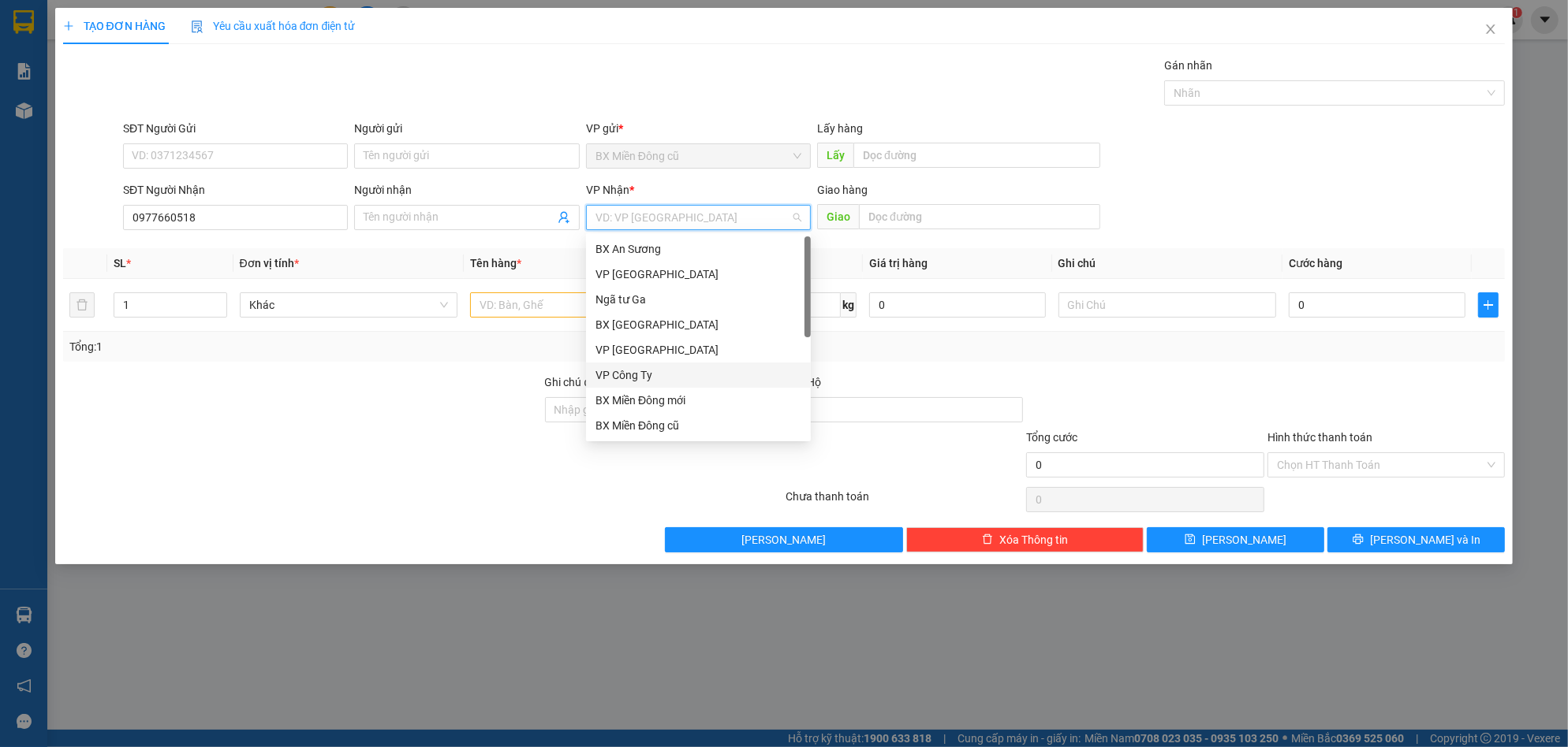
click at [640, 382] on div "VP Công Ty" at bounding box center [698, 375] width 206 height 17
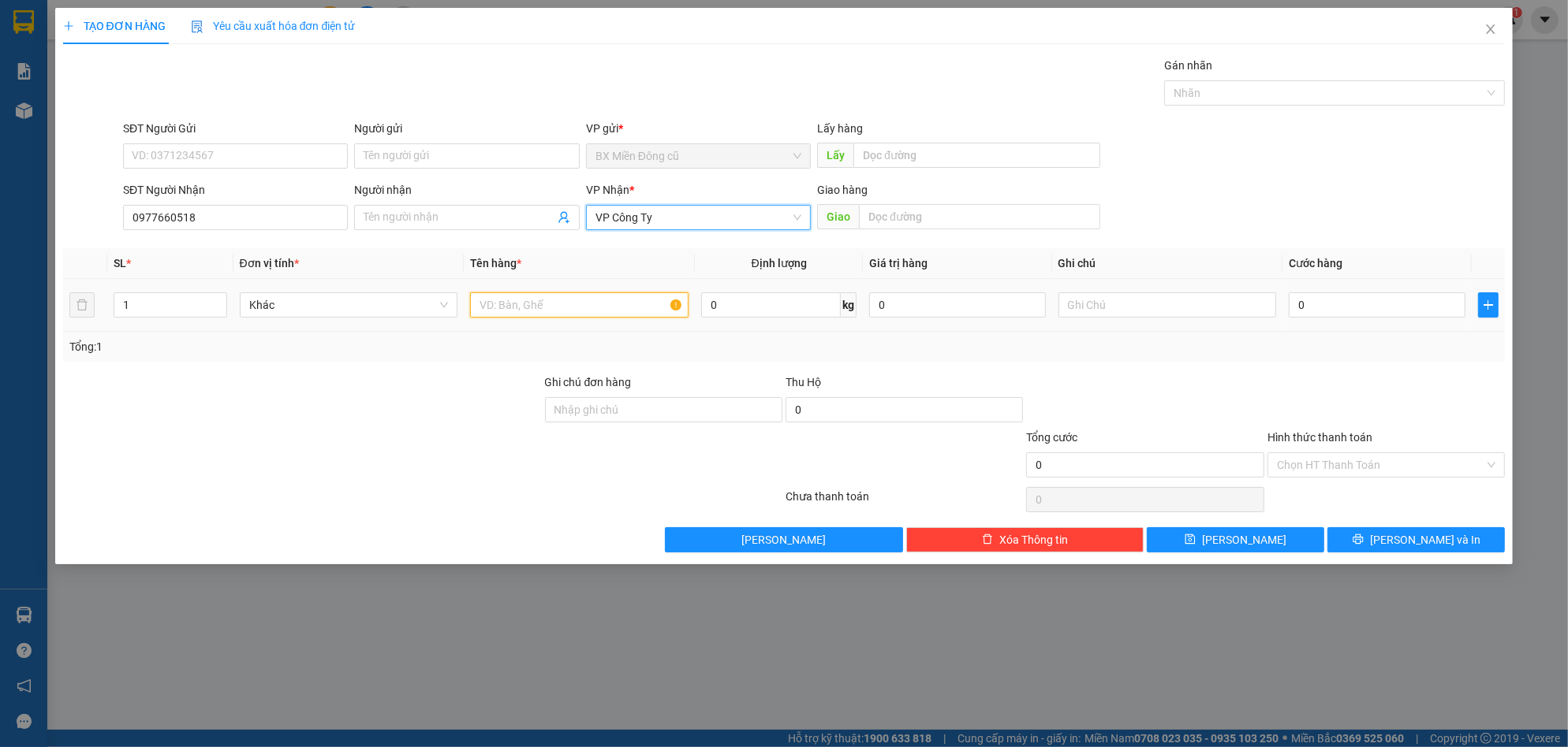
click at [544, 305] on input "text" at bounding box center [578, 305] width 218 height 25
paste input "ùng"
paste input "ấy"
type input "1 thùng giấy"
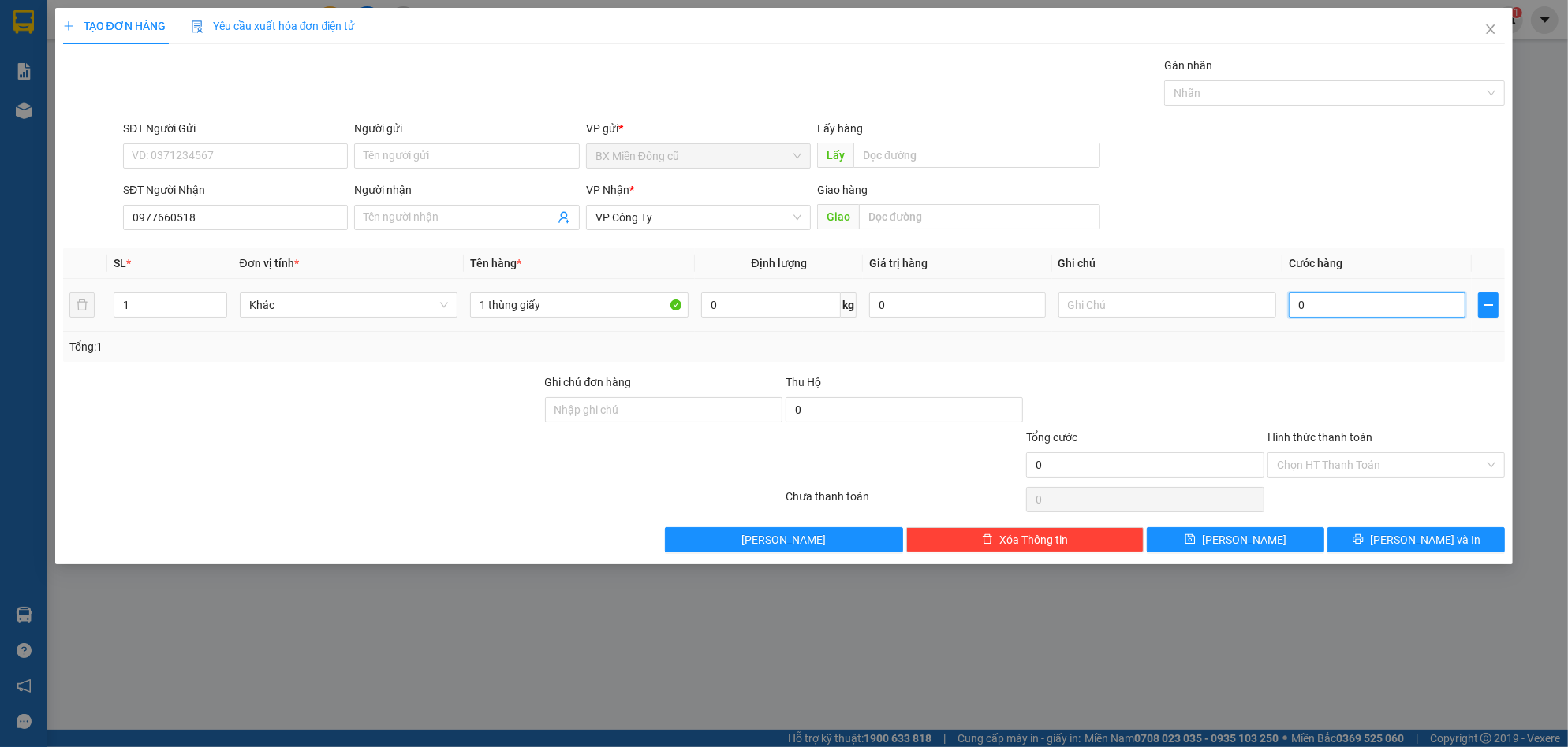
click at [1305, 297] on input "0" at bounding box center [1377, 305] width 177 height 25
type input "5"
type input "50"
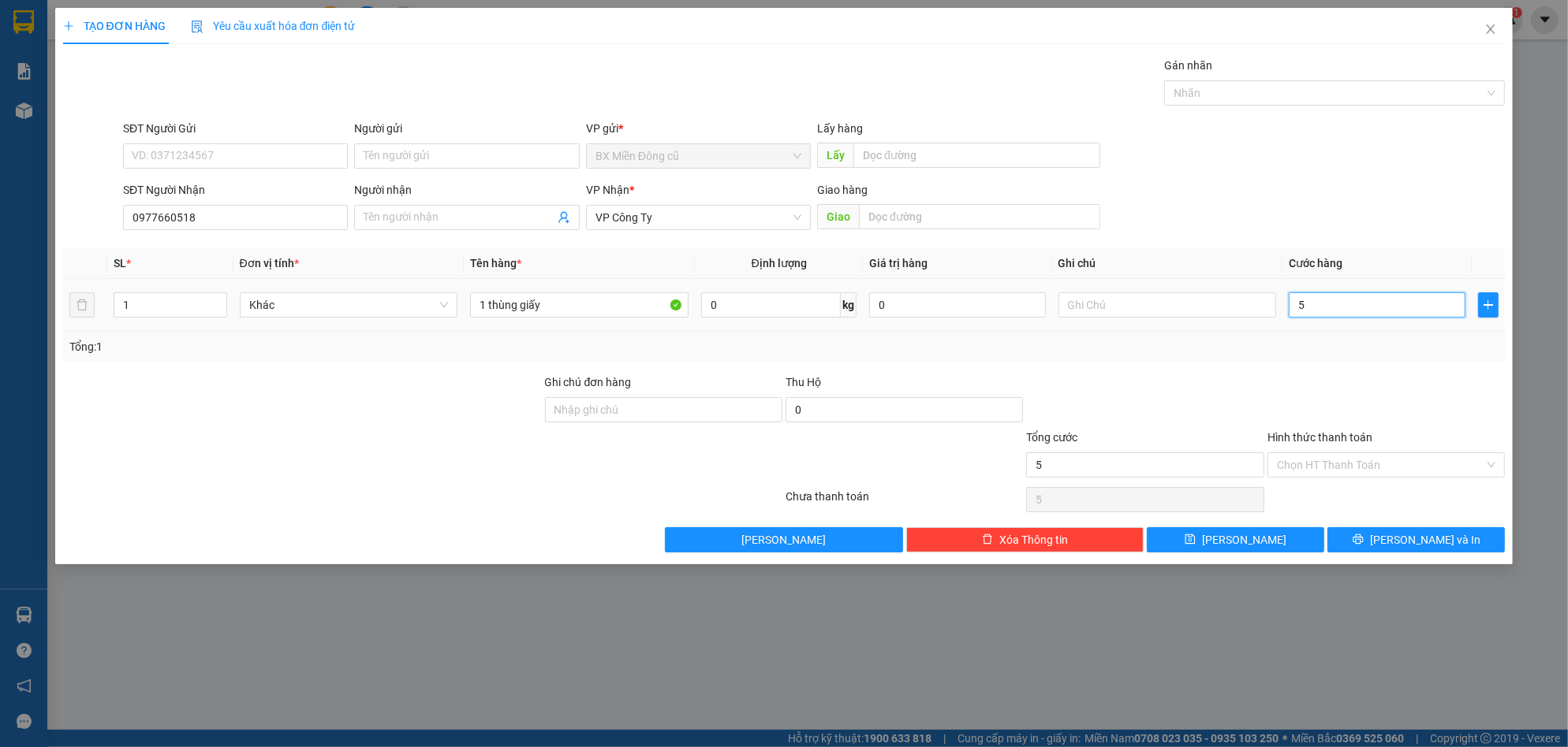
type input "50"
type input "500"
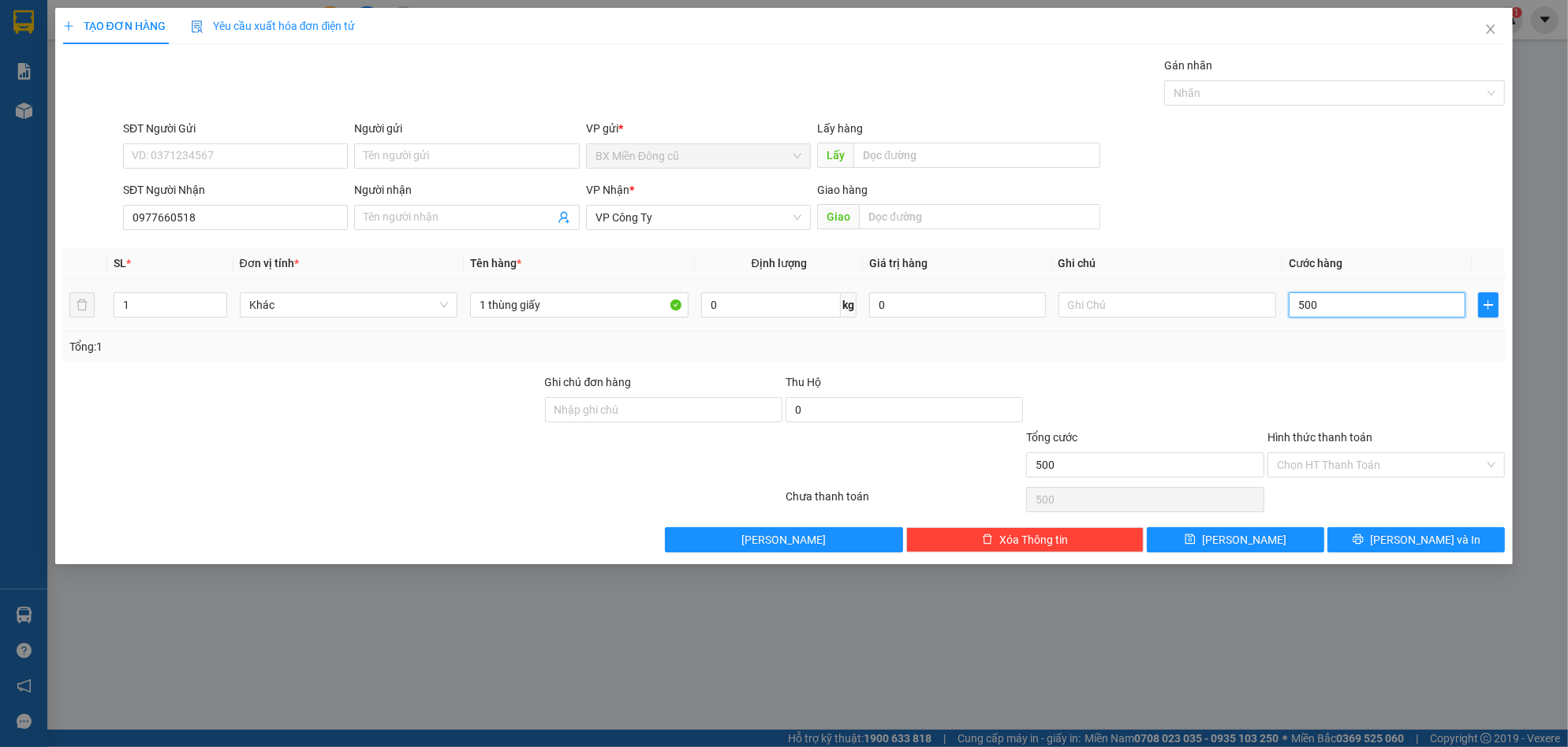
type input "5.000"
type input "50.000"
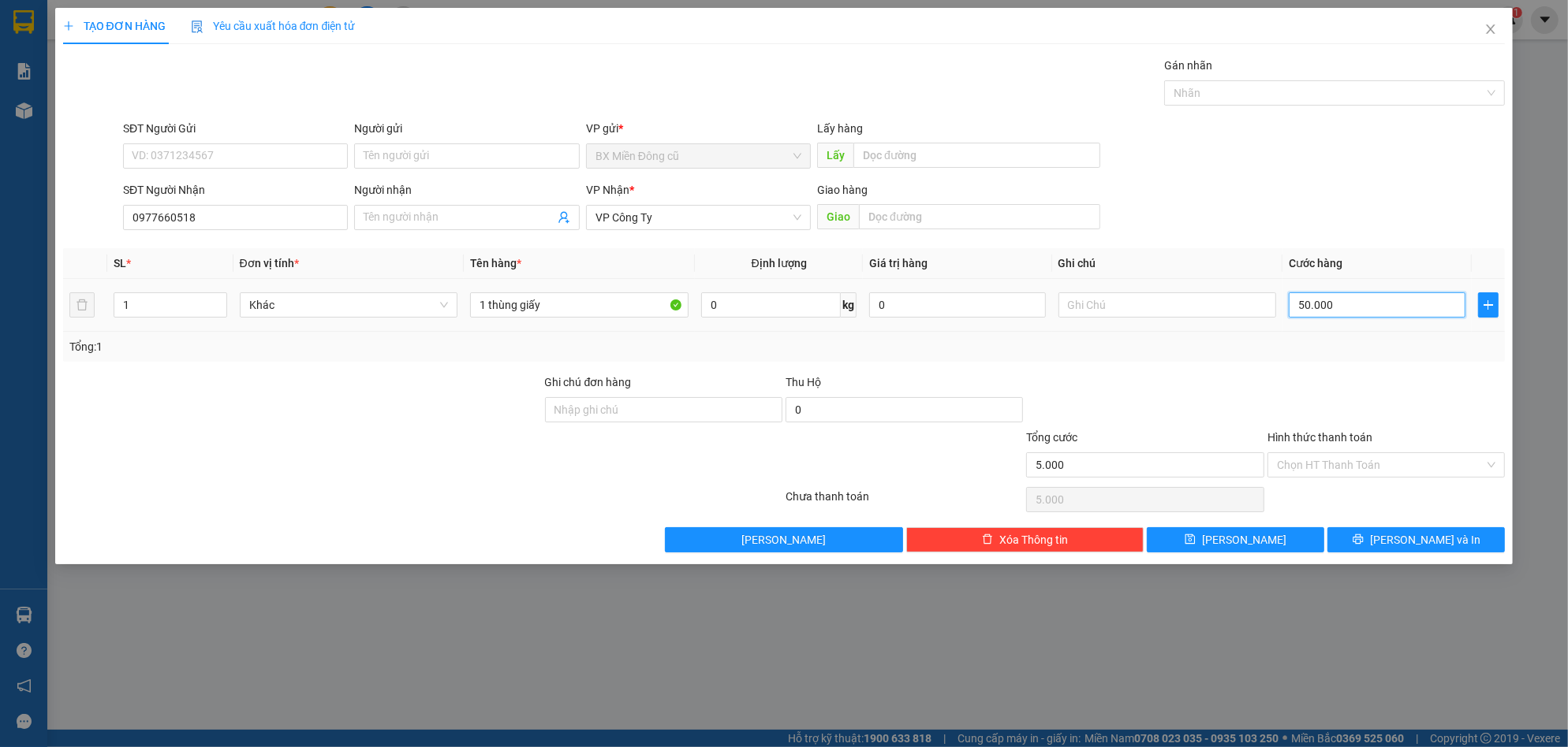
type input "50.000"
click at [1366, 450] on div "Hình thức thanh toán" at bounding box center [1385, 441] width 237 height 24
click at [1362, 460] on input "Hình thức thanh toán" at bounding box center [1380, 465] width 207 height 24
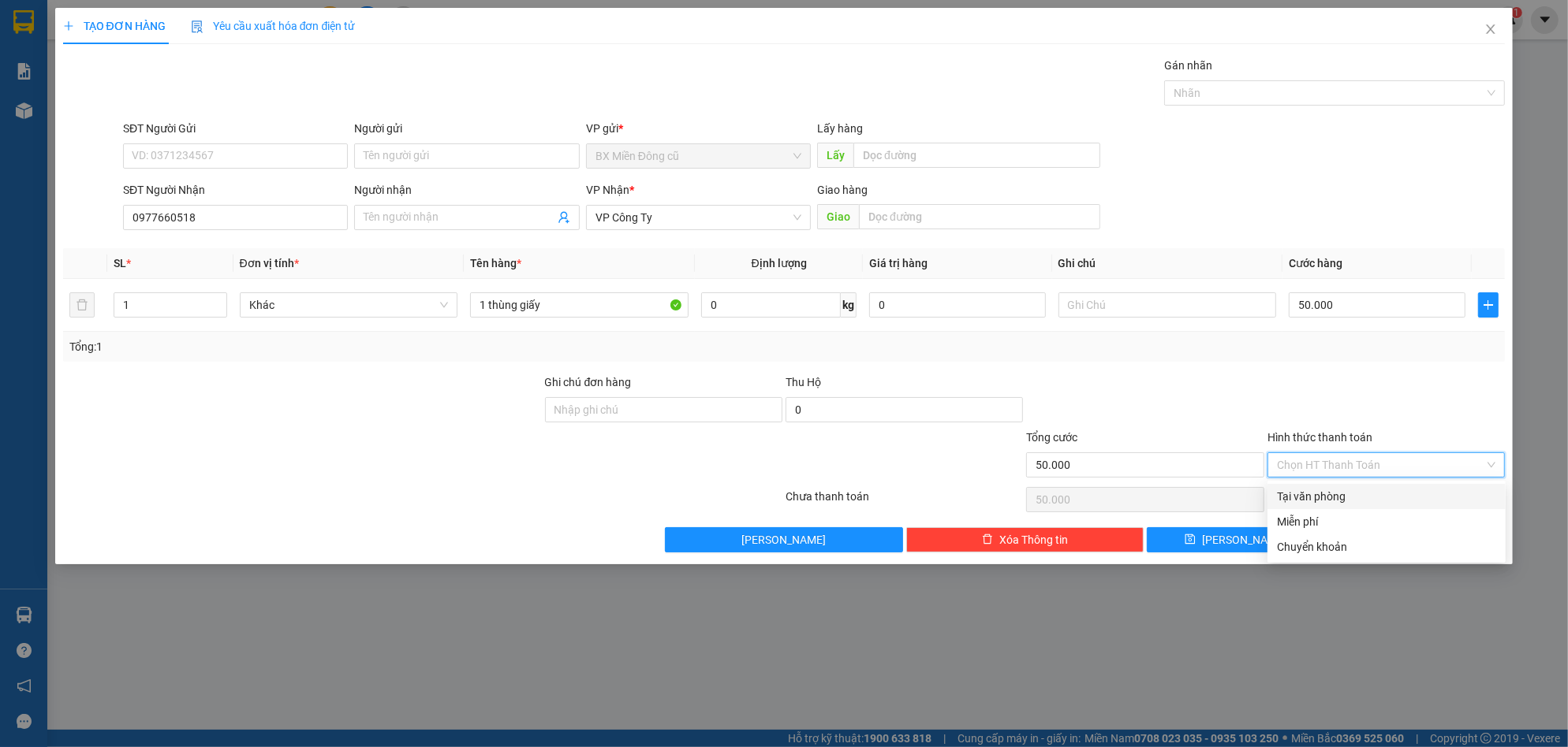
click at [1309, 486] on div "Tại văn phòng" at bounding box center [1386, 496] width 238 height 25
type input "0"
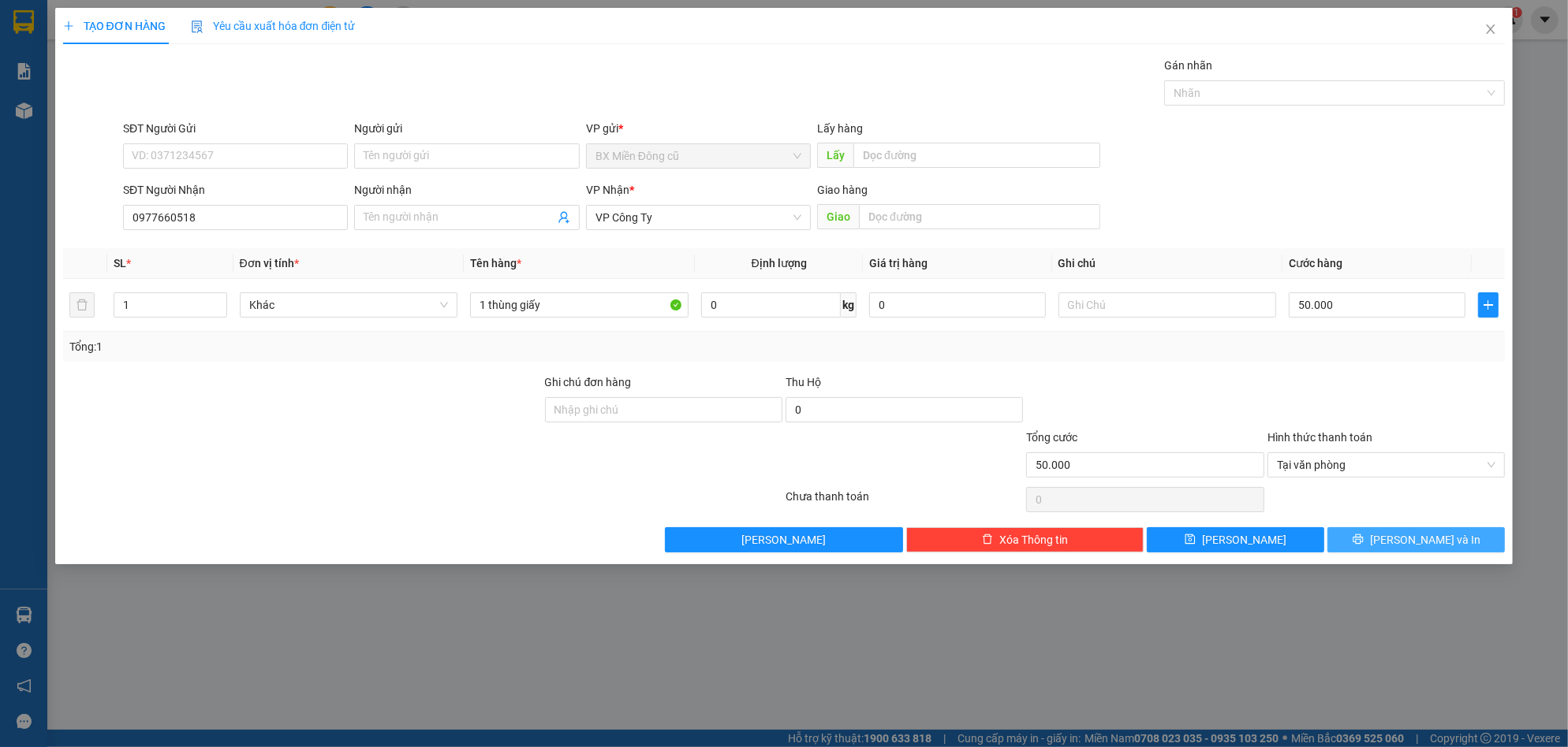
click at [1422, 546] on span "[PERSON_NAME] và In" at bounding box center [1425, 540] width 110 height 17
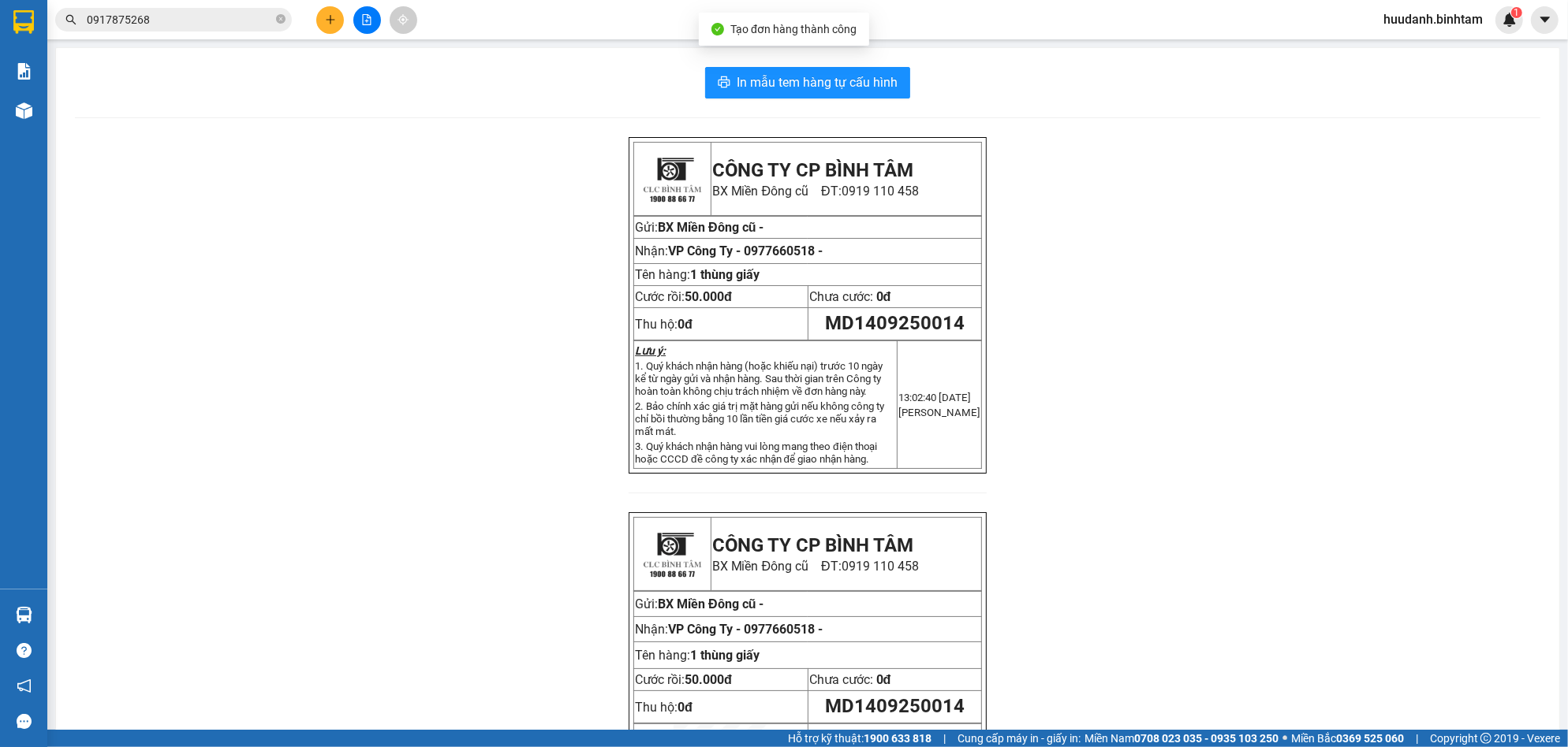
click at [830, 106] on div "In mẫu tem hàng tự cấu hình CÔNG TY CP BÌNH TÂM [GEOGRAPHIC_DATA] cũ ĐT: 0919 1…" at bounding box center [808, 466] width 1504 height 836
click at [833, 92] on span "In mẫu tem hàng tự cấu hình" at bounding box center [817, 82] width 161 height 20
click at [329, 17] on icon "plus" at bounding box center [331, 20] width 11 height 11
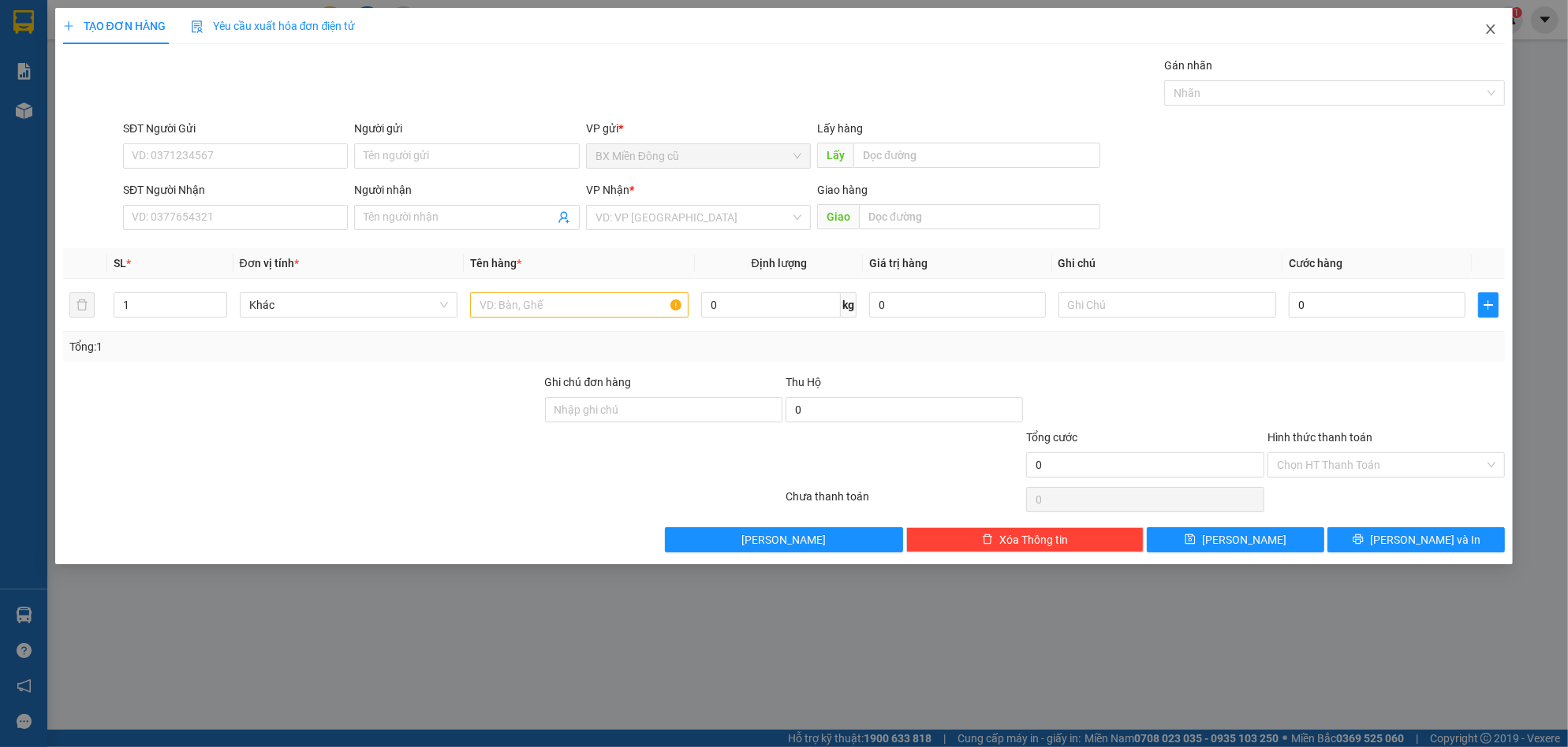
click at [1488, 27] on icon "close" at bounding box center [1491, 29] width 13 height 13
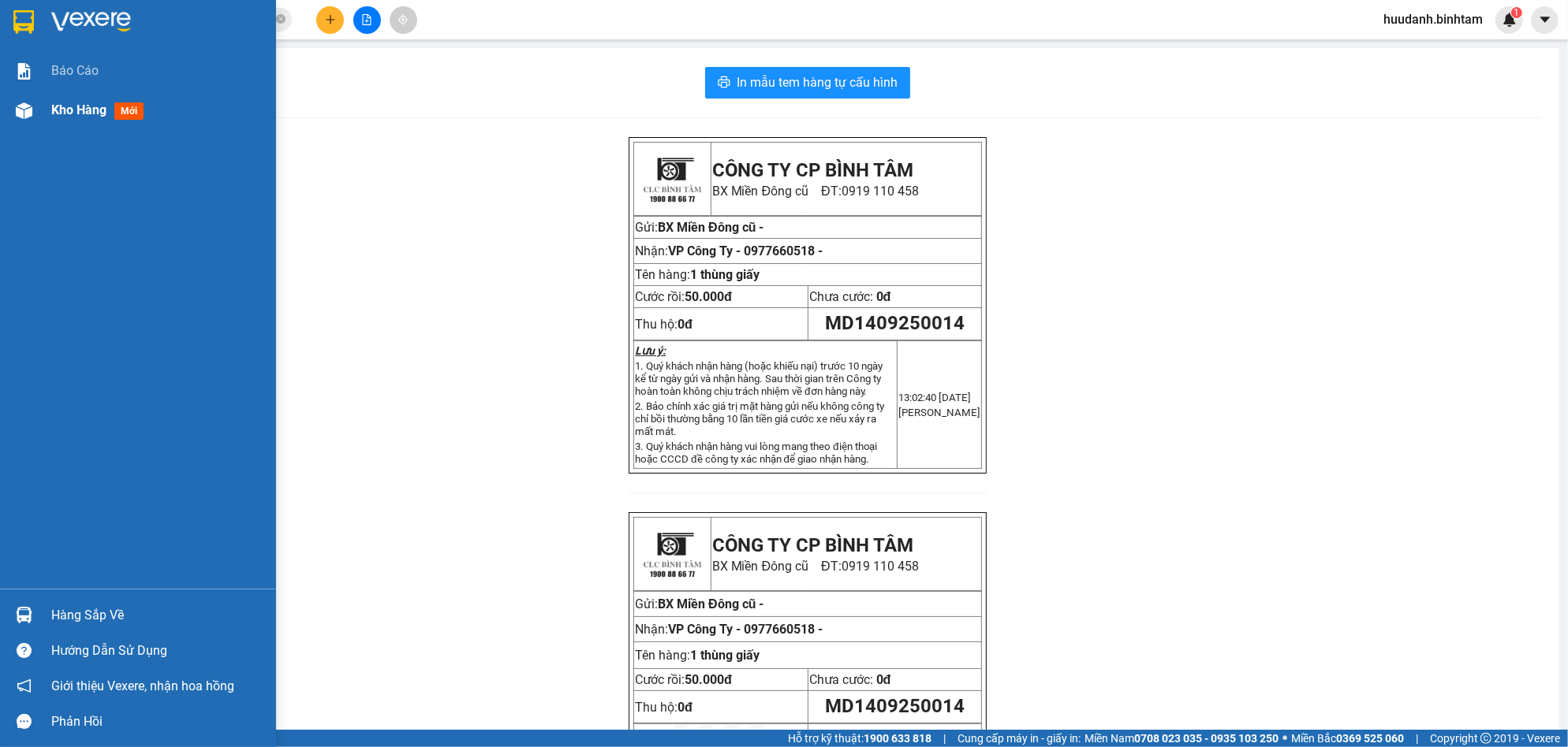
click at [78, 107] on span "Kho hàng" at bounding box center [79, 109] width 56 height 15
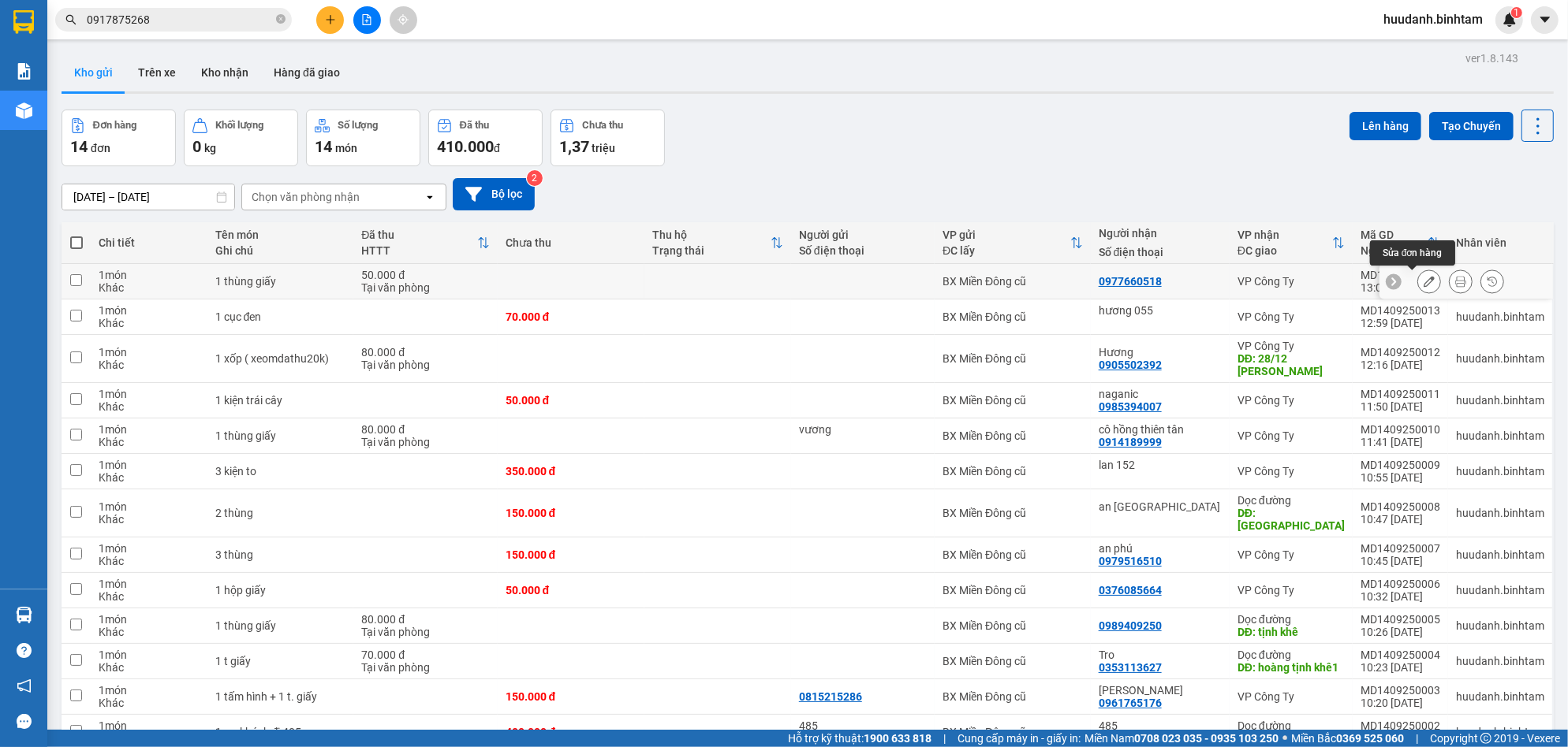
click at [1419, 278] on button at bounding box center [1429, 282] width 22 height 28
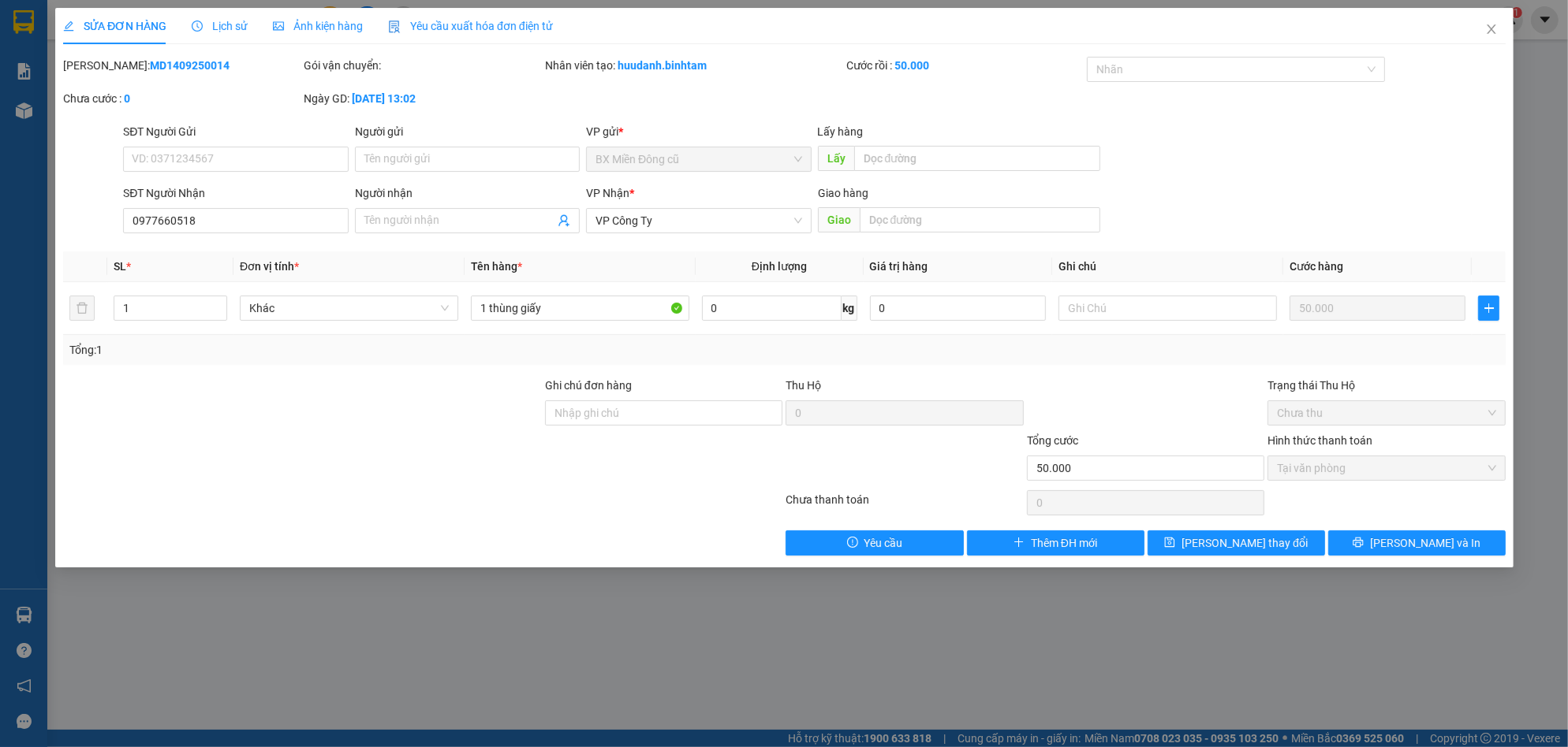
type input "0977660518"
type input "50.000"
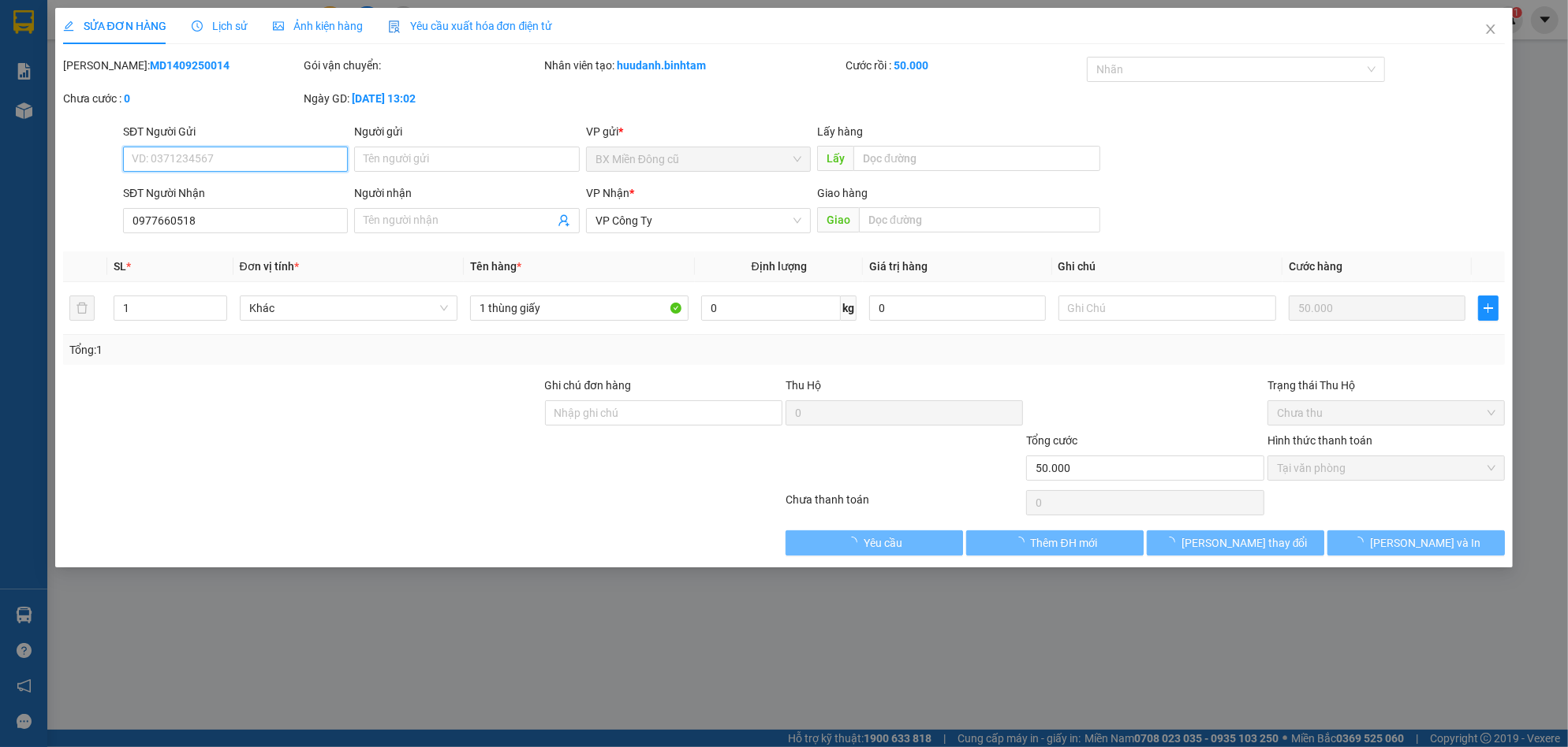
click at [240, 159] on input "SĐT Người Gửi" at bounding box center [235, 159] width 225 height 25
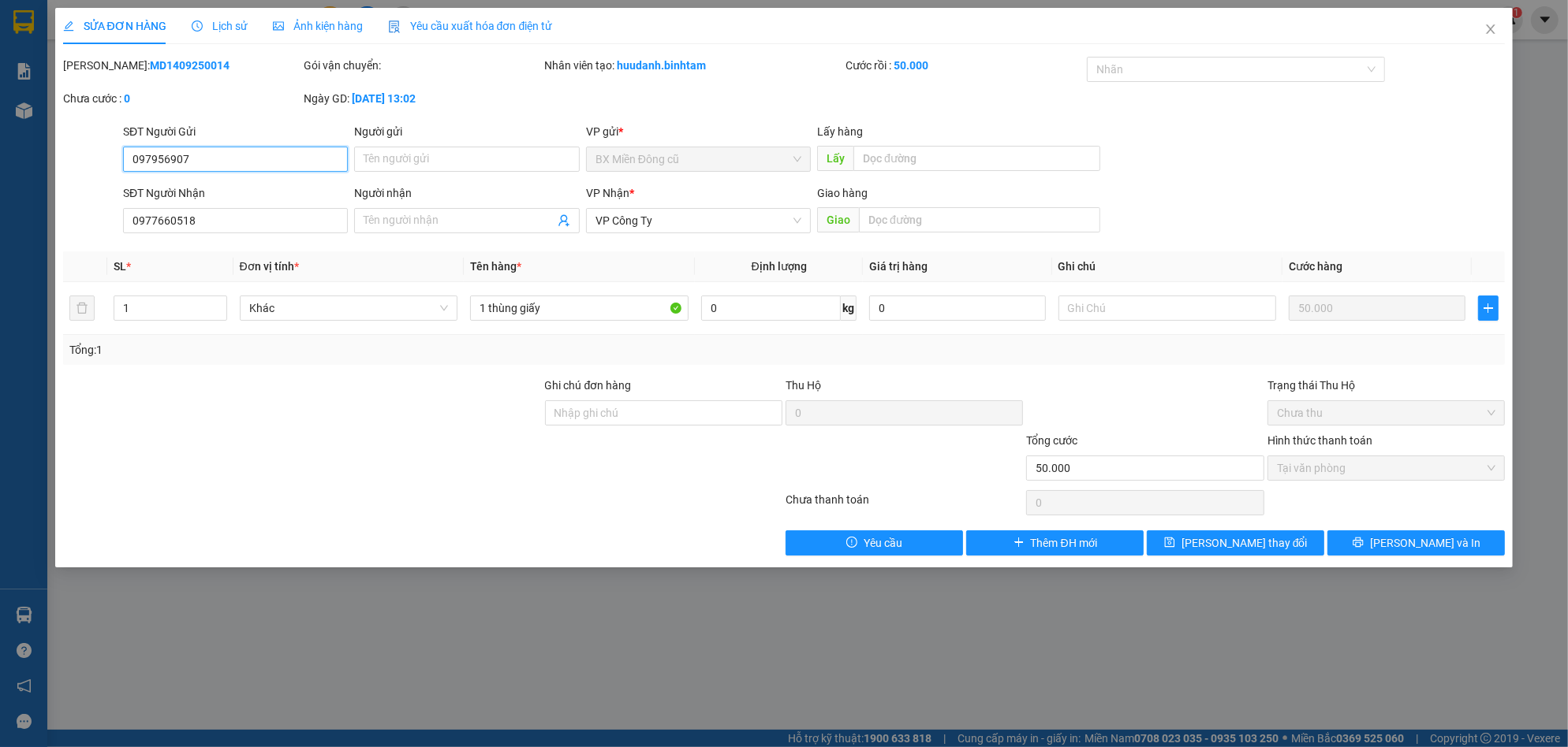
type input "0979569079"
click at [1345, 540] on button "[PERSON_NAME] và In" at bounding box center [1416, 543] width 178 height 25
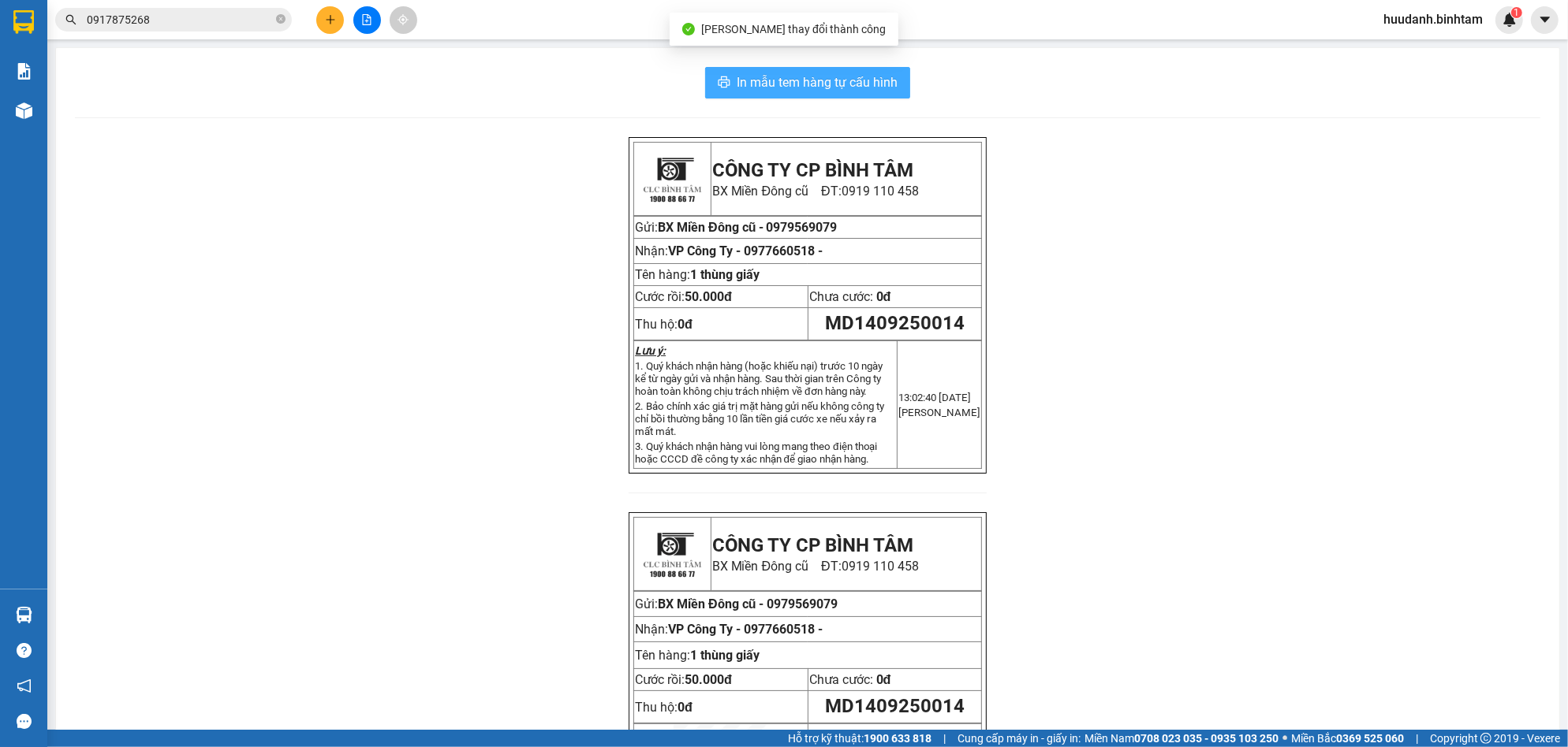
click at [830, 86] on span "In mẫu tem hàng tự cấu hình" at bounding box center [817, 82] width 161 height 20
click at [323, 21] on button at bounding box center [330, 20] width 28 height 28
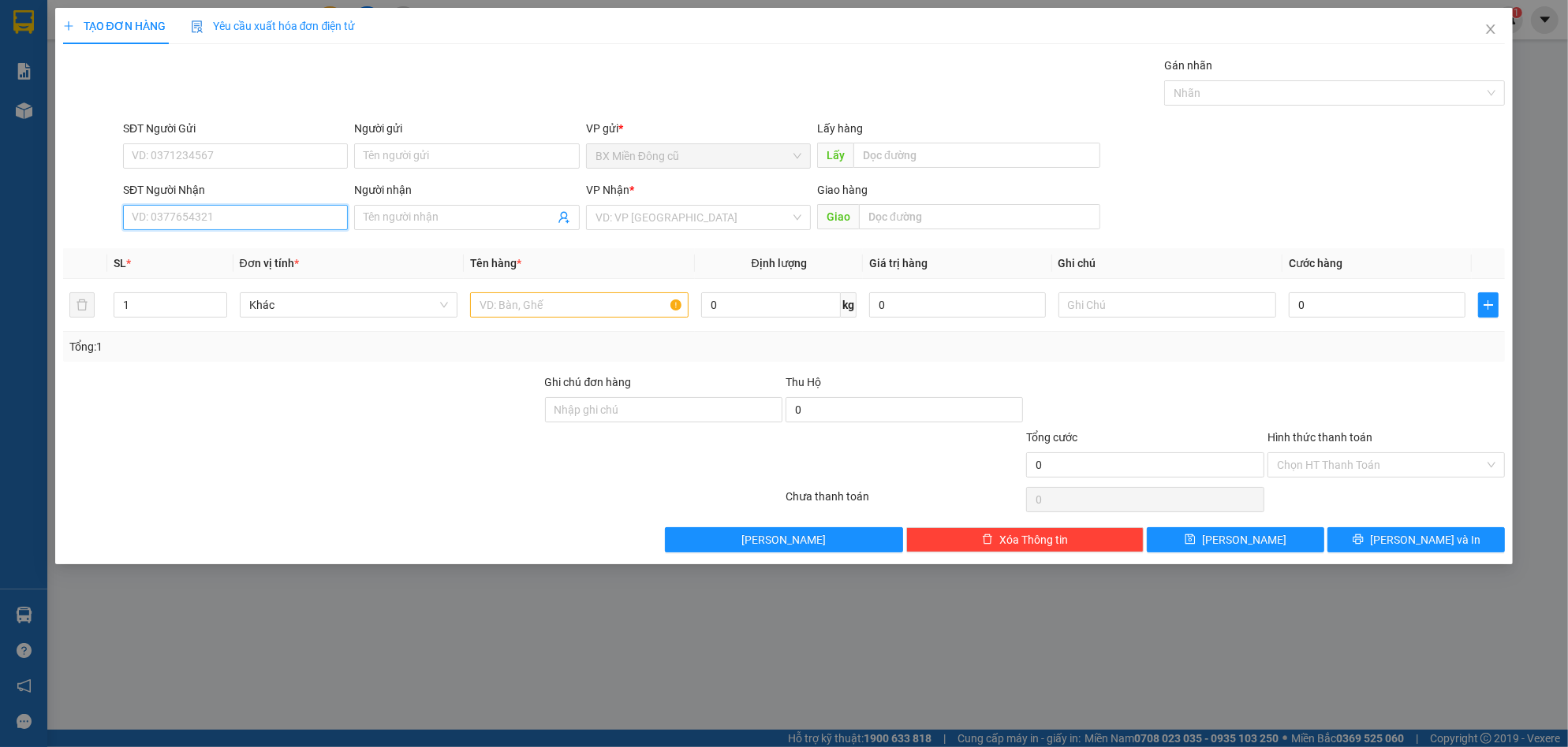
click at [258, 219] on input "SĐT Người Nhận" at bounding box center [235, 217] width 225 height 25
type input "0386007258"
click at [273, 262] on div "0386007258 0386007258 - phong" at bounding box center [235, 249] width 225 height 32
click at [280, 252] on th "Đơn vị tính *" at bounding box center [348, 263] width 231 height 31
click at [254, 209] on input "0386007258" at bounding box center [235, 217] width 225 height 25
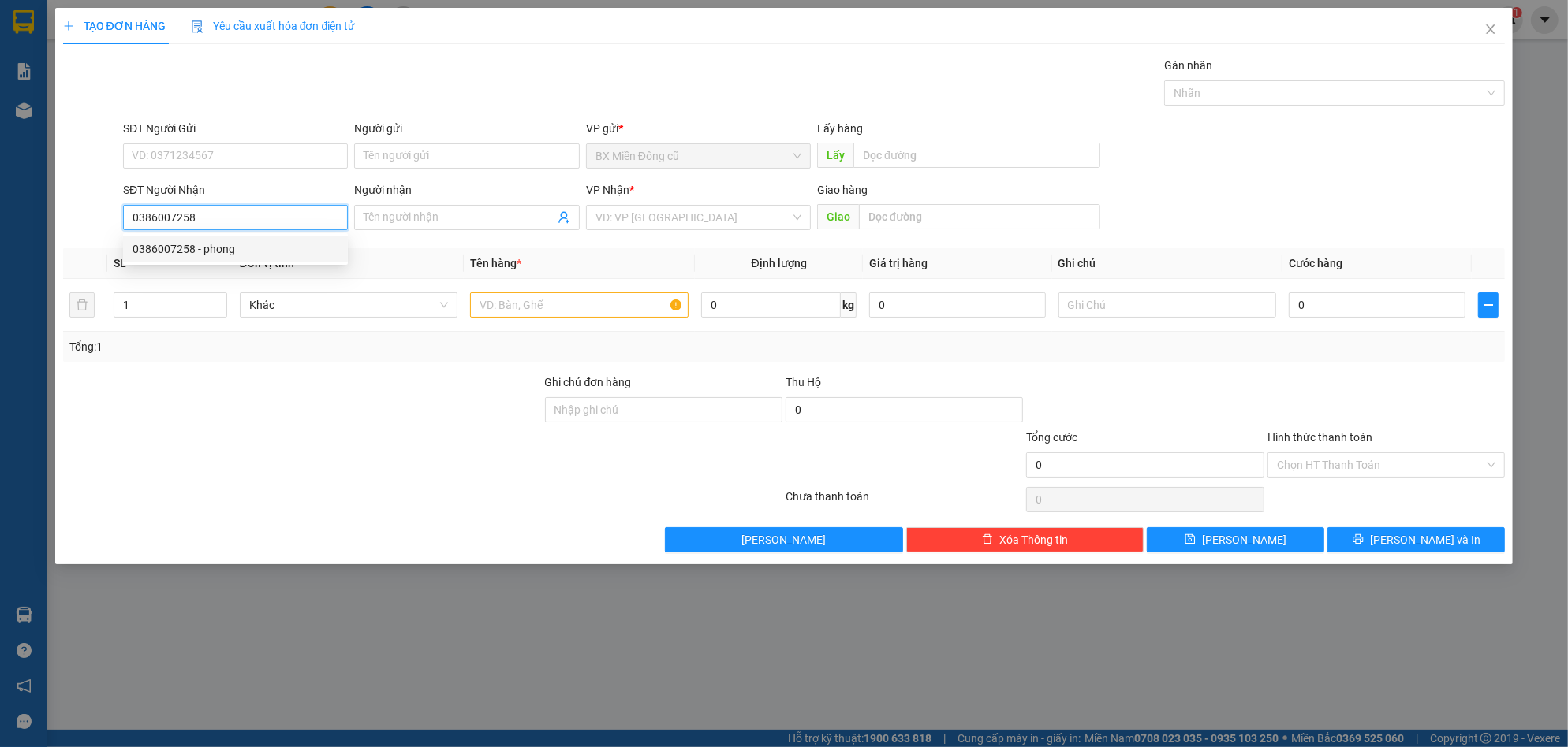
click at [221, 255] on div "0386007258 - phong" at bounding box center [235, 249] width 206 height 17
type input "phong"
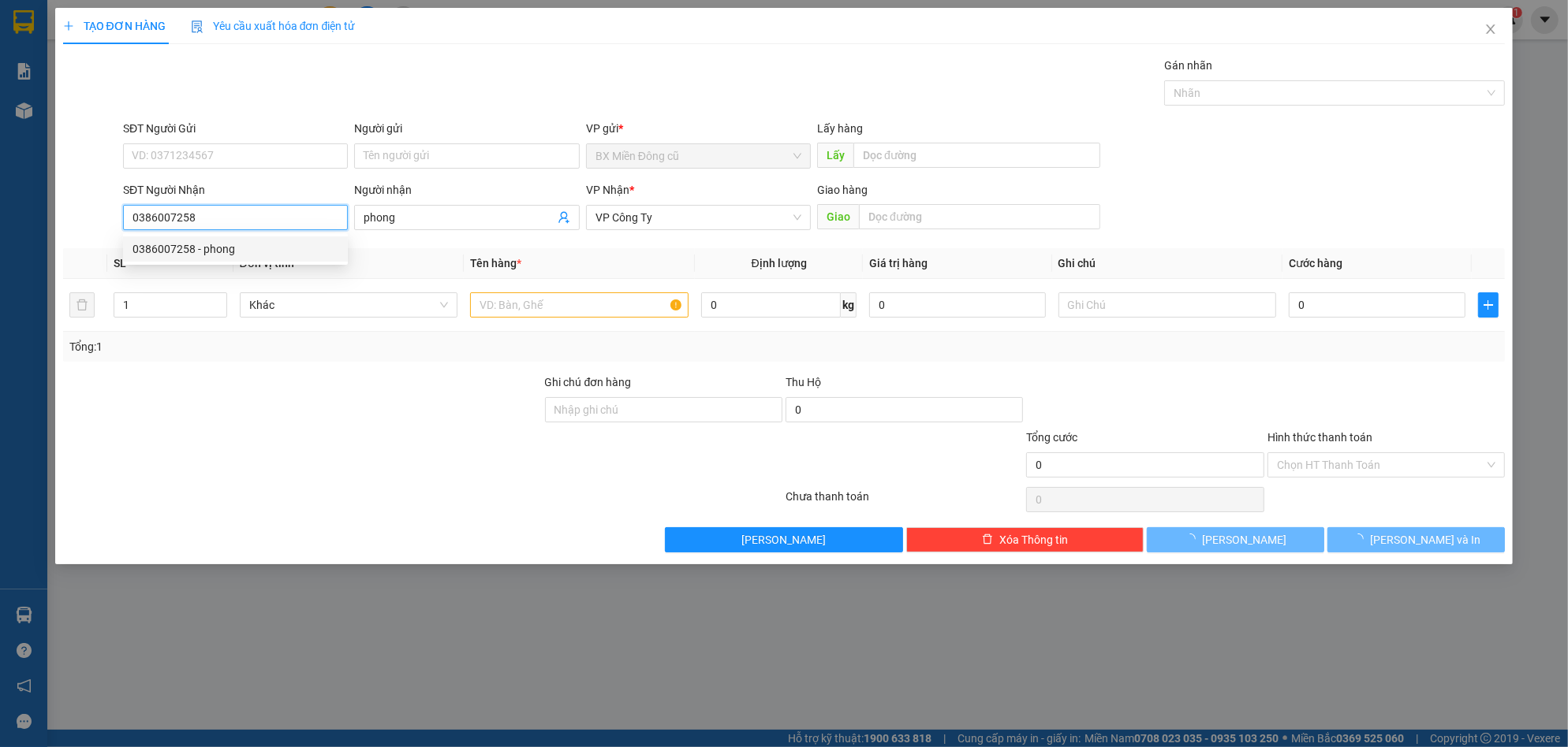
type input "50.000"
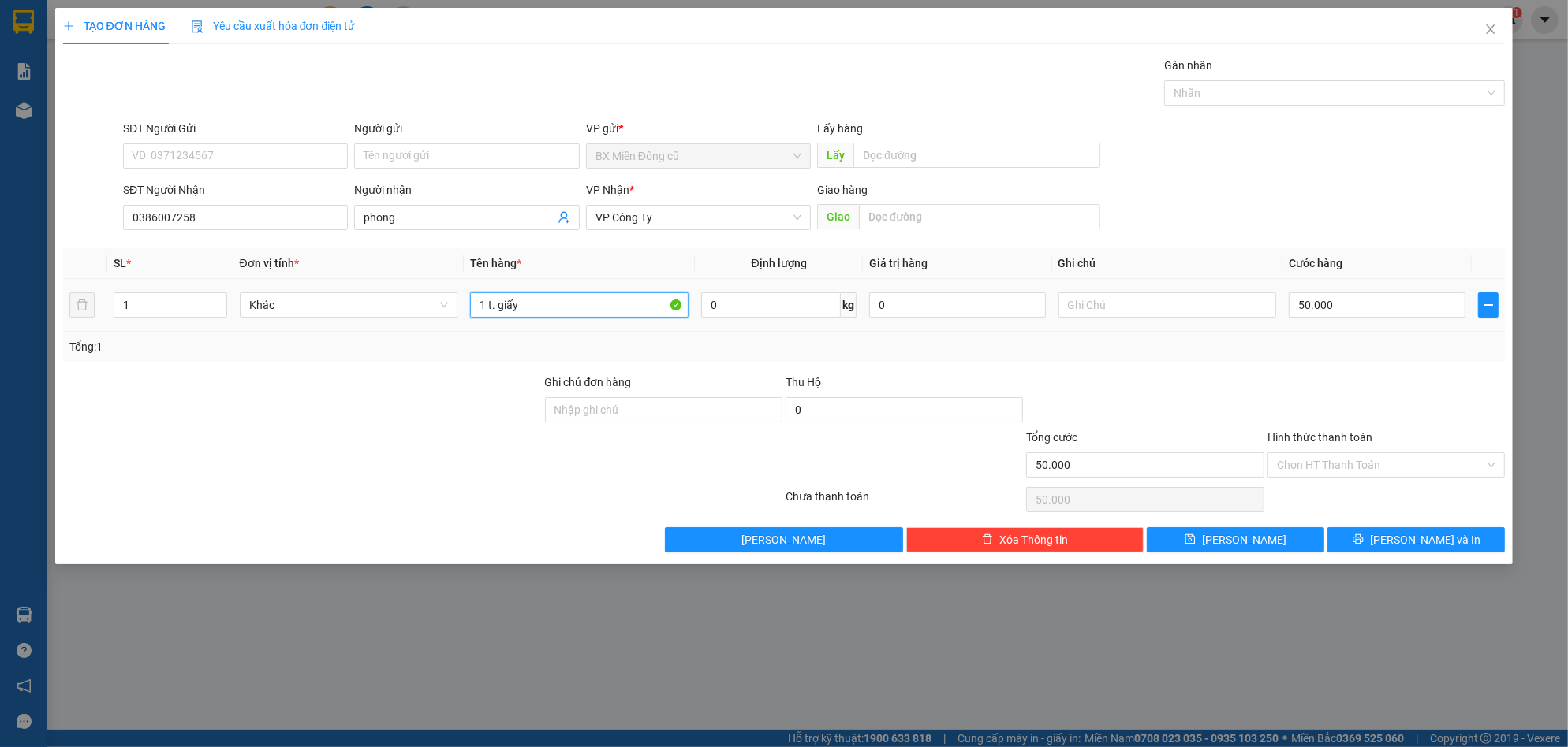
click at [575, 303] on input "1 t. giấy" at bounding box center [578, 305] width 218 height 25
paste input "àu"
paste input "àng"
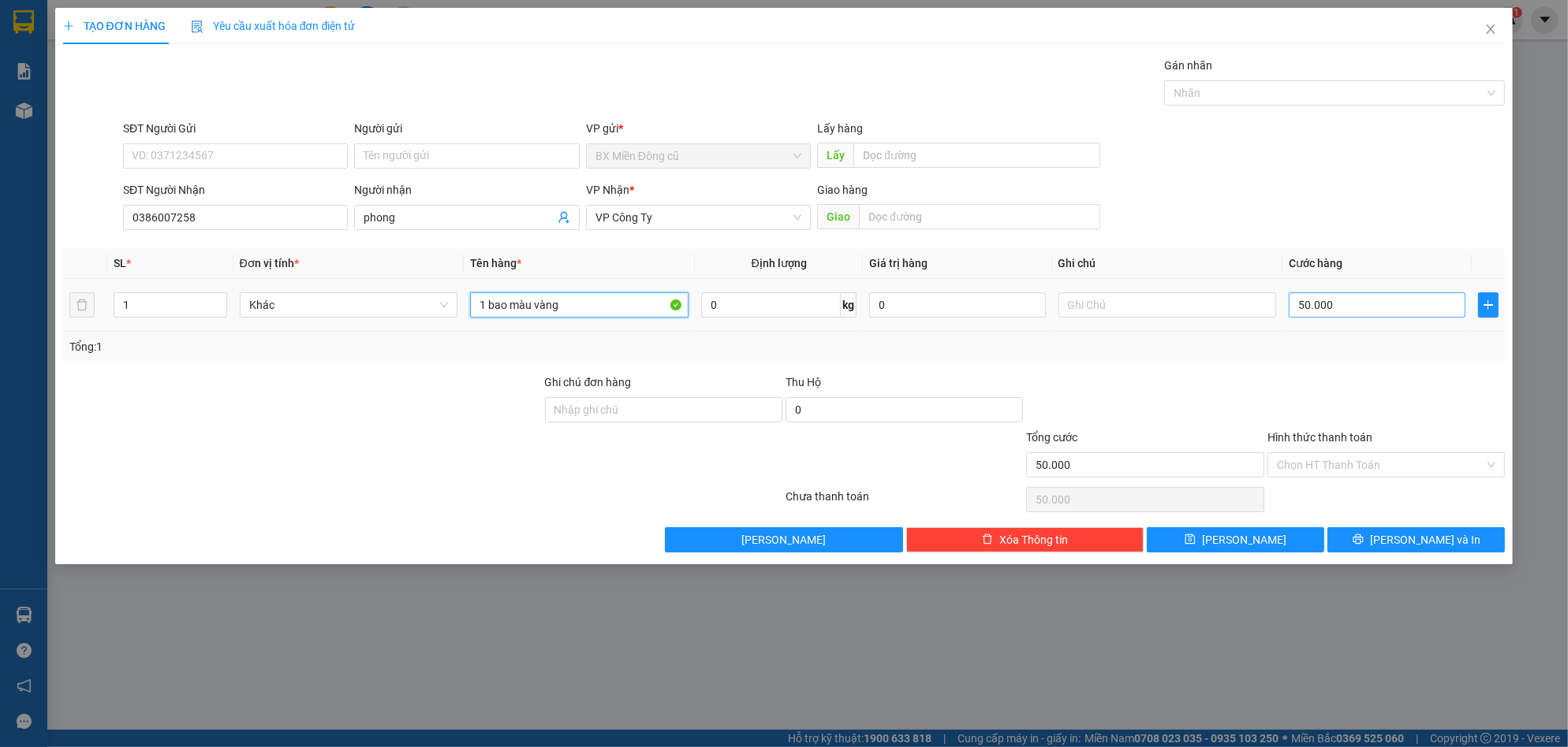
type input "1 bao màu vàng"
click at [1356, 301] on input "50.000" at bounding box center [1377, 305] width 177 height 25
click at [1286, 360] on div "Tổng: 1" at bounding box center [785, 347] width 1443 height 30
click at [1370, 546] on button "[PERSON_NAME] và In" at bounding box center [1416, 540] width 178 height 25
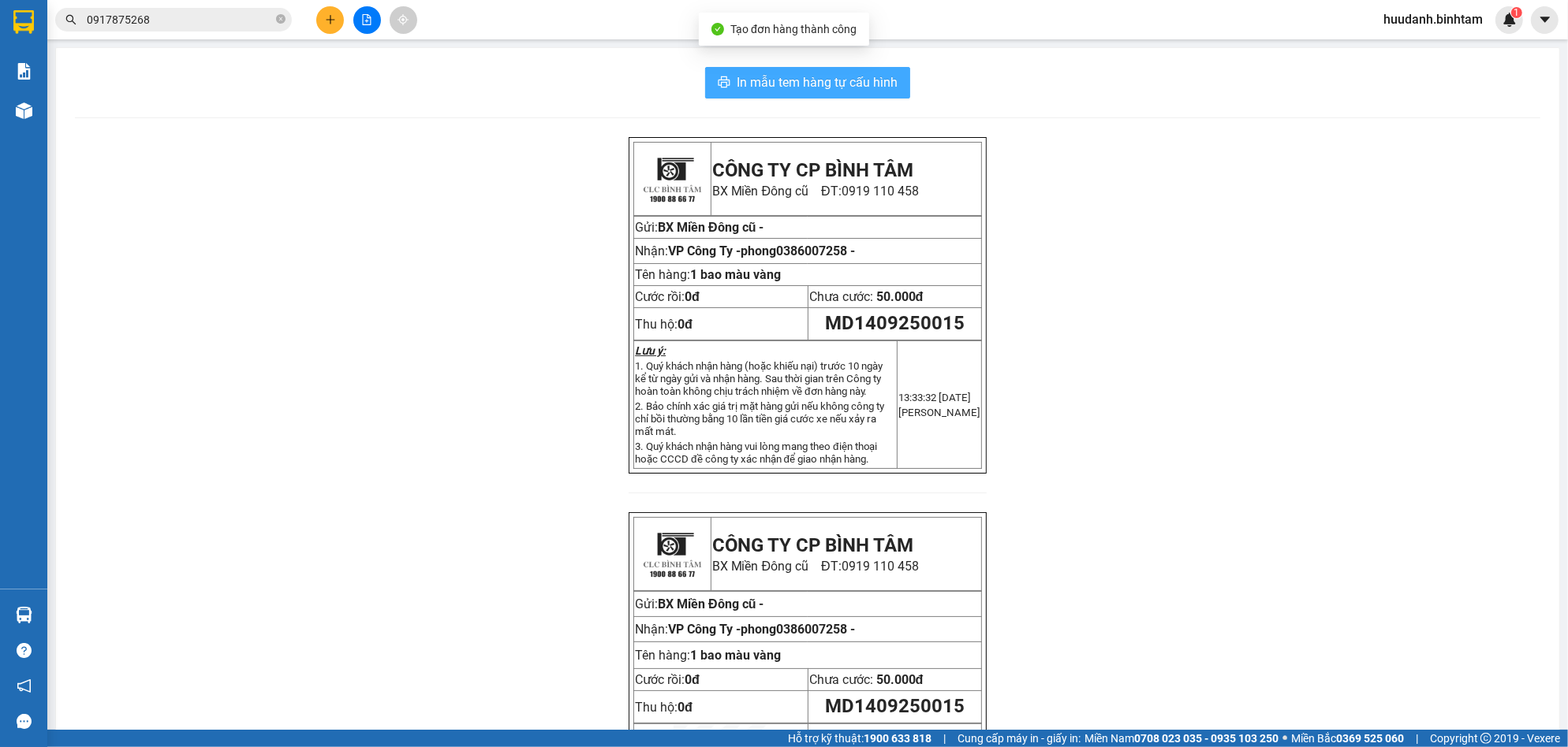
click at [830, 97] on button "In mẫu tem hàng tự cấu hình" at bounding box center [808, 82] width 205 height 32
click at [844, 77] on span "In mẫu tem hàng tự cấu hình" at bounding box center [817, 82] width 161 height 20
